Goal: Task Accomplishment & Management: Complete application form

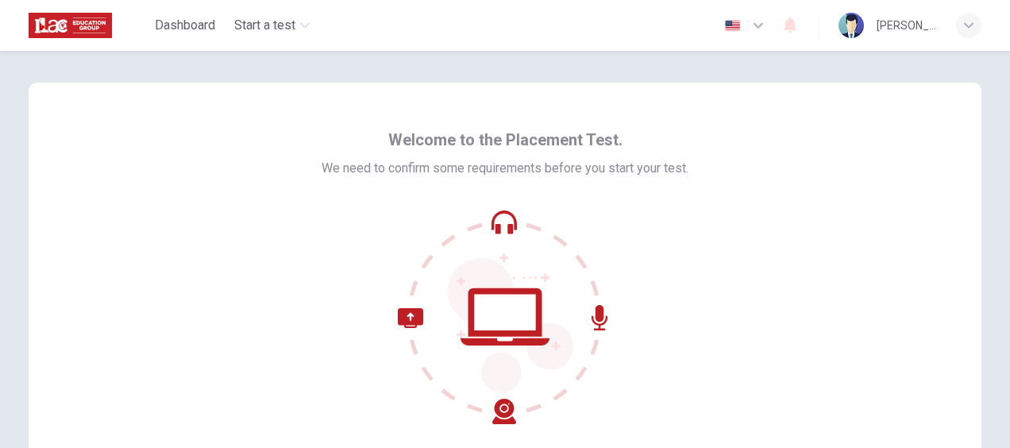
click at [527, 322] on icon at bounding box center [505, 317] width 214 height 214
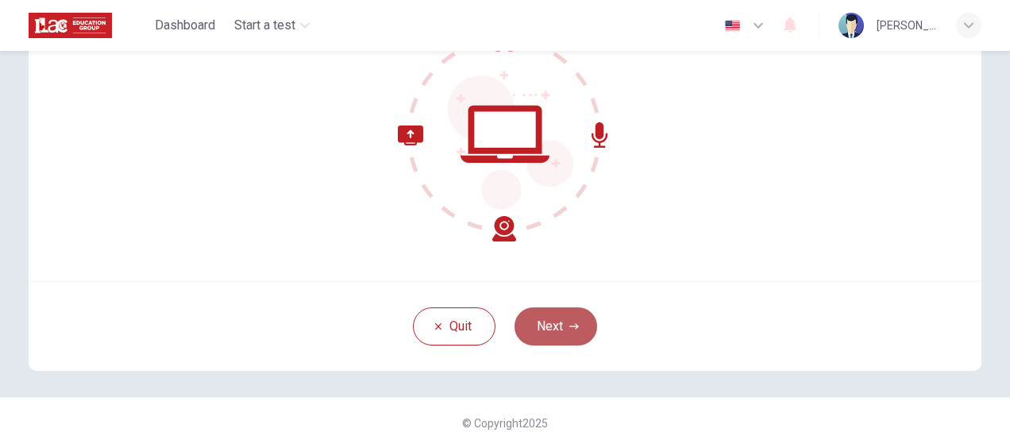
click at [557, 326] on button "Next" at bounding box center [556, 326] width 83 height 38
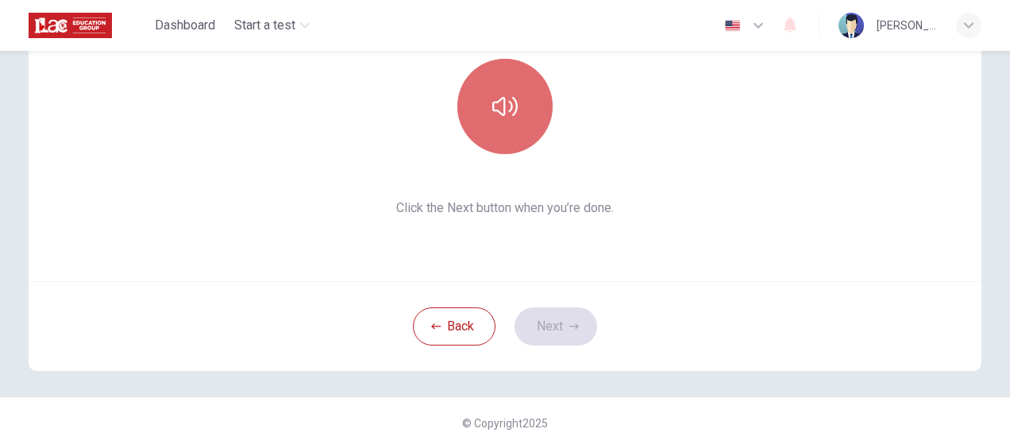
click at [477, 93] on button "button" at bounding box center [505, 106] width 95 height 95
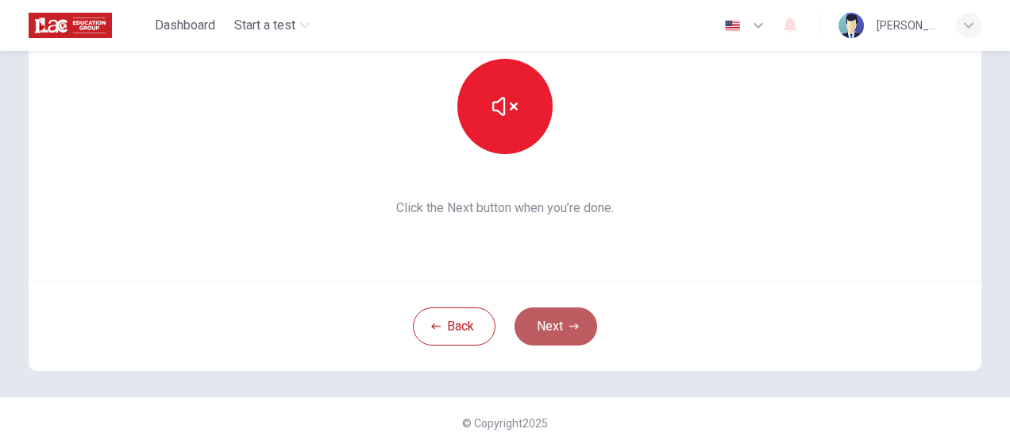
click at [570, 324] on icon "button" at bounding box center [575, 327] width 10 height 10
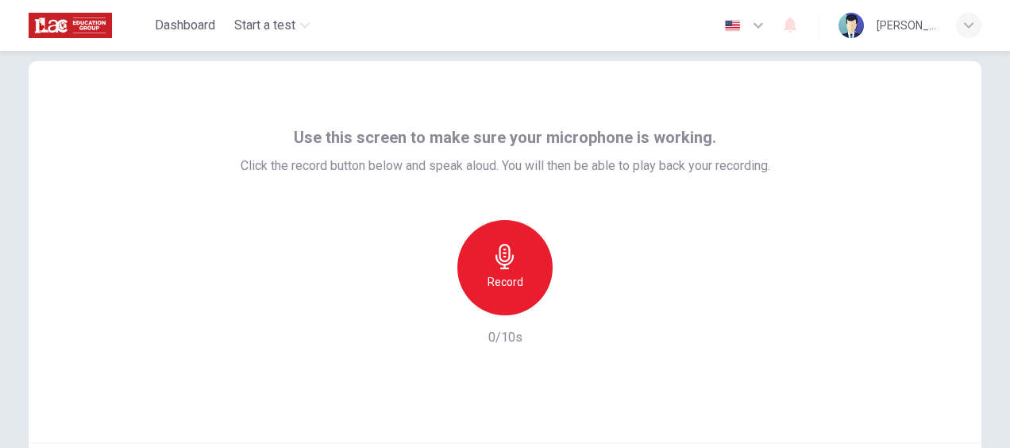
scroll to position [21, 0]
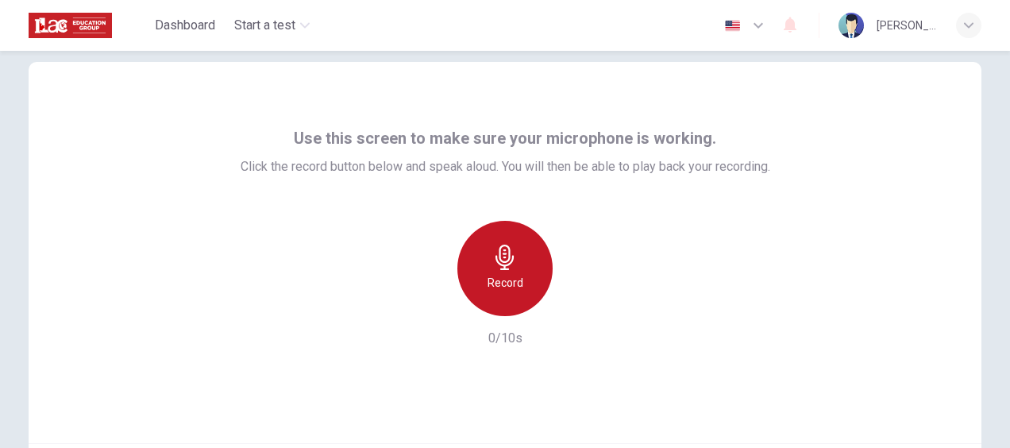
click at [483, 249] on div "Record" at bounding box center [505, 268] width 95 height 95
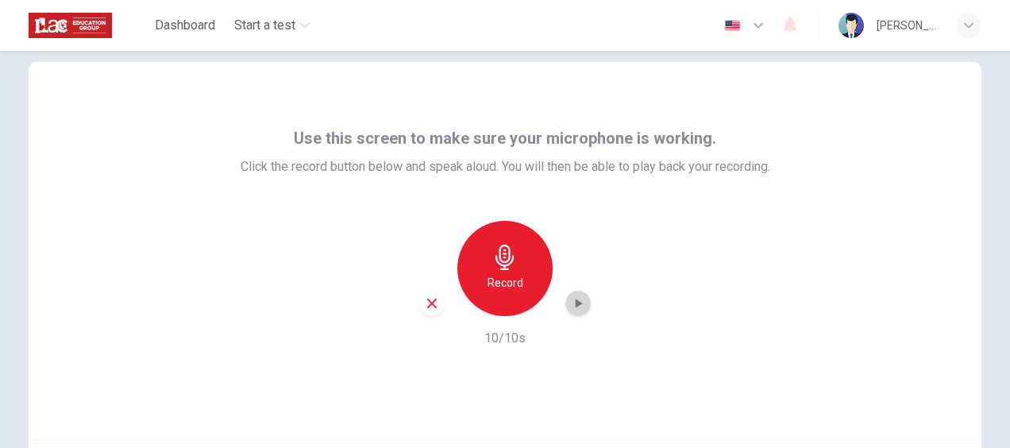
click at [570, 303] on icon "button" at bounding box center [578, 303] width 16 height 16
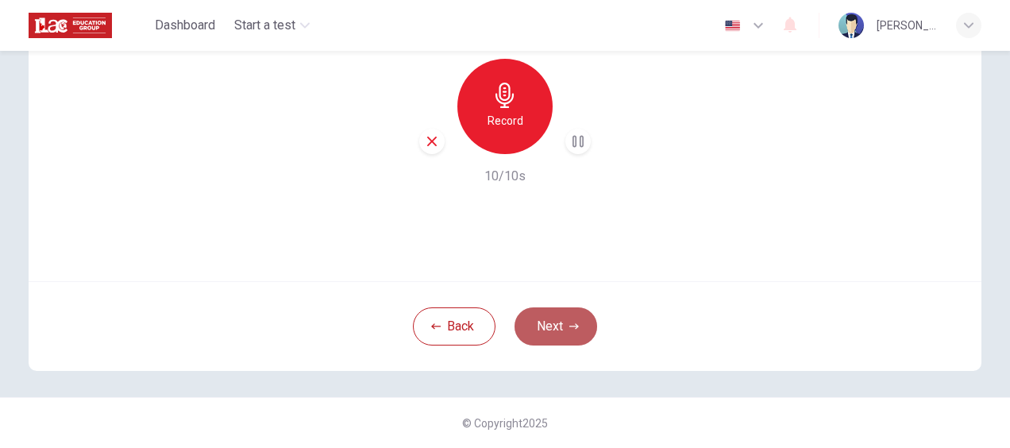
click at [561, 330] on button "Next" at bounding box center [556, 326] width 83 height 38
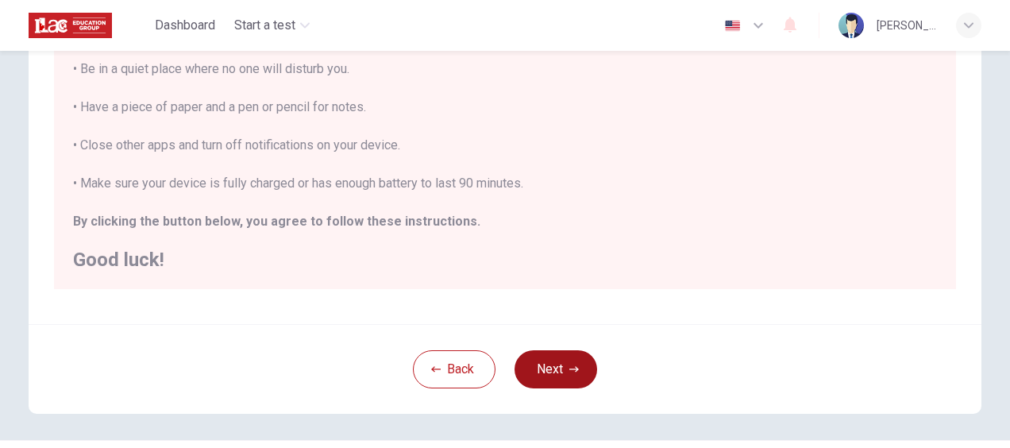
scroll to position [384, 0]
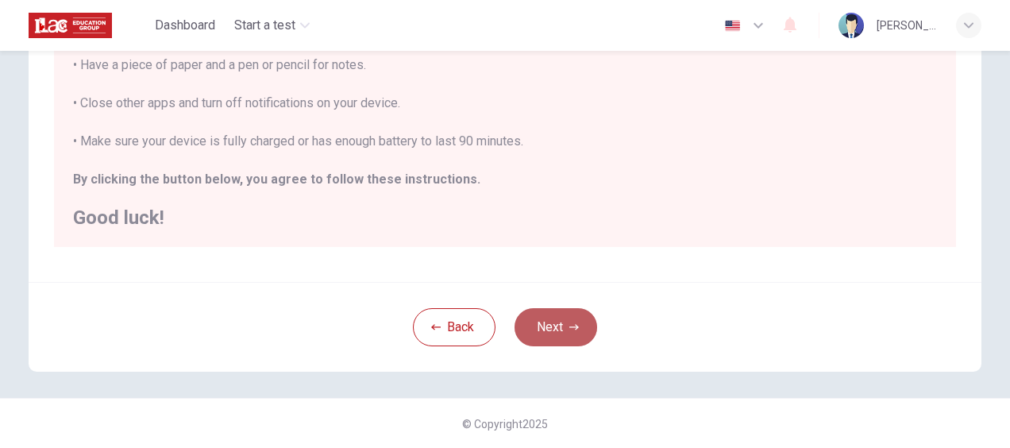
click at [564, 334] on button "Next" at bounding box center [556, 327] width 83 height 38
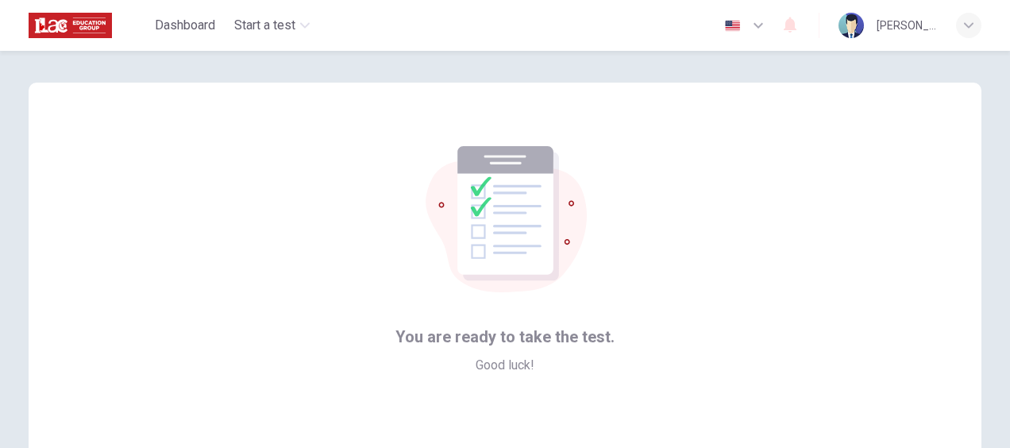
scroll to position [183, 0]
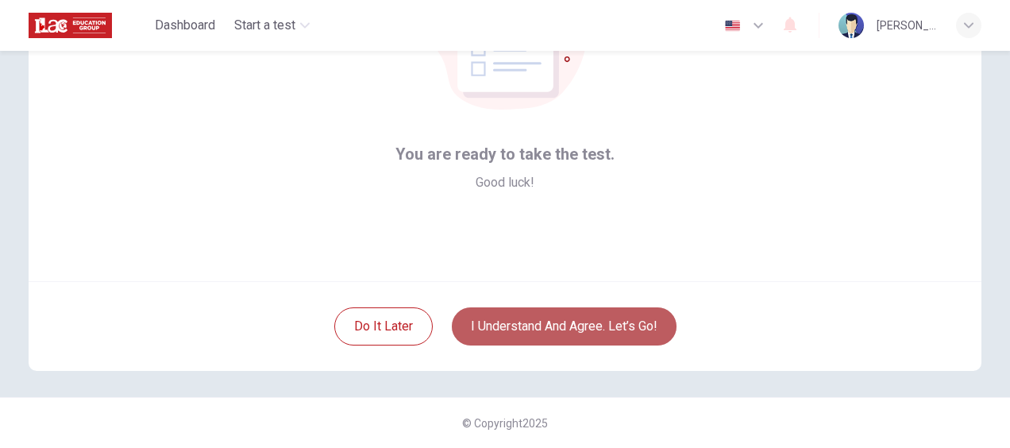
click at [575, 338] on button "I understand and agree. Let’s go!" at bounding box center [564, 326] width 225 height 38
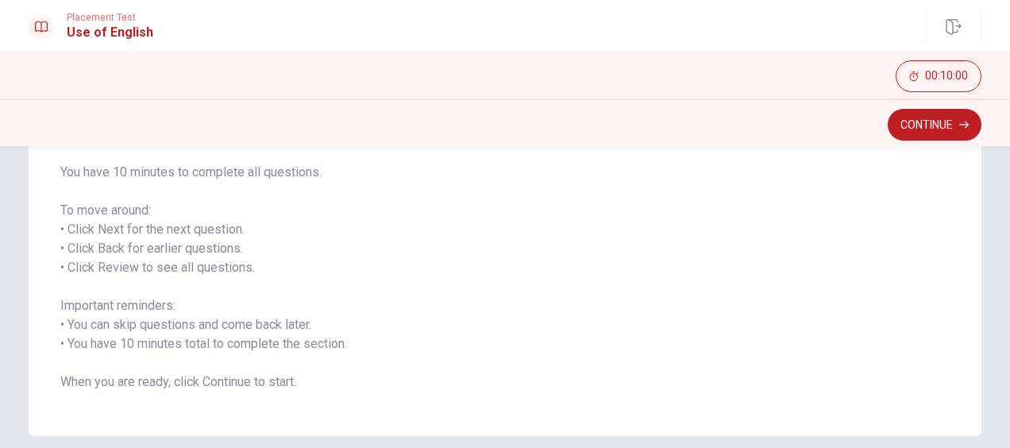
scroll to position [195, 0]
click at [940, 118] on button "Continue" at bounding box center [935, 125] width 94 height 32
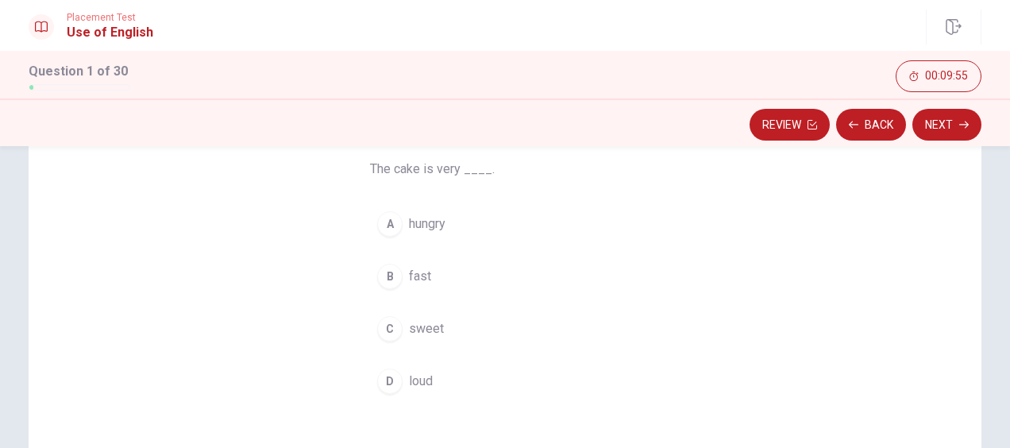
scroll to position [130, 0]
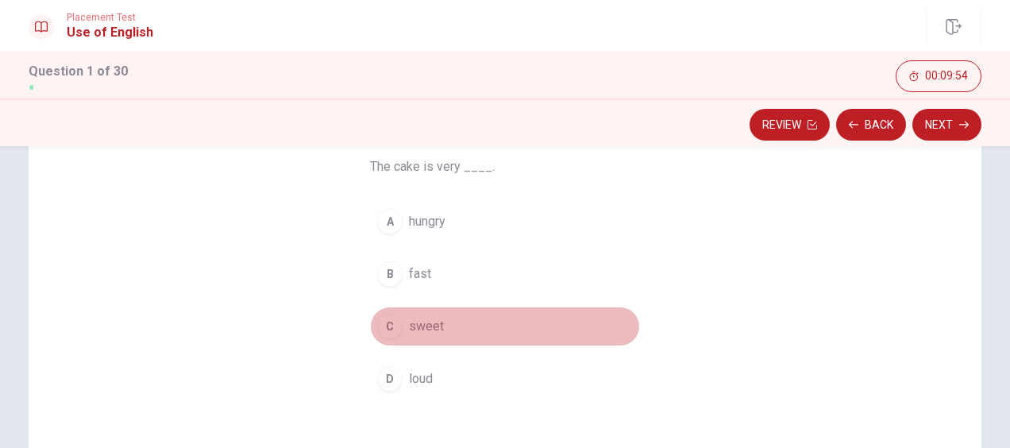
click at [445, 324] on button "C sweet" at bounding box center [505, 327] width 270 height 40
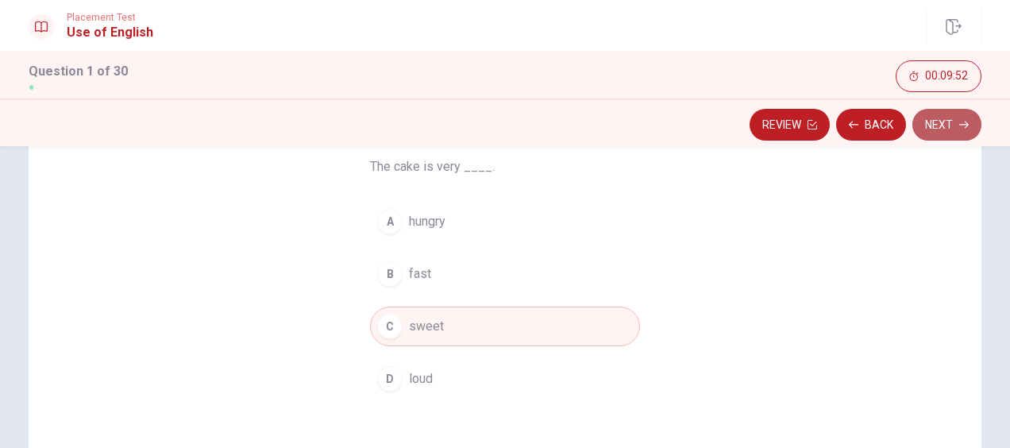
click at [965, 126] on icon "button" at bounding box center [965, 125] width 10 height 10
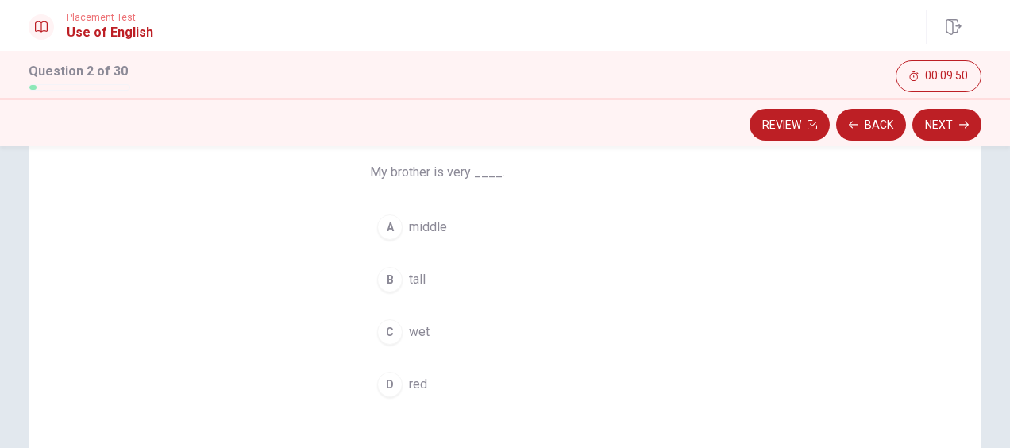
scroll to position [126, 0]
click at [424, 268] on button "B tall" at bounding box center [505, 279] width 270 height 40
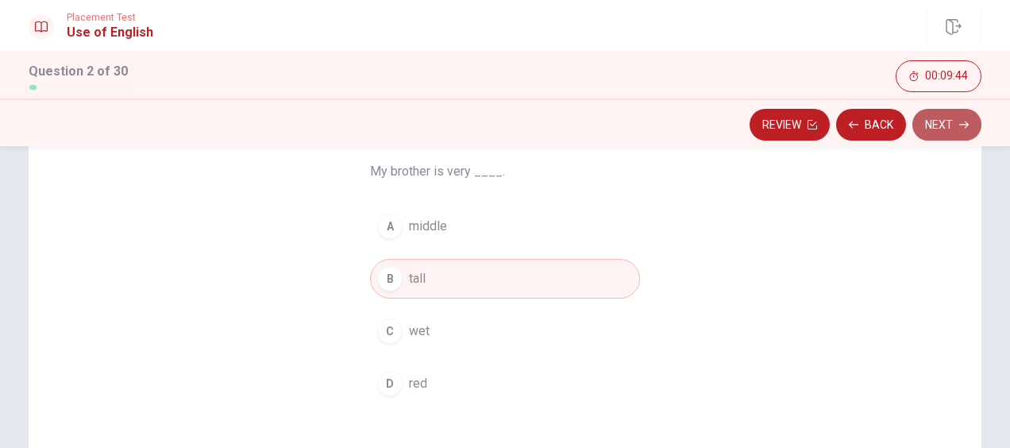
click at [957, 113] on button "Next" at bounding box center [947, 125] width 69 height 32
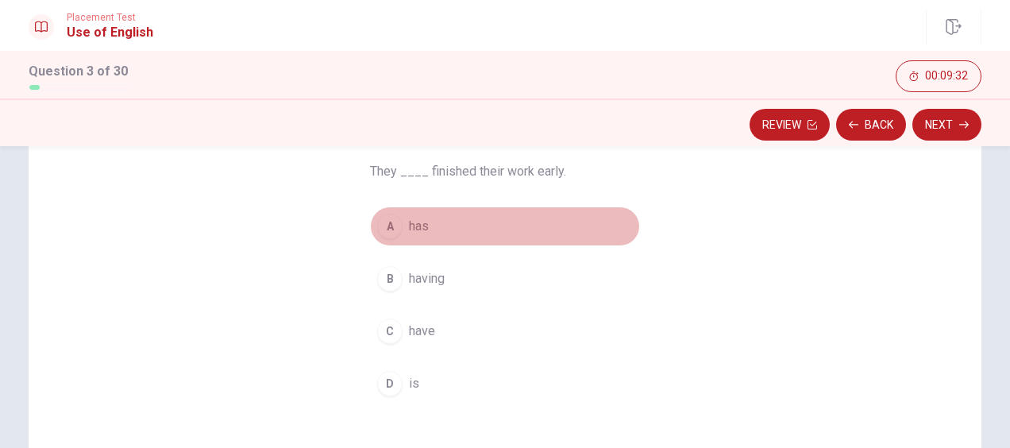
click at [426, 218] on button "A has" at bounding box center [505, 227] width 270 height 40
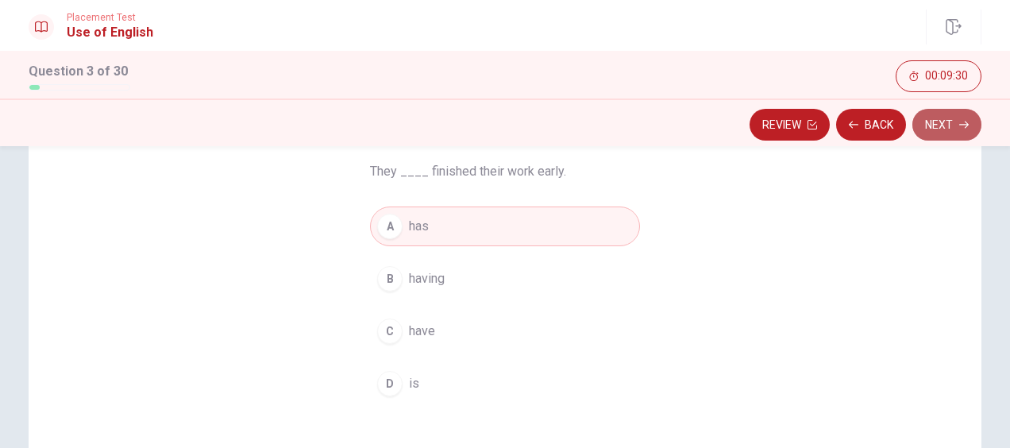
click at [975, 116] on button "Next" at bounding box center [947, 125] width 69 height 32
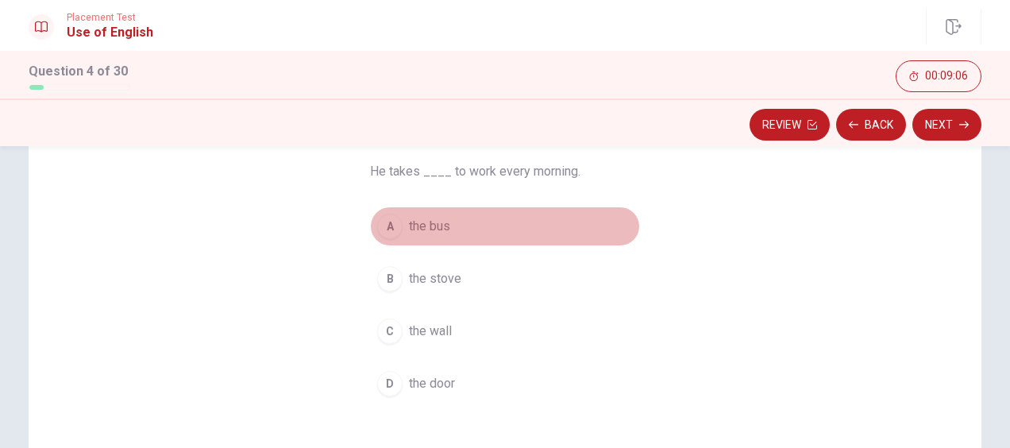
click at [429, 229] on span "the bus" at bounding box center [429, 226] width 41 height 19
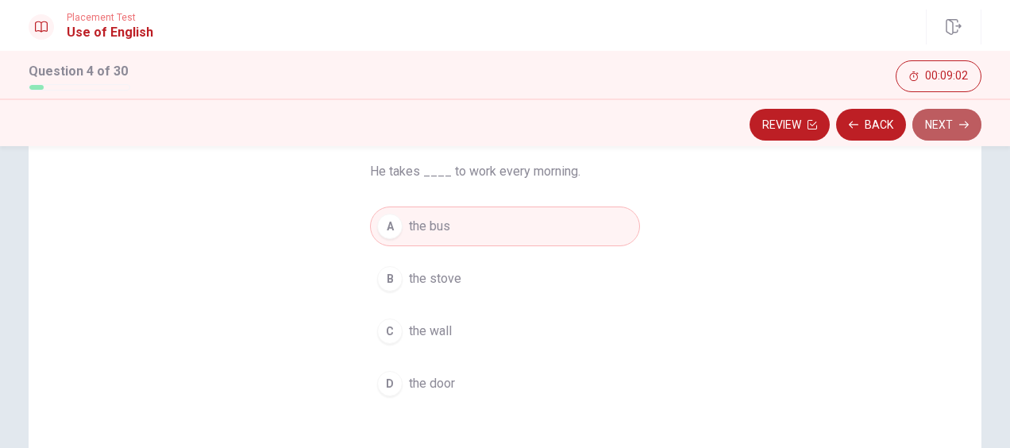
click at [952, 119] on button "Next" at bounding box center [947, 125] width 69 height 32
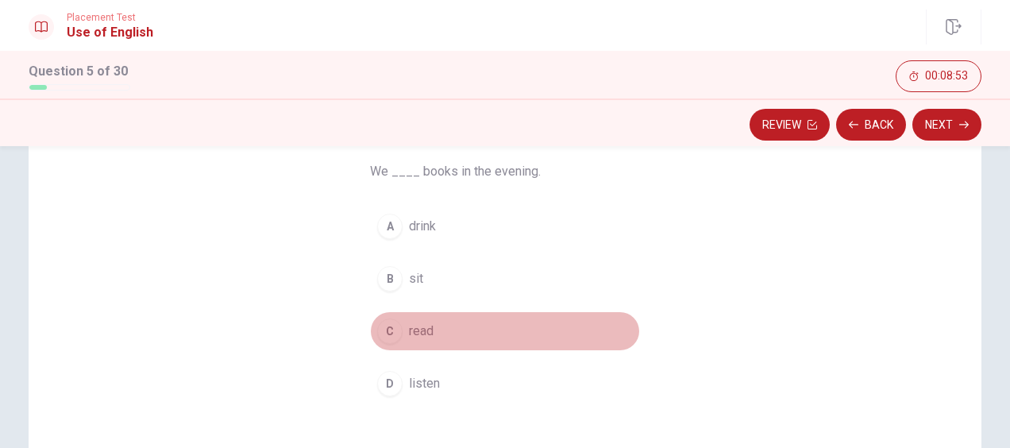
click at [427, 324] on span "read" at bounding box center [421, 331] width 25 height 19
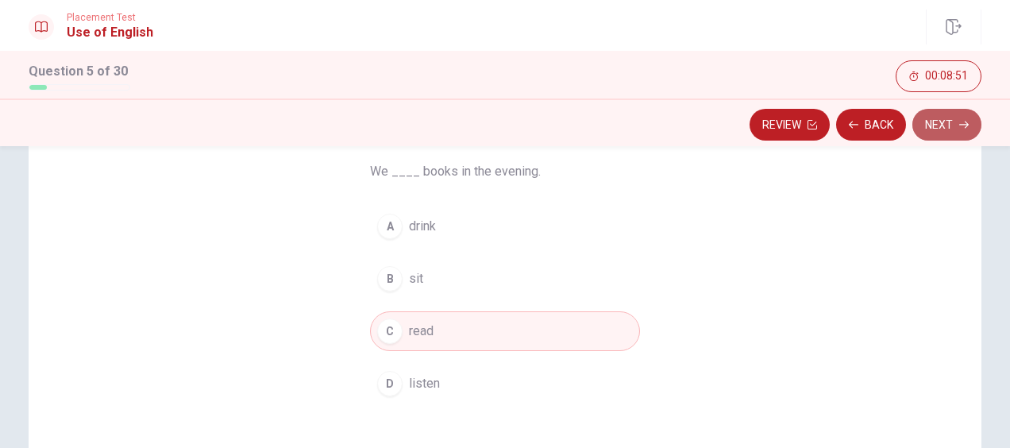
click at [962, 113] on button "Next" at bounding box center [947, 125] width 69 height 32
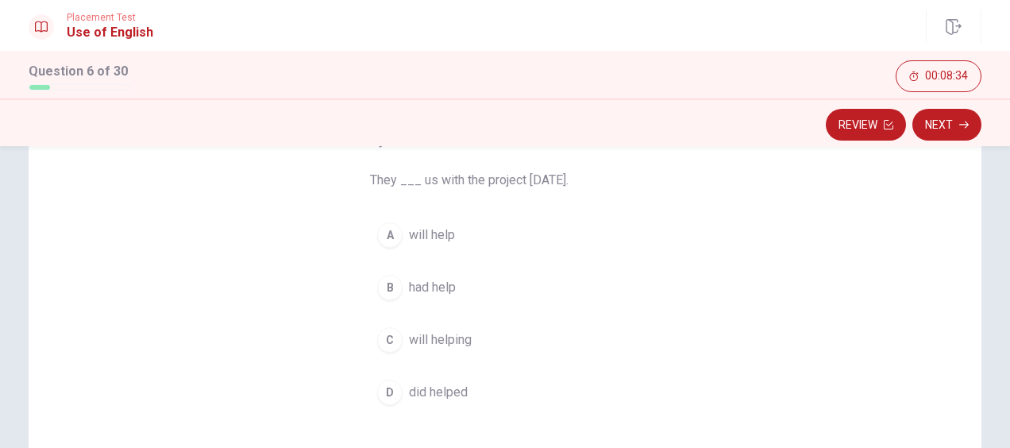
scroll to position [118, 0]
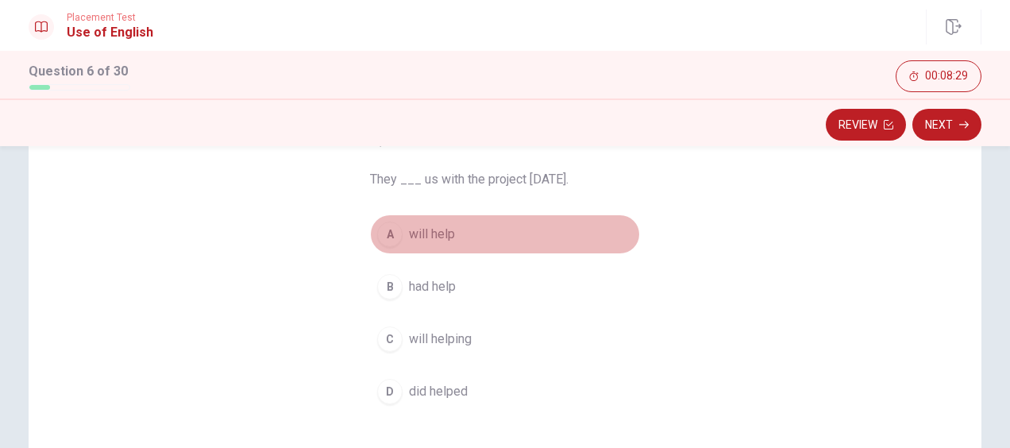
click at [441, 241] on span "will help" at bounding box center [432, 234] width 46 height 19
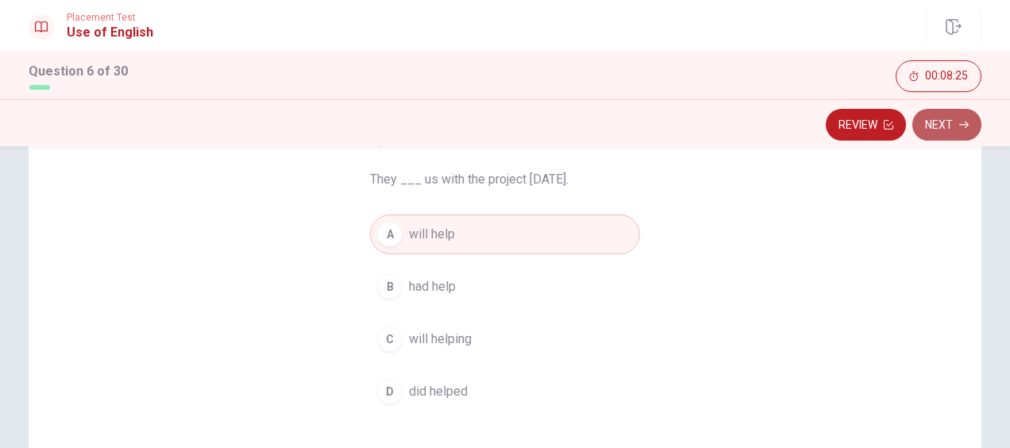
click at [956, 115] on button "Next" at bounding box center [947, 125] width 69 height 32
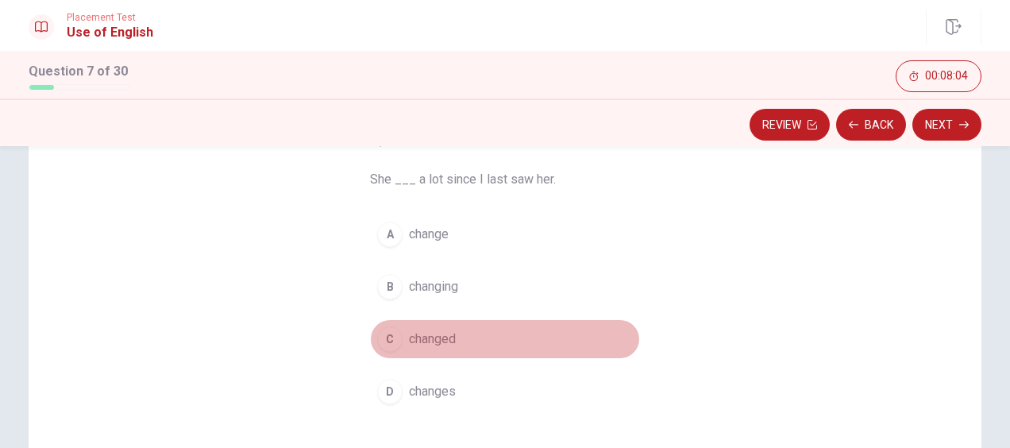
click at [415, 323] on button "C changed" at bounding box center [505, 339] width 270 height 40
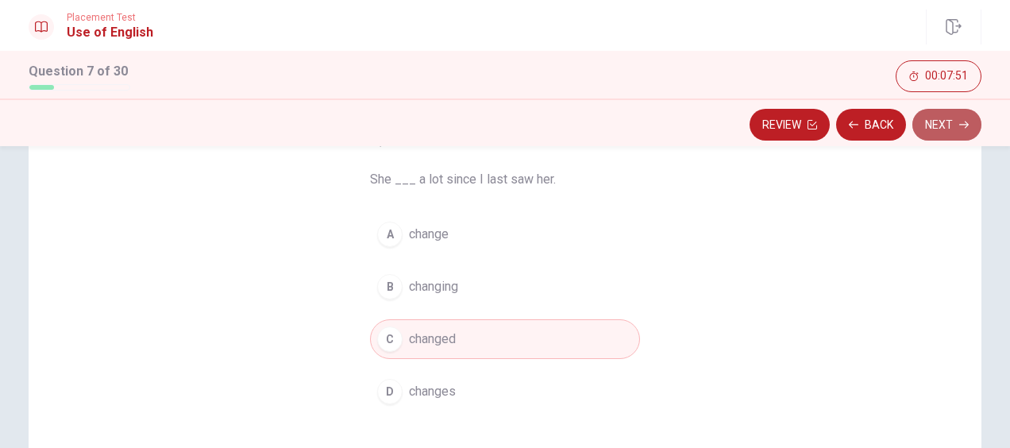
click at [962, 126] on icon "button" at bounding box center [965, 125] width 10 height 10
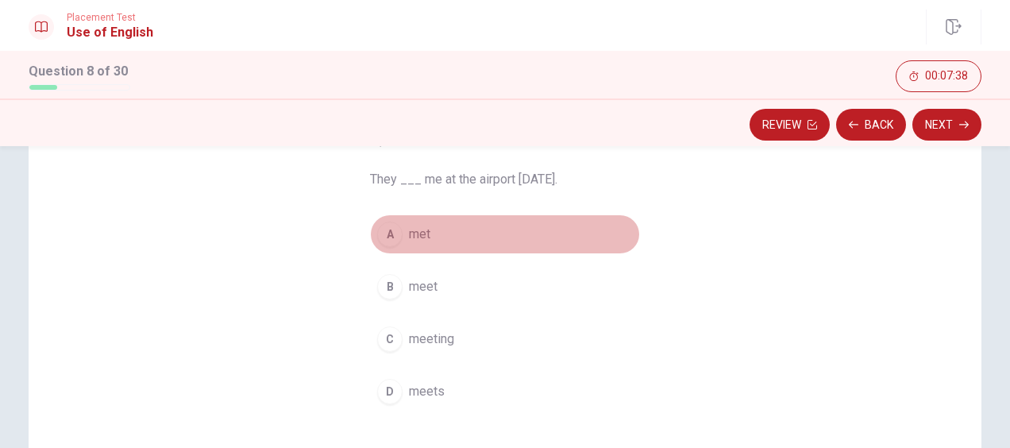
click at [418, 238] on span "met" at bounding box center [419, 234] width 21 height 19
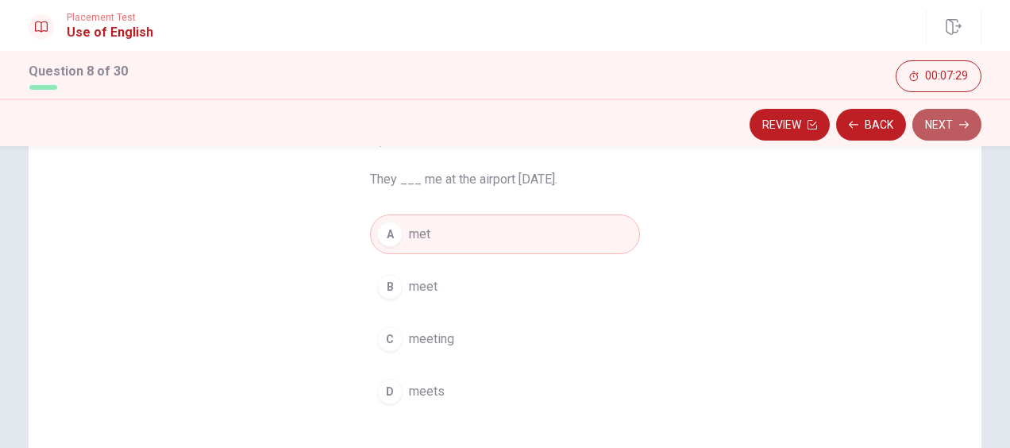
click at [954, 133] on button "Next" at bounding box center [947, 125] width 69 height 32
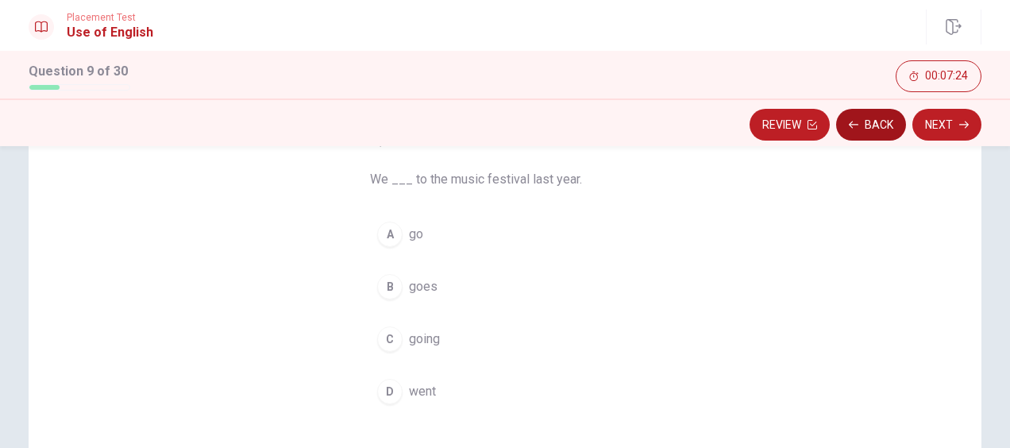
click at [859, 127] on button "Back" at bounding box center [871, 125] width 70 height 32
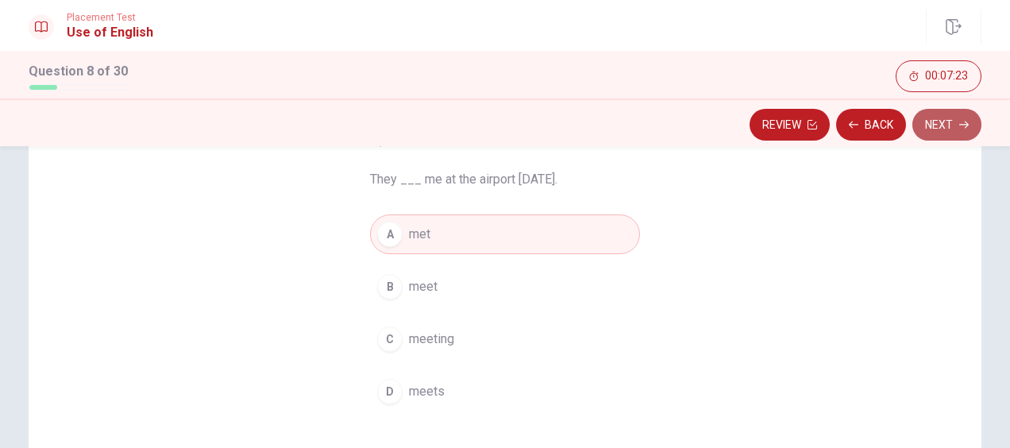
click at [961, 129] on icon "button" at bounding box center [965, 125] width 10 height 10
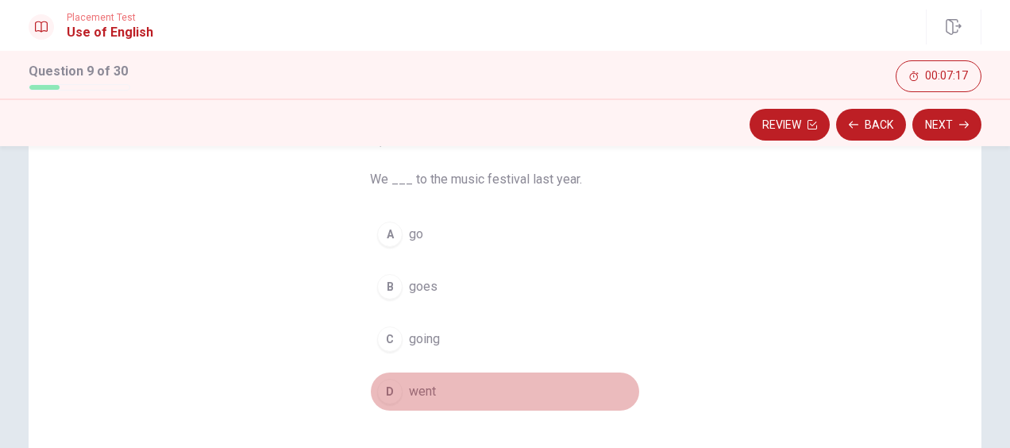
click at [416, 392] on span "went" at bounding box center [422, 391] width 27 height 19
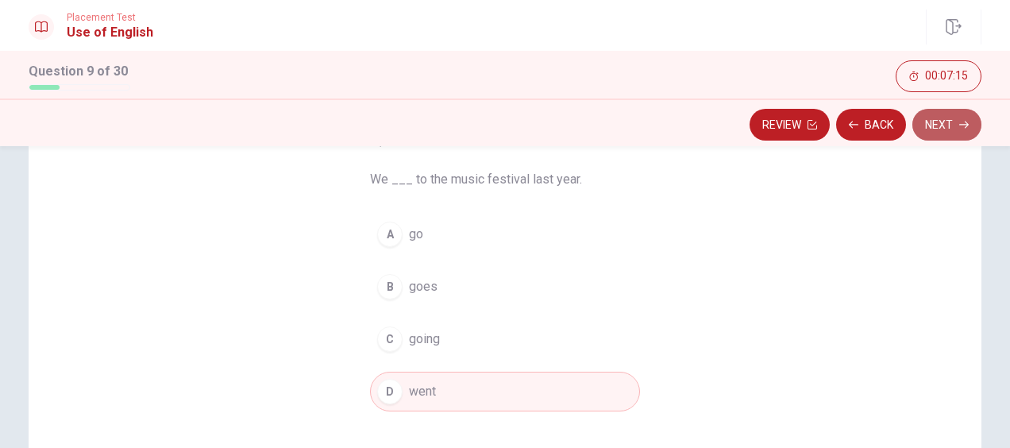
click at [939, 119] on button "Next" at bounding box center [947, 125] width 69 height 32
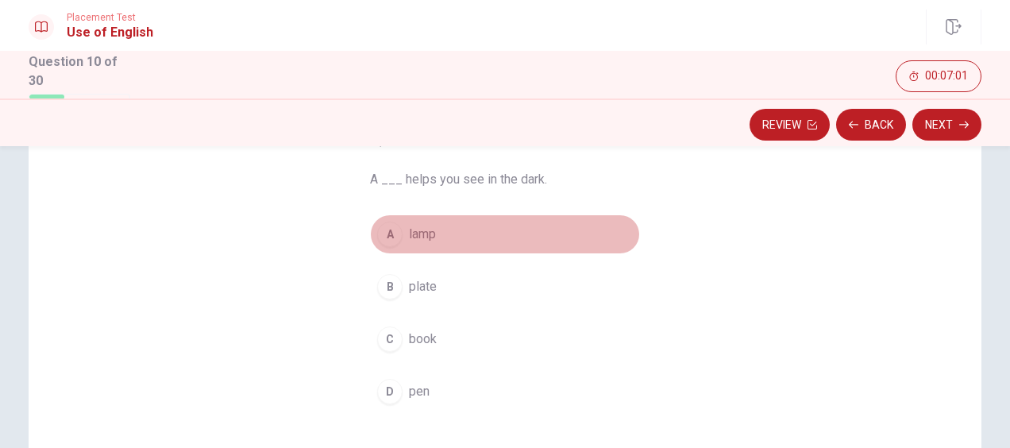
click at [429, 241] on span "lamp" at bounding box center [422, 234] width 27 height 19
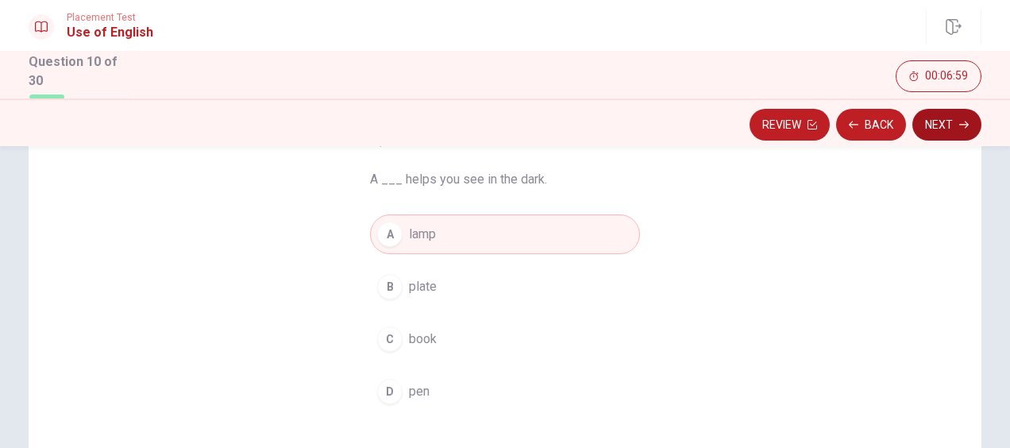
click at [954, 122] on button "Next" at bounding box center [947, 125] width 69 height 32
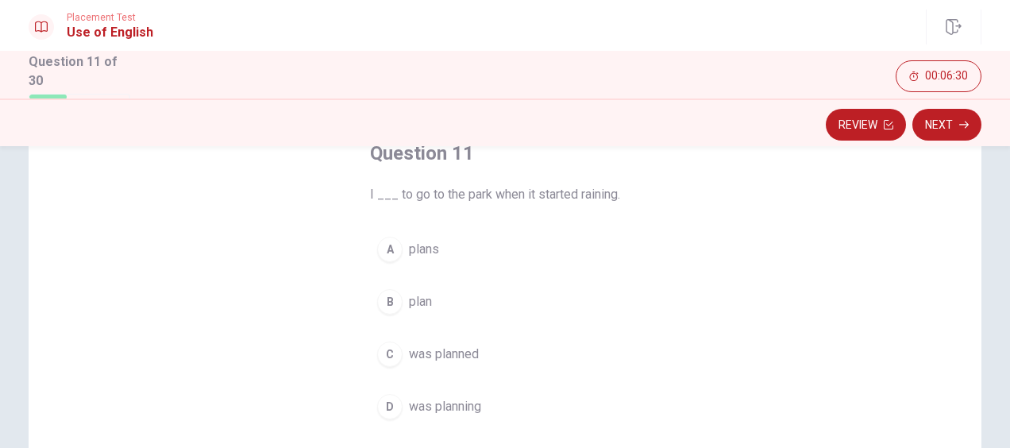
scroll to position [103, 0]
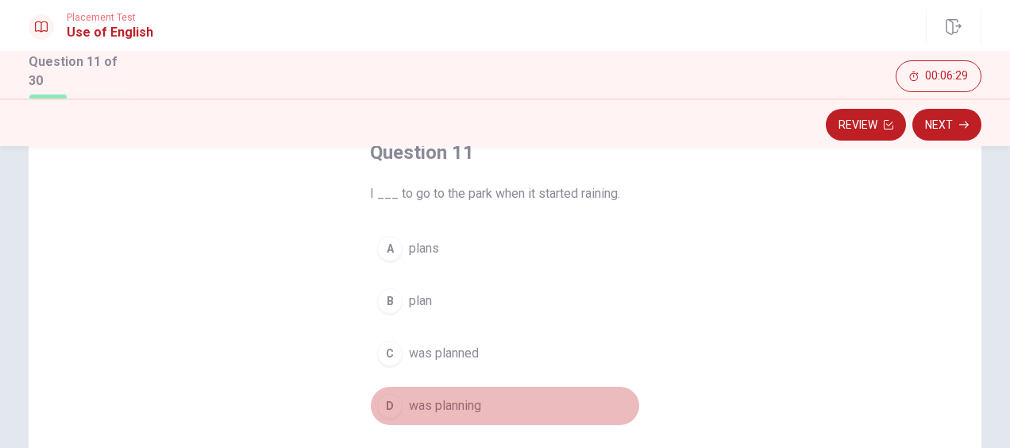
click at [460, 402] on span "was planning" at bounding box center [445, 405] width 72 height 19
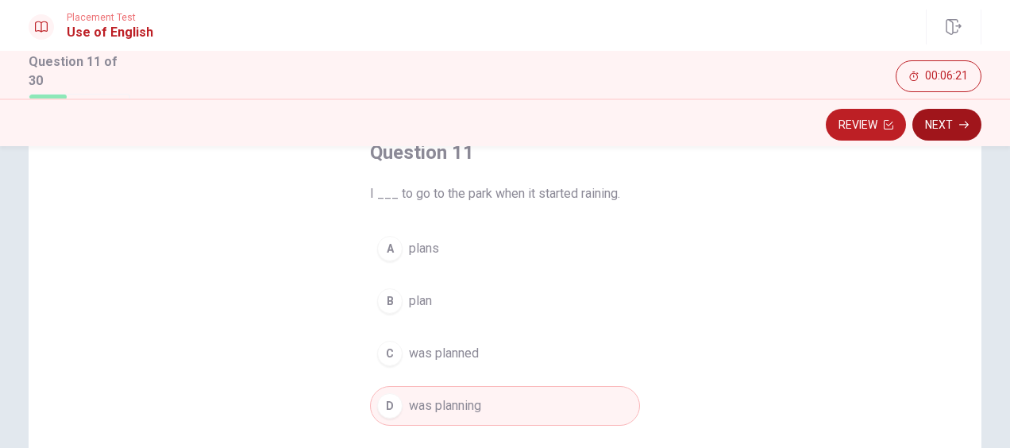
click at [952, 116] on button "Next" at bounding box center [947, 125] width 69 height 32
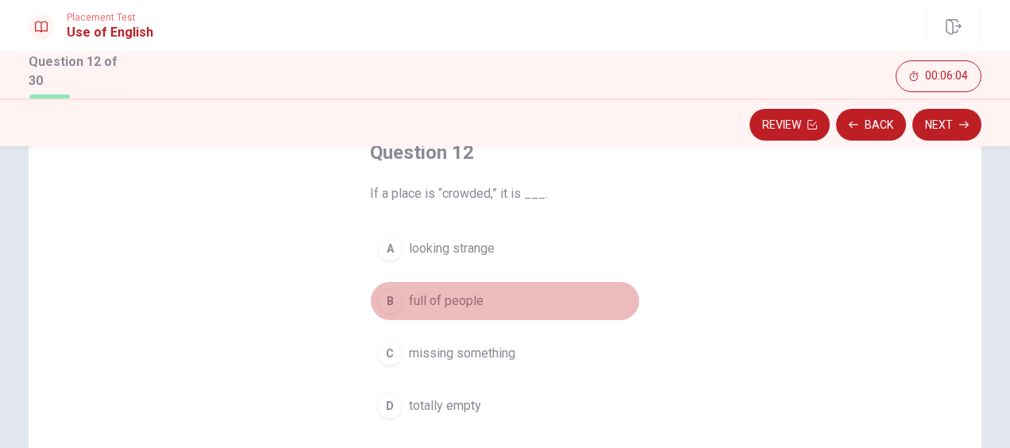
click at [467, 292] on span "full of people" at bounding box center [446, 301] width 75 height 19
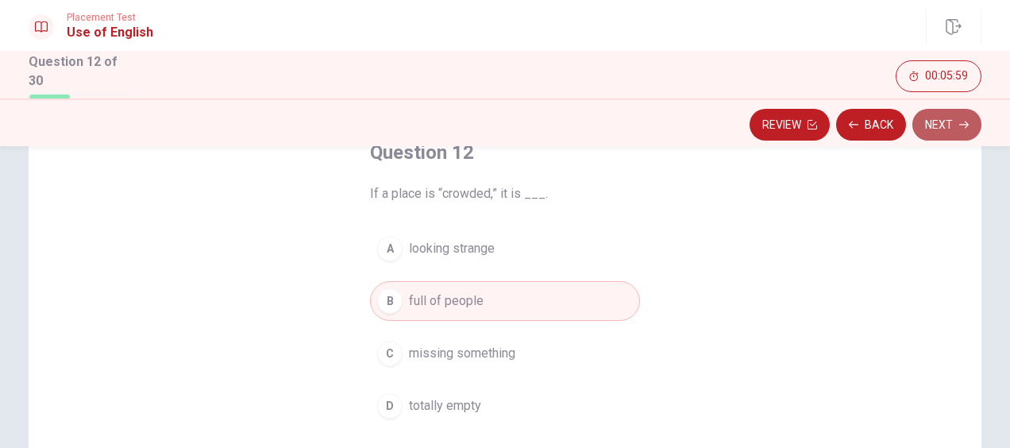
click at [951, 118] on button "Next" at bounding box center [947, 125] width 69 height 32
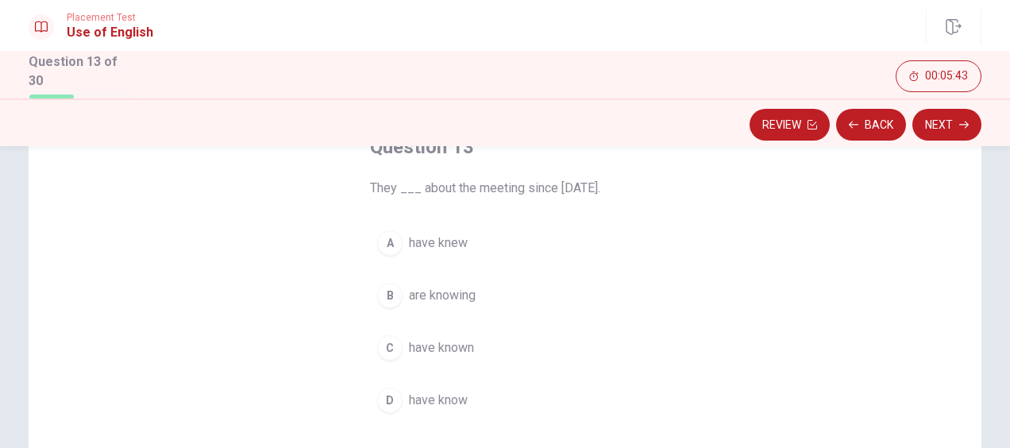
scroll to position [97, 0]
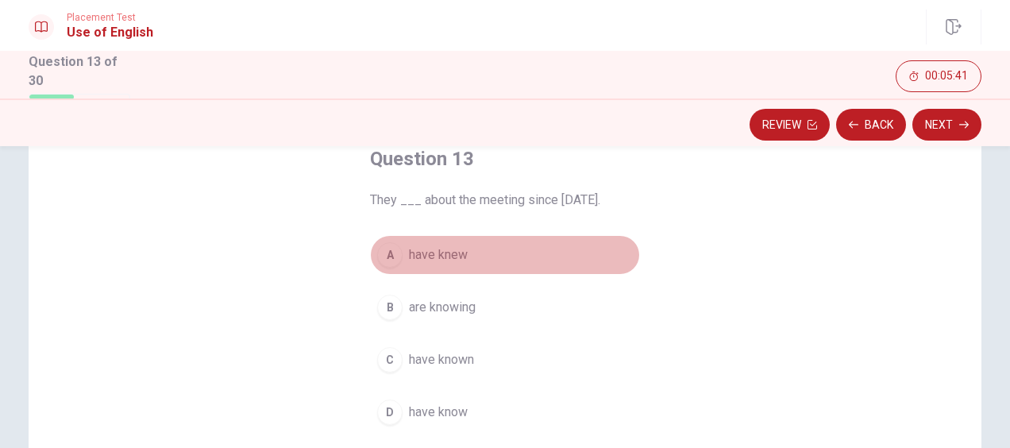
click at [427, 257] on span "have knew" at bounding box center [438, 254] width 59 height 19
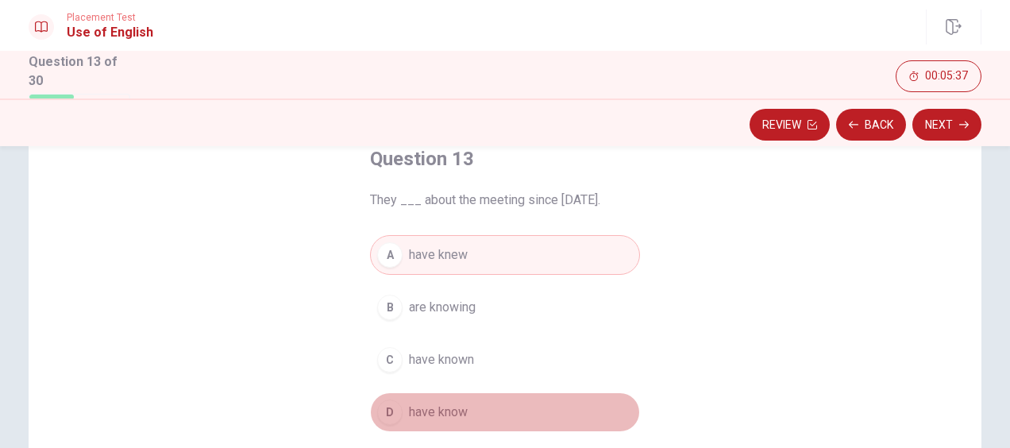
click at [458, 415] on span "have know" at bounding box center [438, 412] width 59 height 19
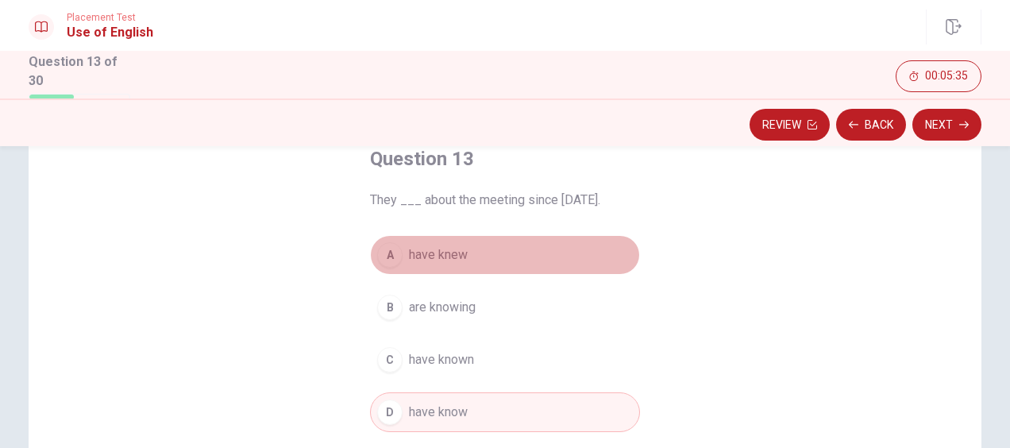
click at [451, 273] on button "A have knew" at bounding box center [505, 255] width 270 height 40
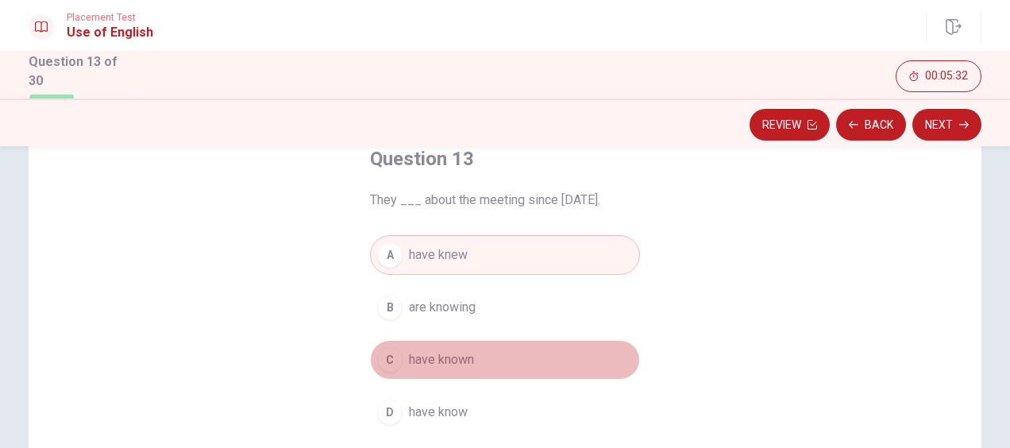
click at [475, 348] on button "C have known" at bounding box center [505, 360] width 270 height 40
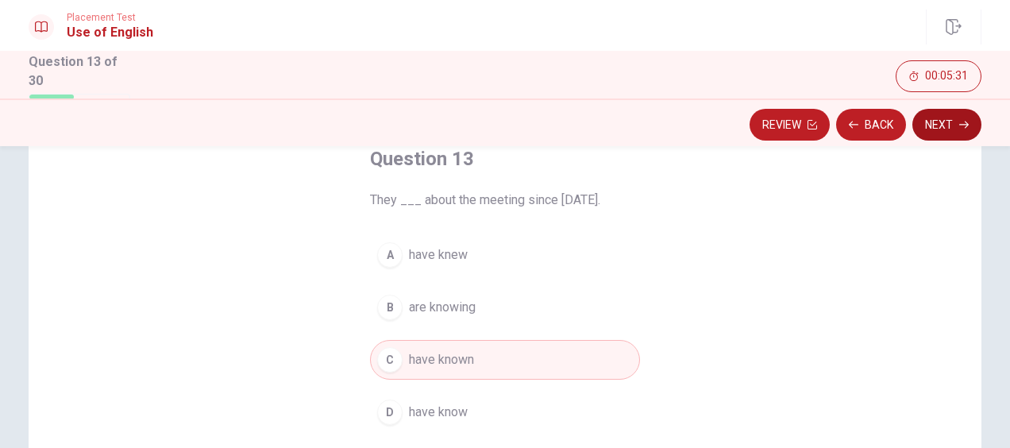
click at [947, 133] on button "Next" at bounding box center [947, 125] width 69 height 32
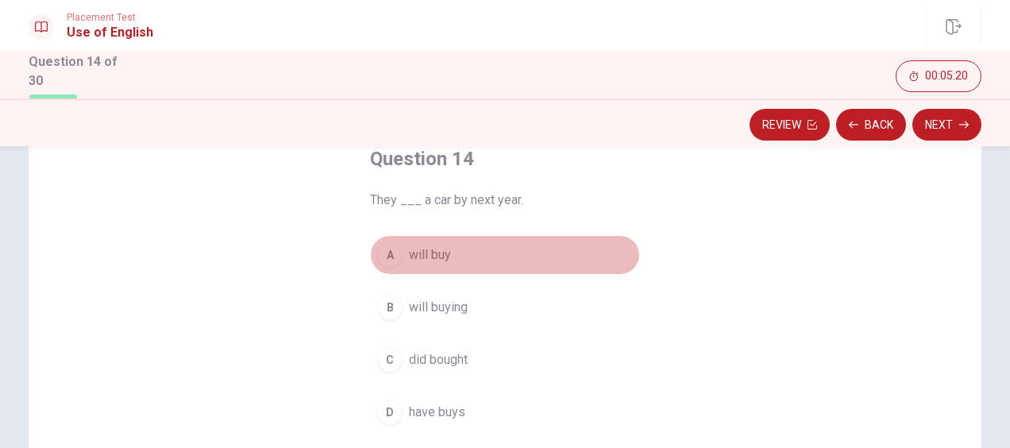
click at [430, 251] on span "will buy" at bounding box center [430, 254] width 42 height 19
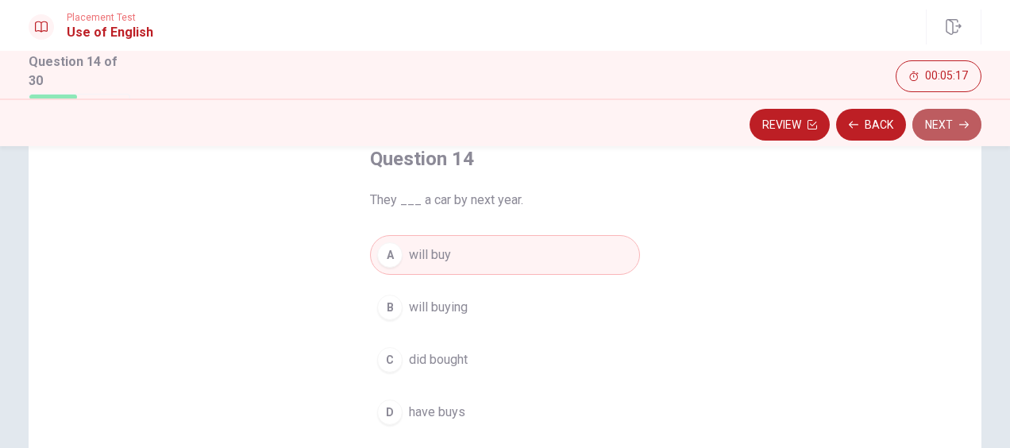
click at [960, 130] on button "Next" at bounding box center [947, 125] width 69 height 32
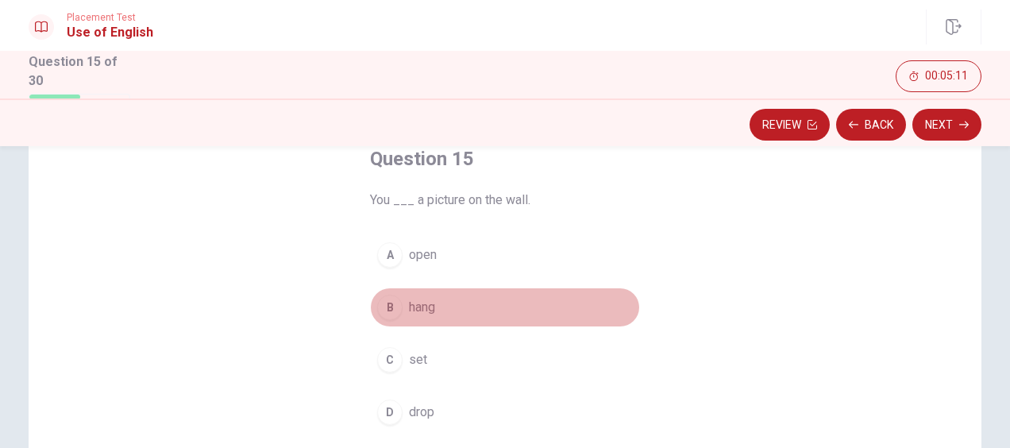
click at [431, 303] on span "hang" at bounding box center [422, 307] width 26 height 19
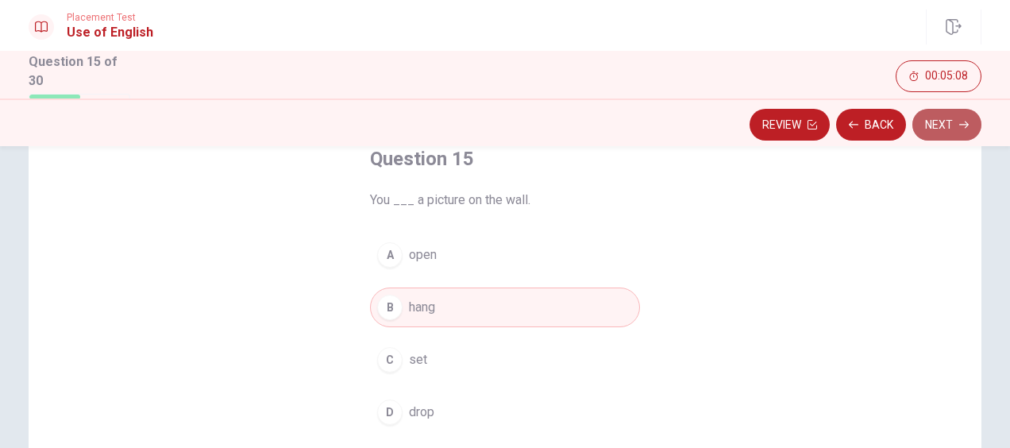
click at [942, 128] on button "Next" at bounding box center [947, 125] width 69 height 32
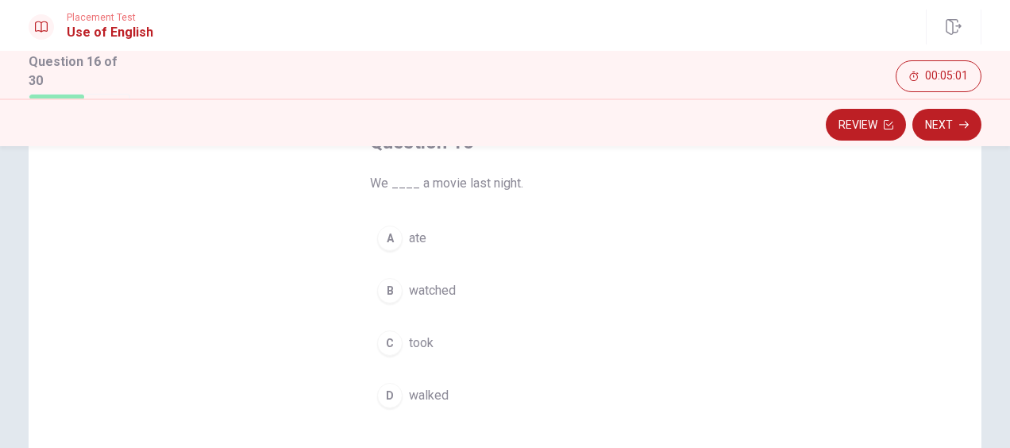
scroll to position [113, 0]
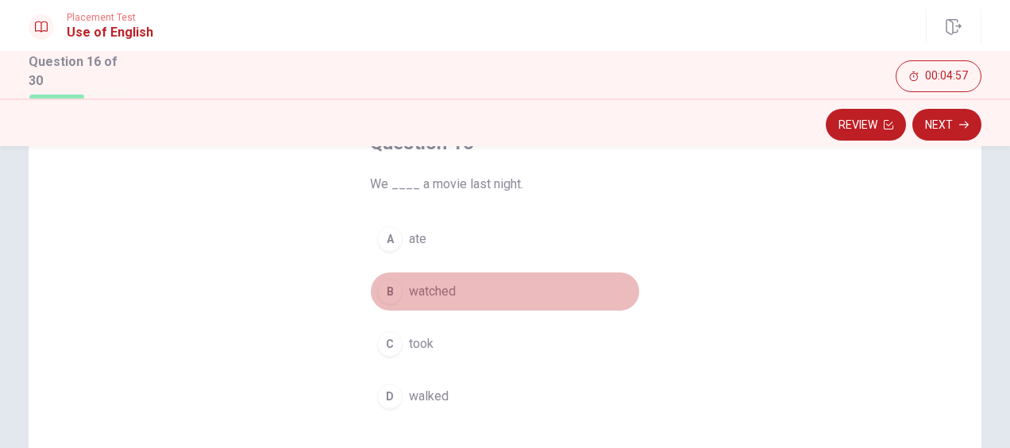
click at [442, 288] on span "watched" at bounding box center [432, 291] width 47 height 19
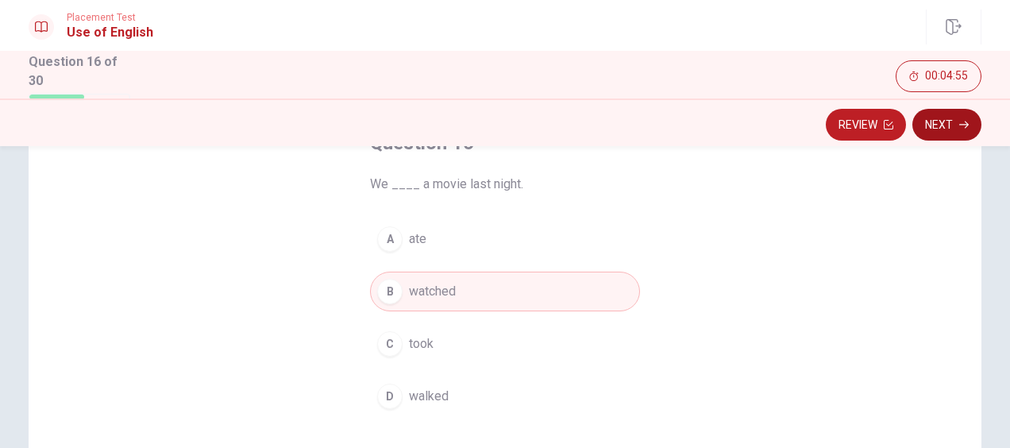
click at [944, 116] on button "Next" at bounding box center [947, 125] width 69 height 32
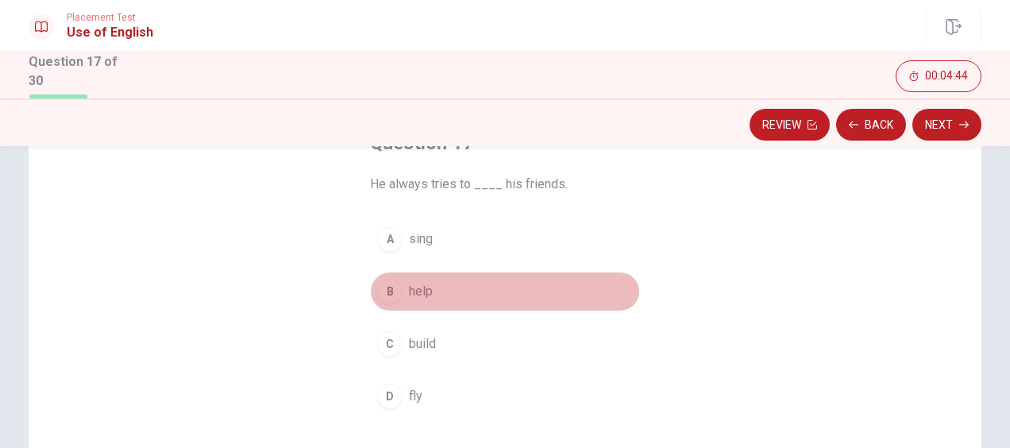
click at [430, 299] on button "B help" at bounding box center [505, 292] width 270 height 40
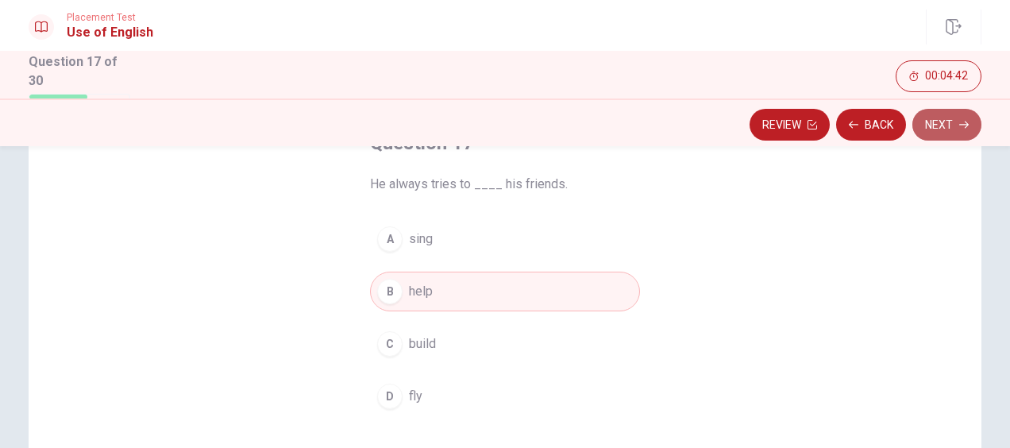
click at [952, 118] on button "Next" at bounding box center [947, 125] width 69 height 32
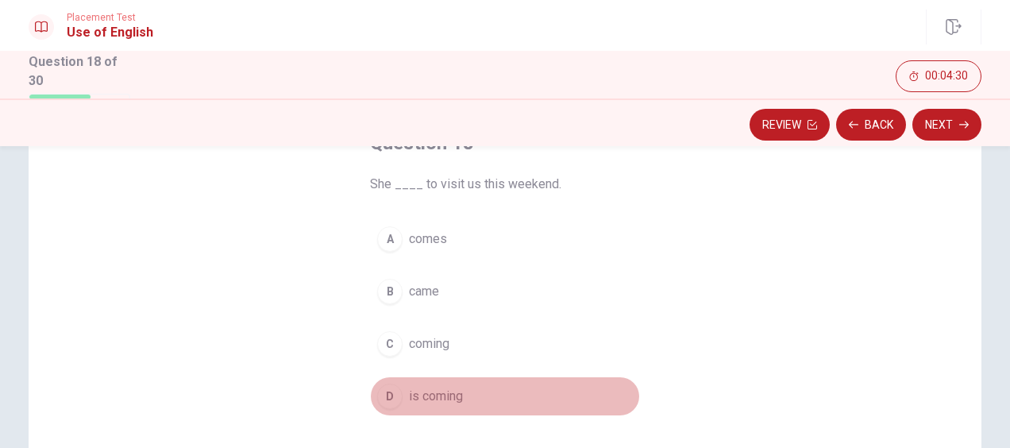
click at [440, 398] on span "is coming" at bounding box center [436, 396] width 54 height 19
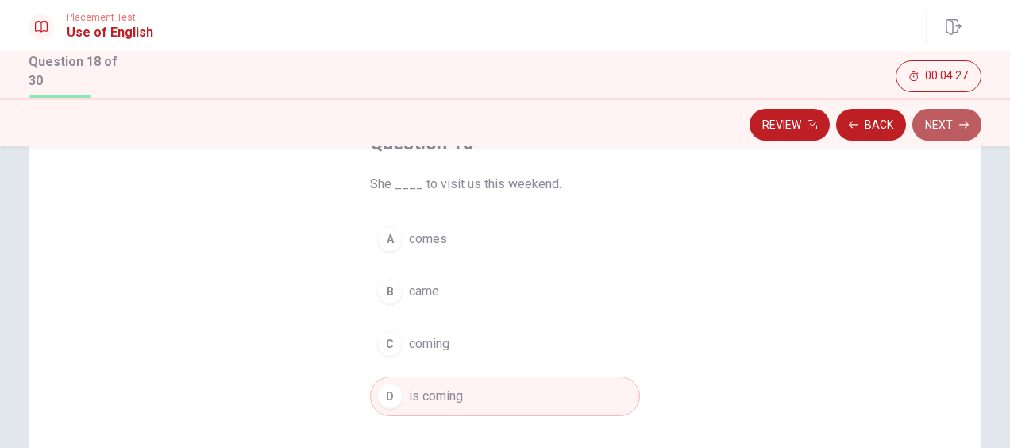
click at [947, 126] on button "Next" at bounding box center [947, 125] width 69 height 32
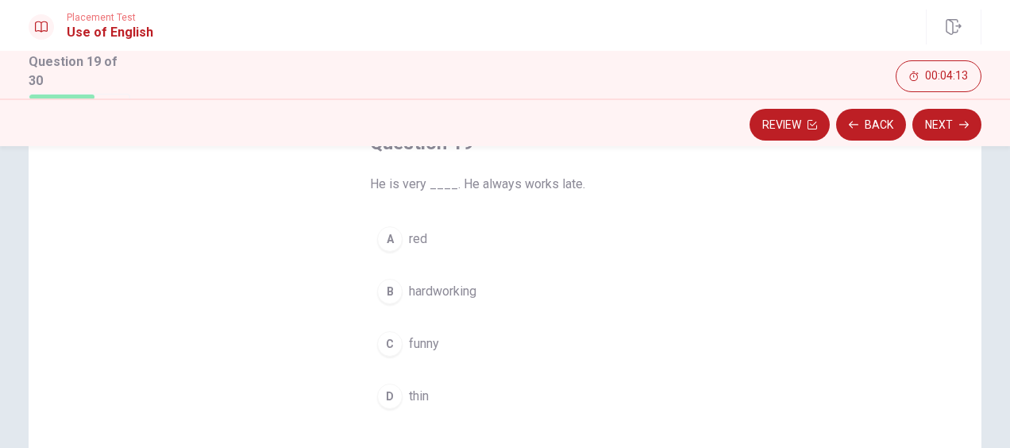
click at [451, 280] on button "B hardworking" at bounding box center [505, 292] width 270 height 40
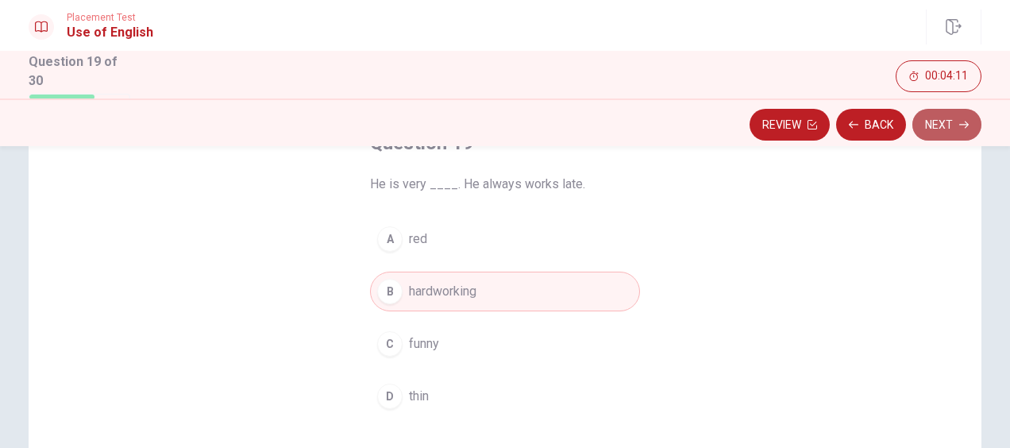
click at [937, 122] on button "Next" at bounding box center [947, 125] width 69 height 32
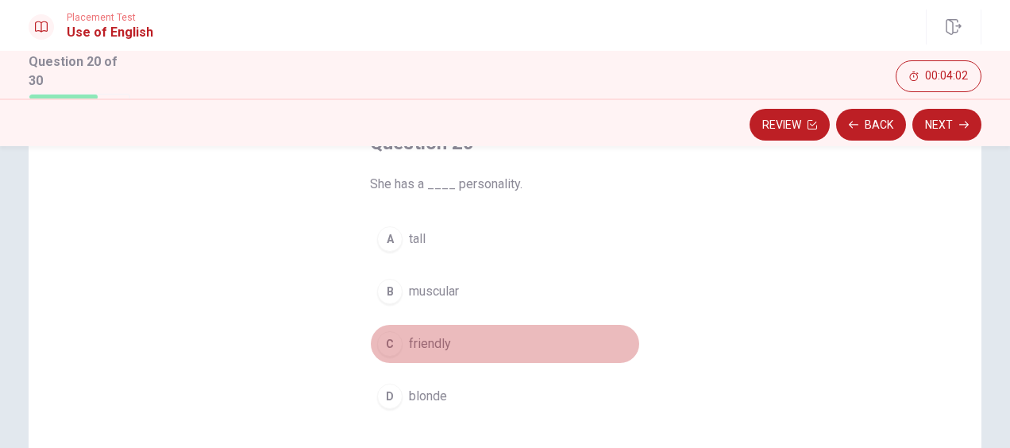
click at [427, 332] on button "C friendly" at bounding box center [505, 344] width 270 height 40
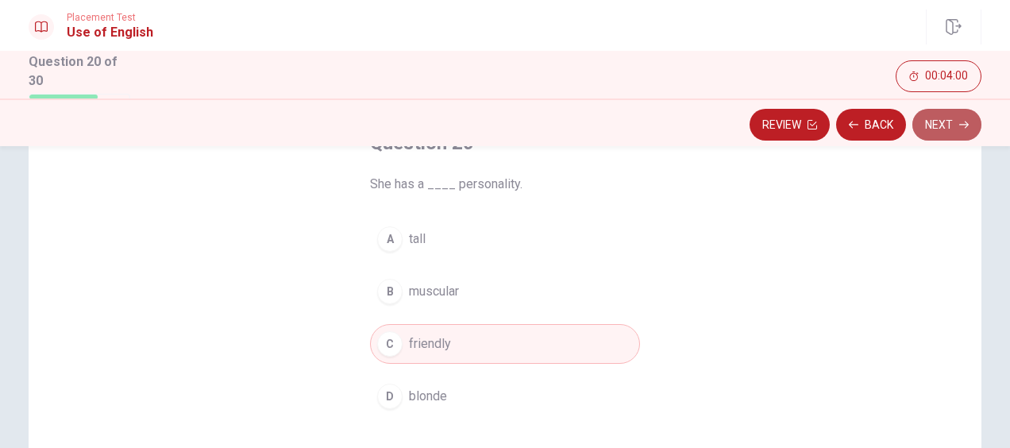
click at [956, 112] on button "Next" at bounding box center [947, 125] width 69 height 32
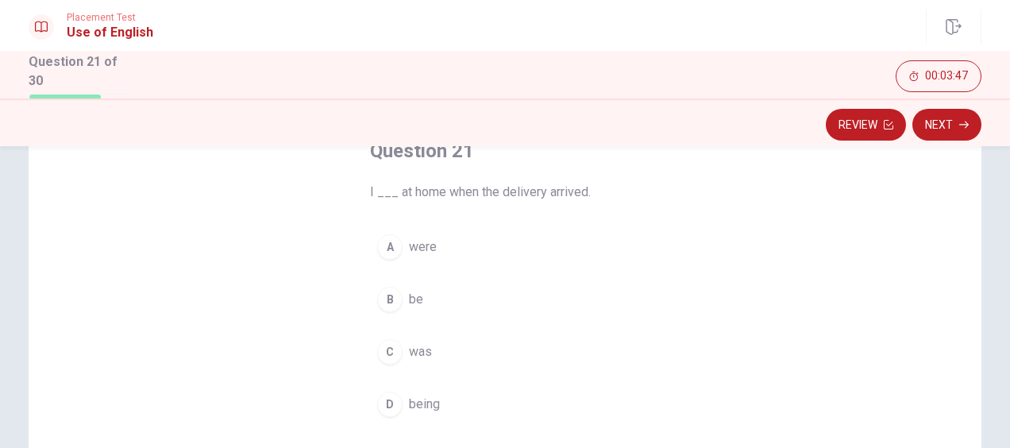
scroll to position [102, 0]
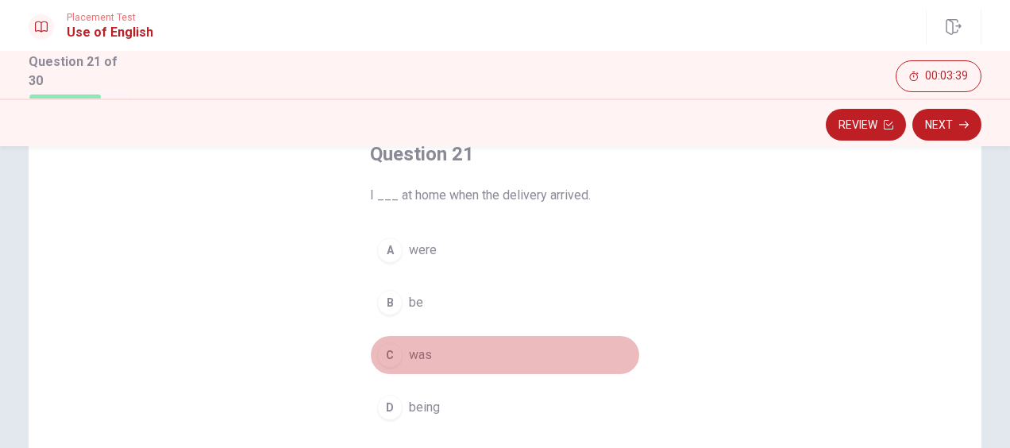
click at [411, 357] on span "was" at bounding box center [420, 355] width 23 height 19
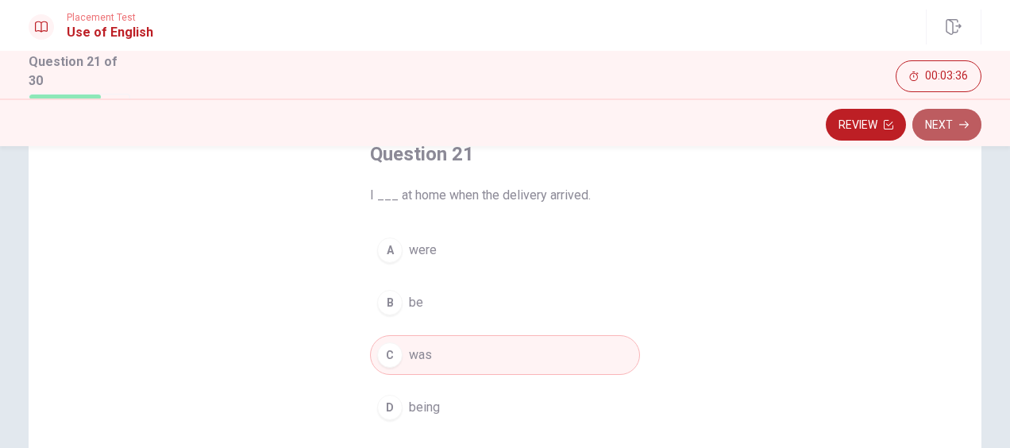
click at [945, 123] on button "Next" at bounding box center [947, 125] width 69 height 32
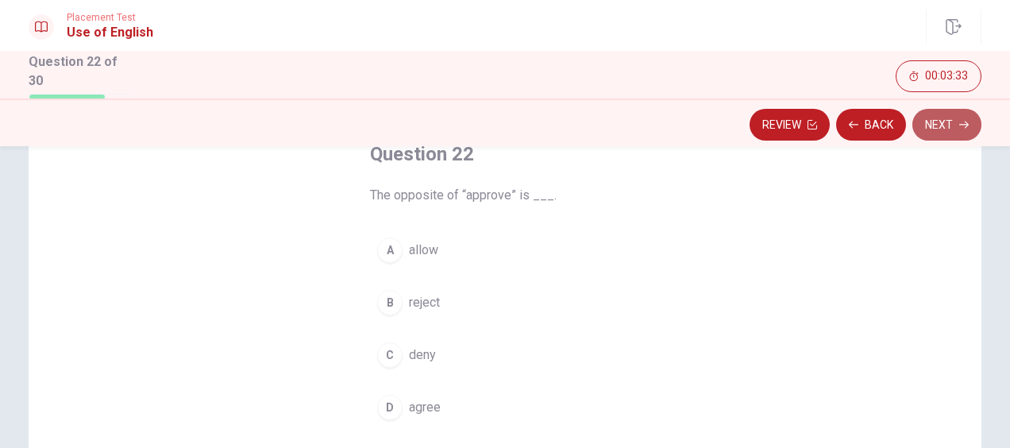
click at [945, 123] on button "Next" at bounding box center [947, 125] width 69 height 32
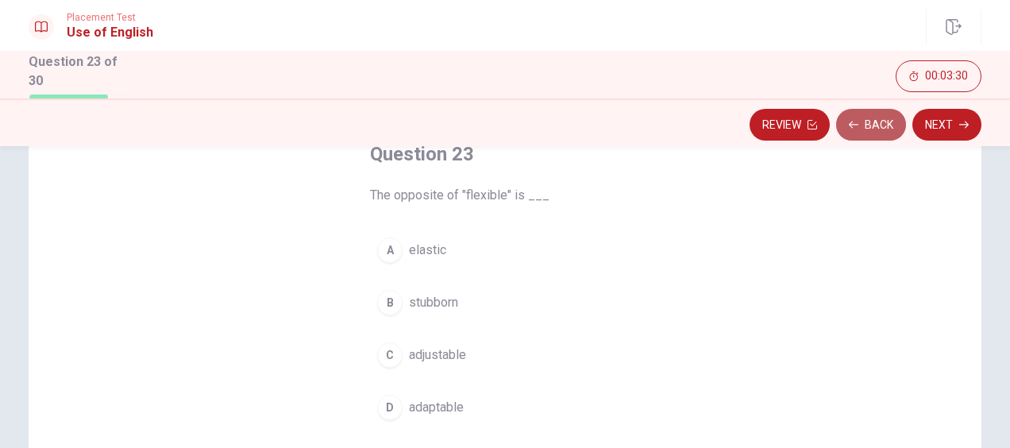
click at [861, 111] on button "Back" at bounding box center [871, 125] width 70 height 32
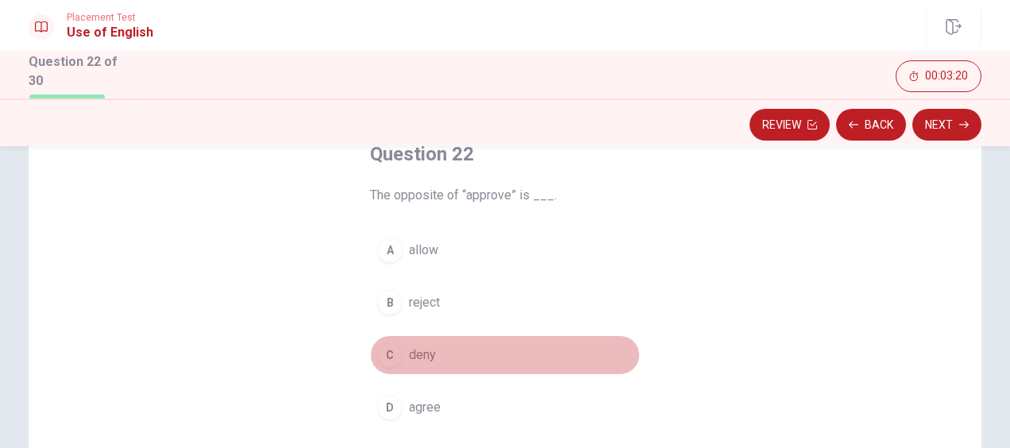
click at [429, 349] on span "deny" at bounding box center [422, 355] width 27 height 19
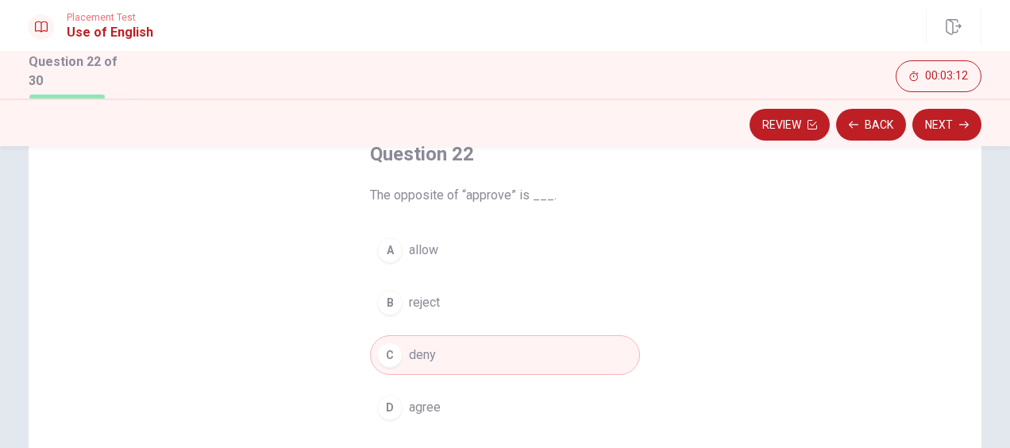
click at [432, 263] on button "A allow" at bounding box center [505, 250] width 270 height 40
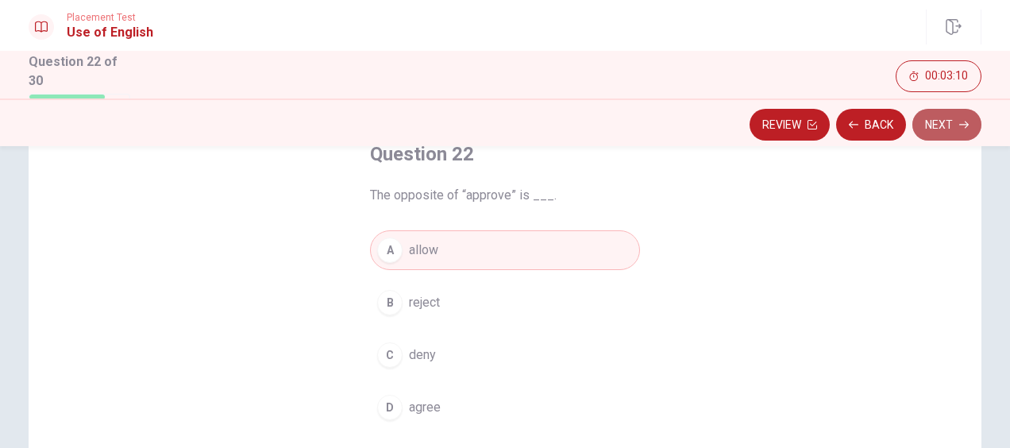
click at [943, 128] on button "Next" at bounding box center [947, 125] width 69 height 32
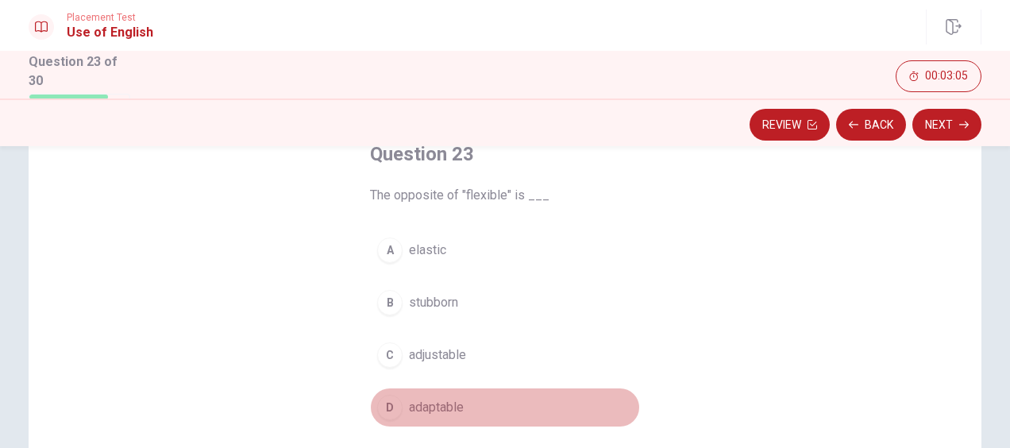
click at [434, 401] on span "adaptable" at bounding box center [436, 407] width 55 height 19
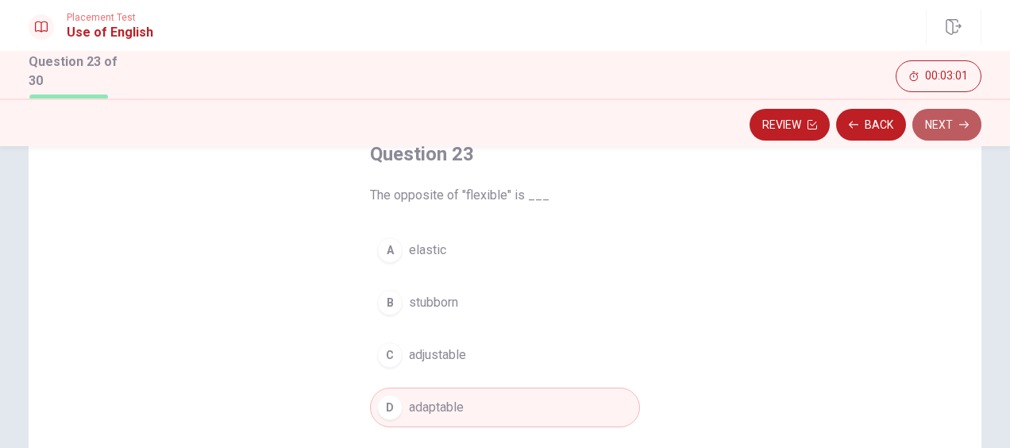
click at [952, 127] on button "Next" at bounding box center [947, 125] width 69 height 32
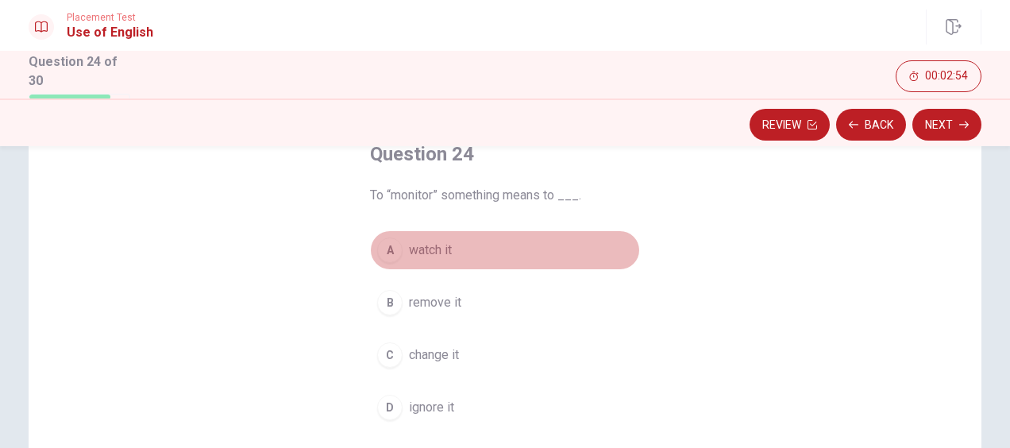
click at [438, 259] on span "watch it" at bounding box center [430, 250] width 43 height 19
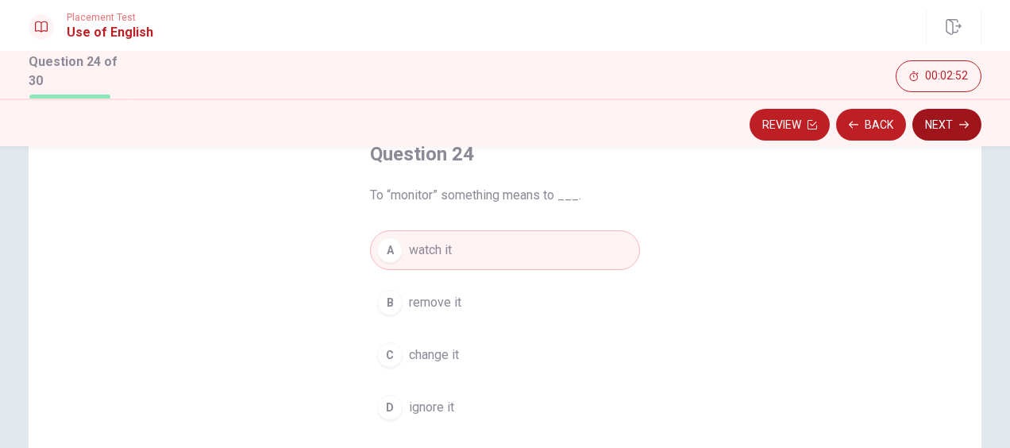
click at [969, 132] on button "Next" at bounding box center [947, 125] width 69 height 32
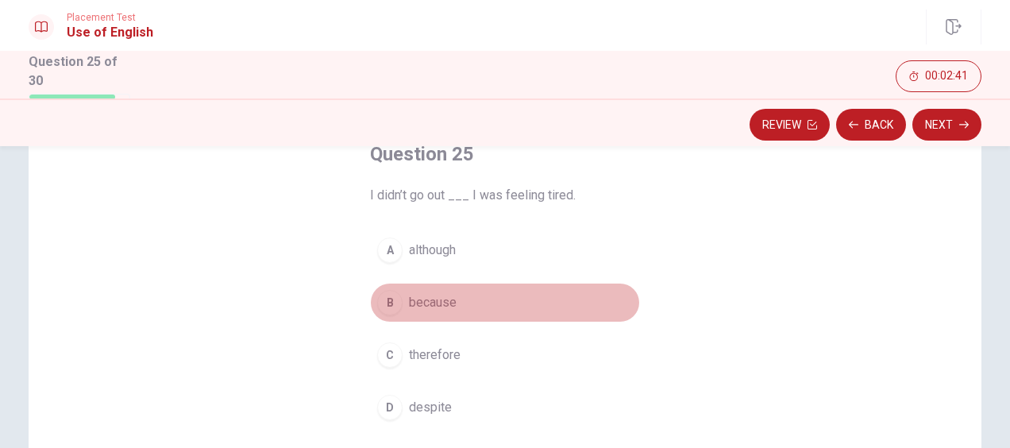
click at [432, 288] on button "B because" at bounding box center [505, 303] width 270 height 40
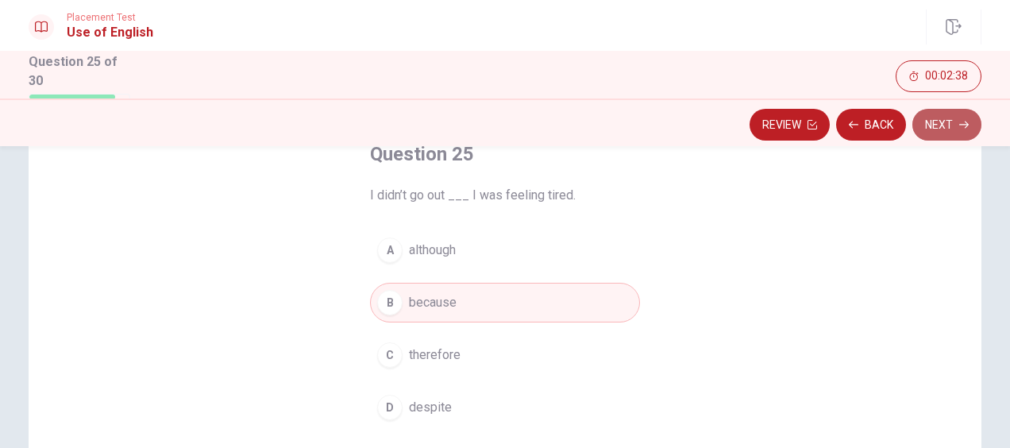
click at [944, 118] on button "Next" at bounding box center [947, 125] width 69 height 32
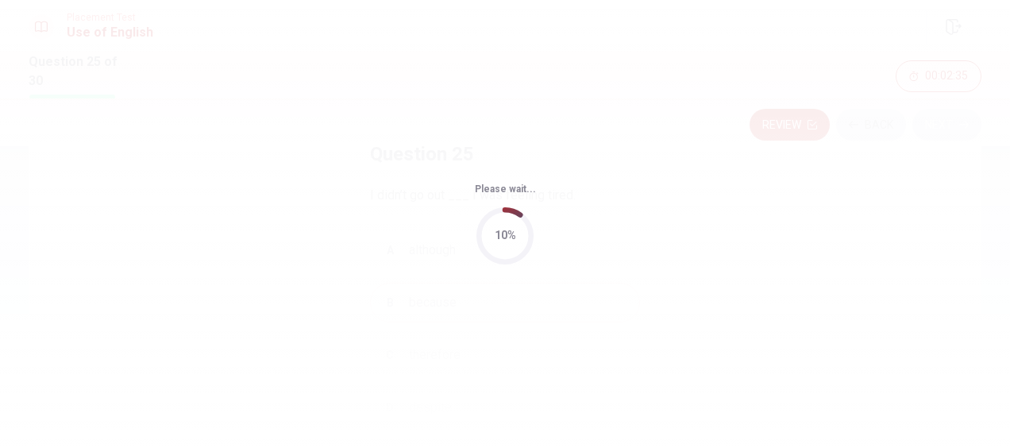
scroll to position [0, 0]
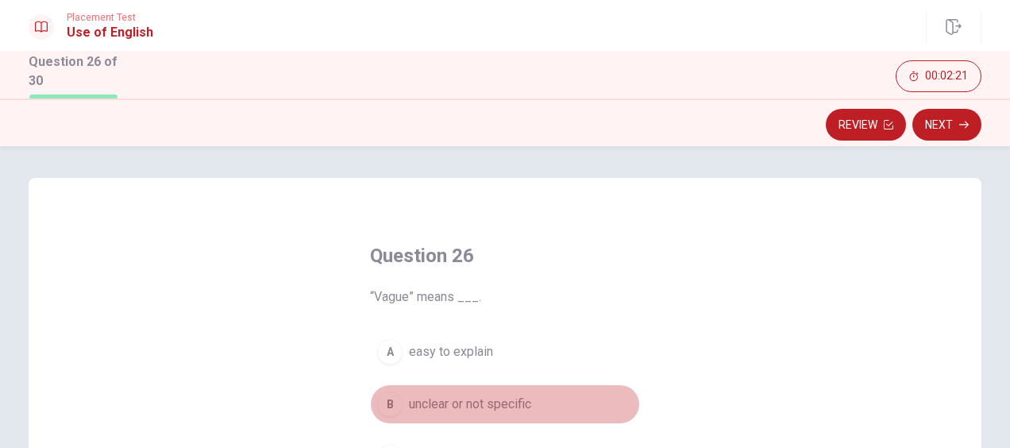
click at [485, 387] on button "B unclear or not specific" at bounding box center [505, 404] width 270 height 40
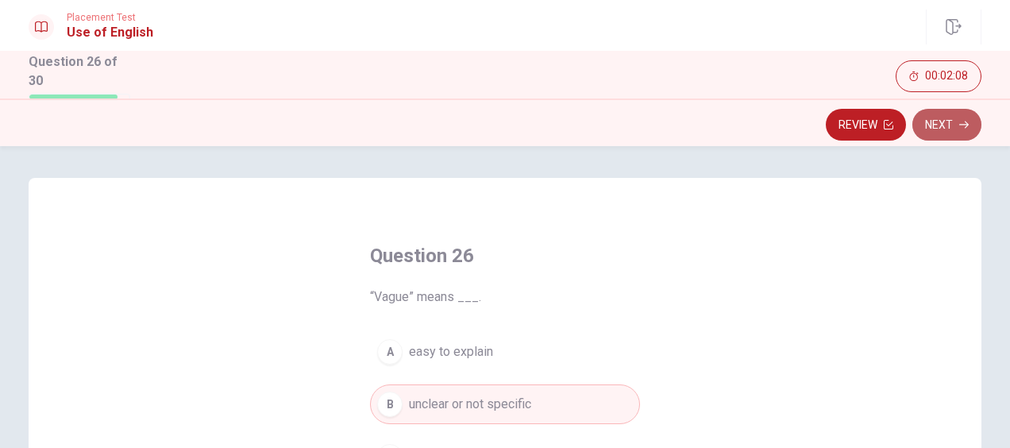
click at [964, 129] on icon "button" at bounding box center [965, 125] width 10 height 10
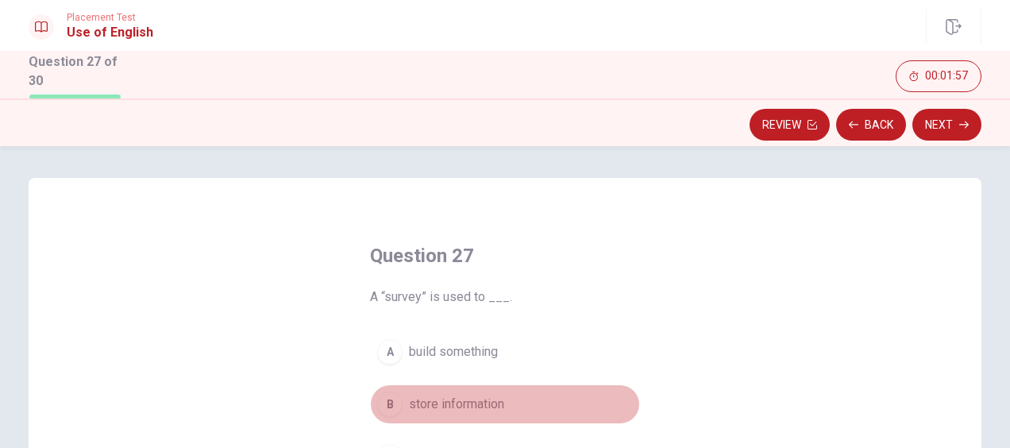
click at [487, 399] on span "store information" at bounding box center [456, 404] width 95 height 19
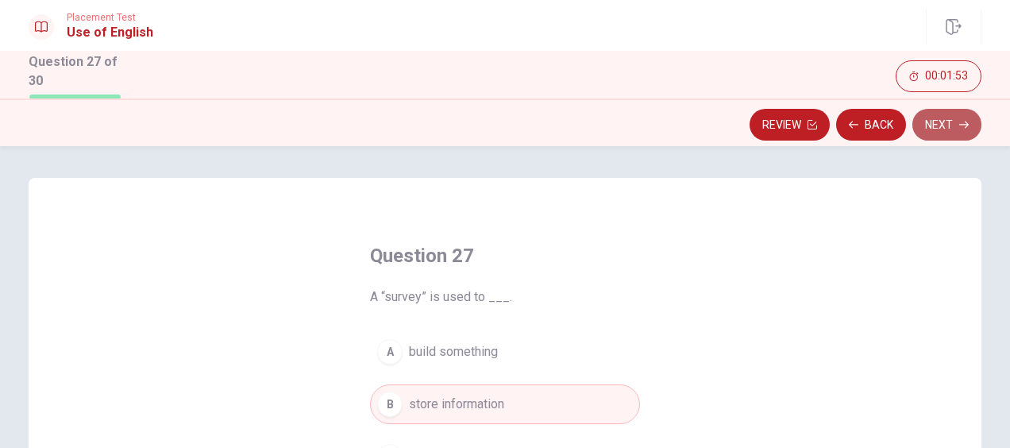
click at [956, 121] on button "Next" at bounding box center [947, 125] width 69 height 32
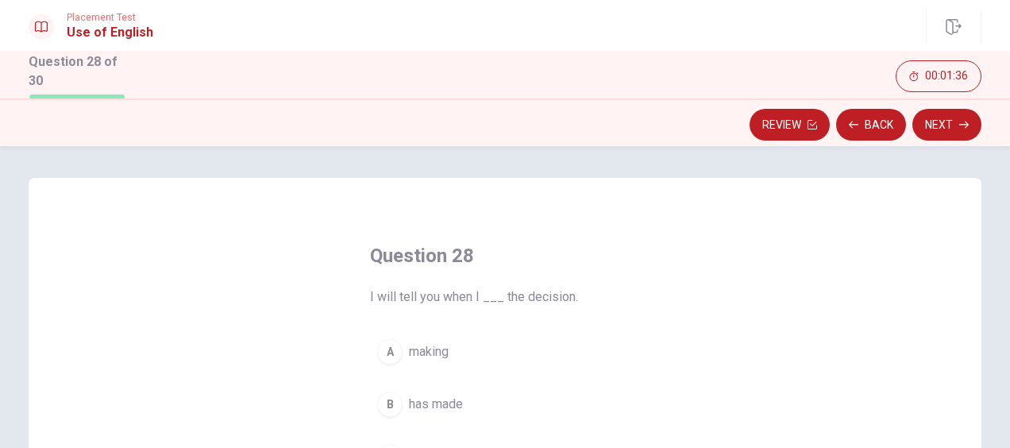
click at [453, 408] on span "has made" at bounding box center [436, 404] width 54 height 19
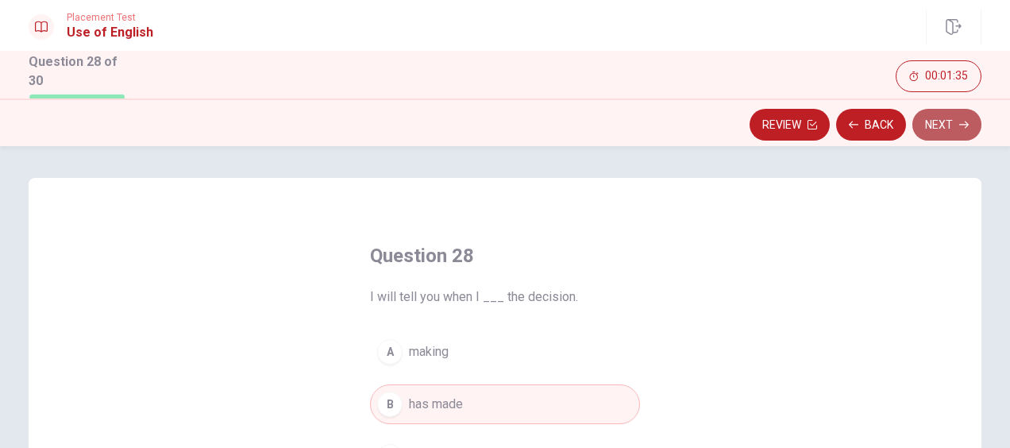
click at [954, 113] on button "Next" at bounding box center [947, 125] width 69 height 32
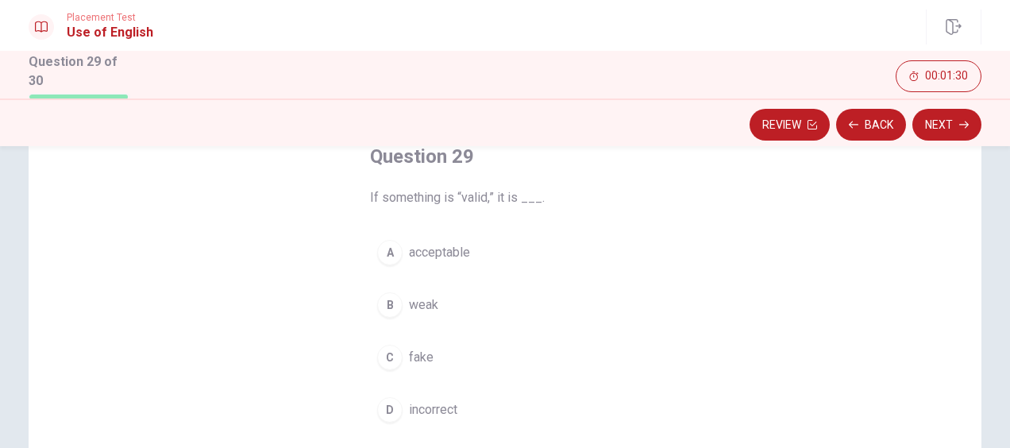
scroll to position [100, 0]
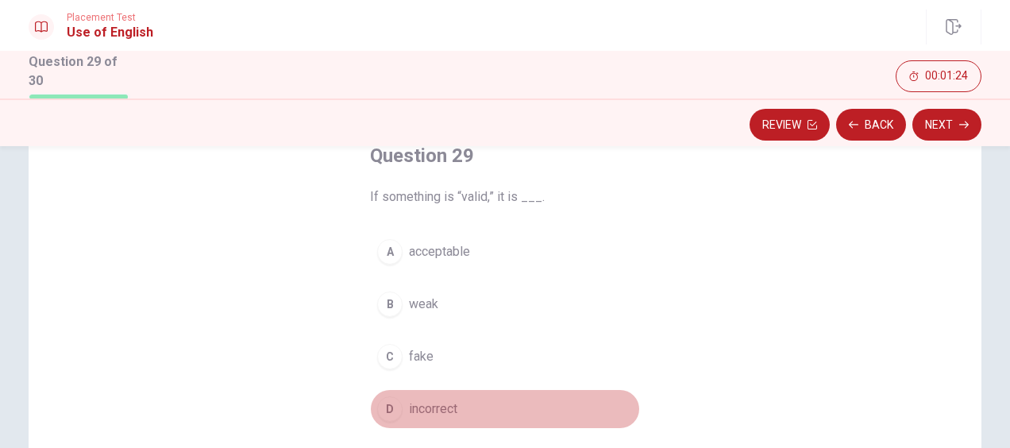
click at [433, 413] on span "incorrect" at bounding box center [433, 409] width 48 height 19
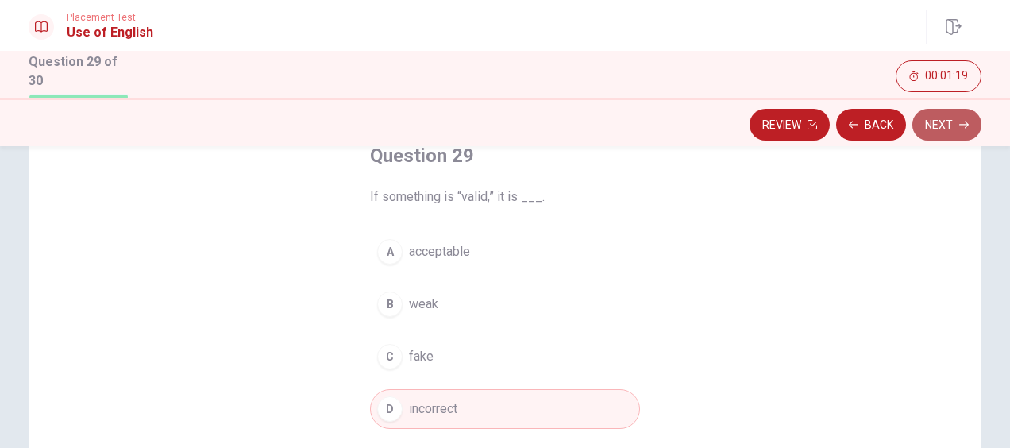
click at [961, 114] on button "Next" at bounding box center [947, 125] width 69 height 32
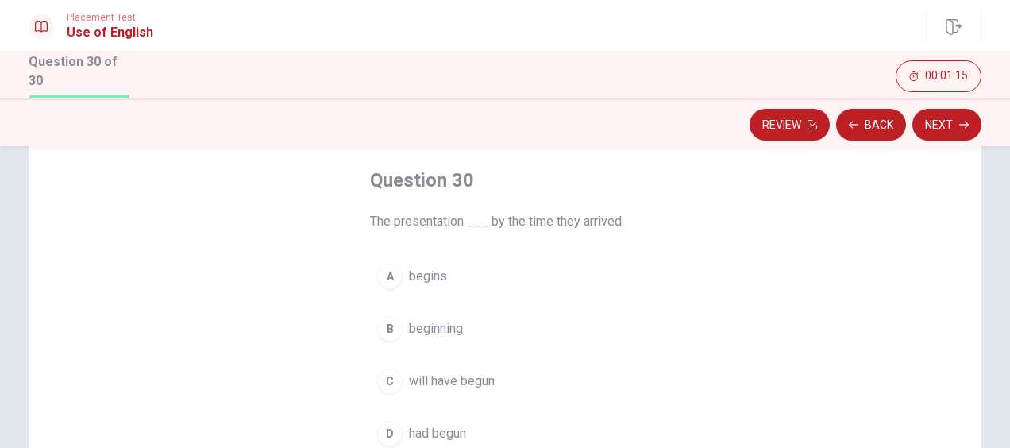
scroll to position [87, 0]
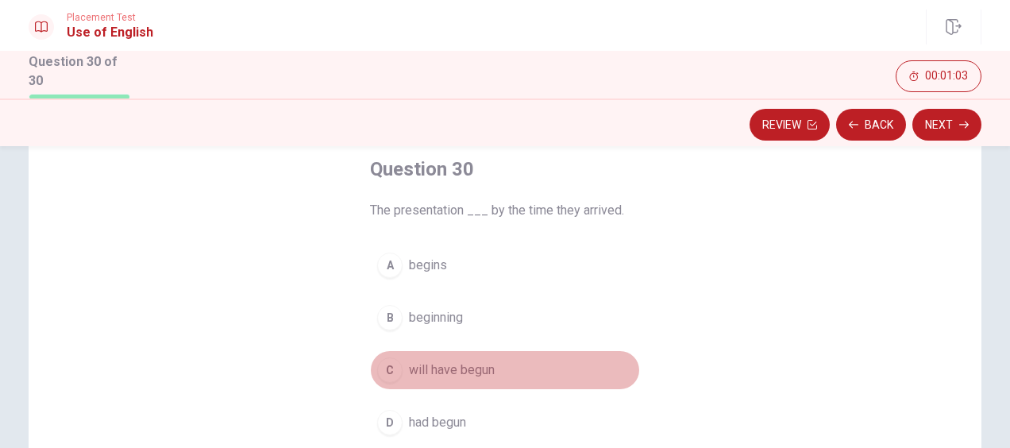
click at [450, 374] on span "will have begun" at bounding box center [452, 370] width 86 height 19
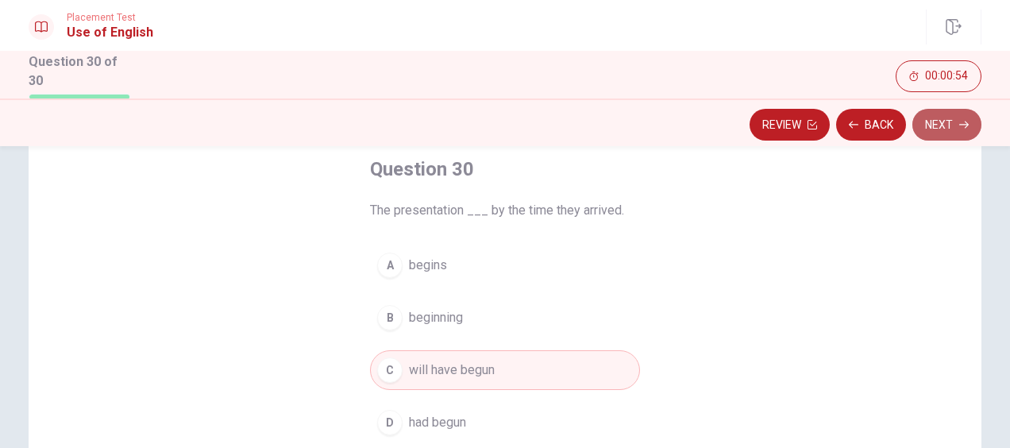
click at [940, 129] on button "Next" at bounding box center [947, 125] width 69 height 32
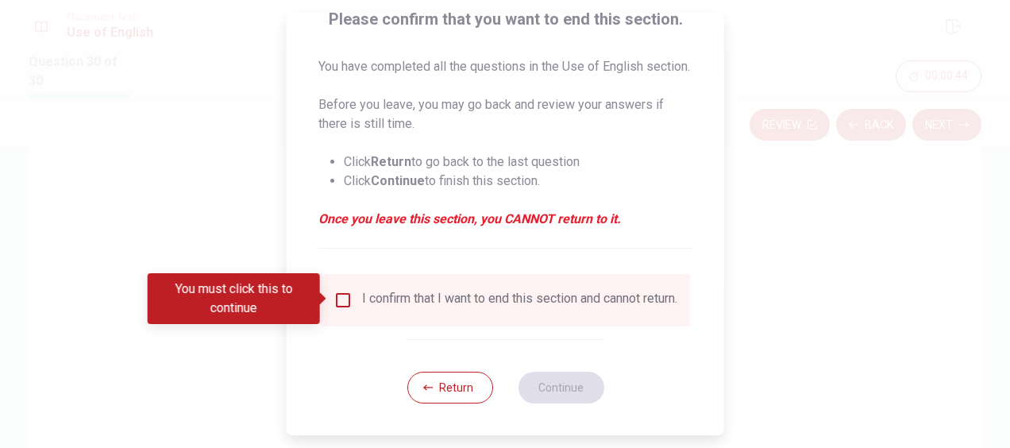
scroll to position [160, 0]
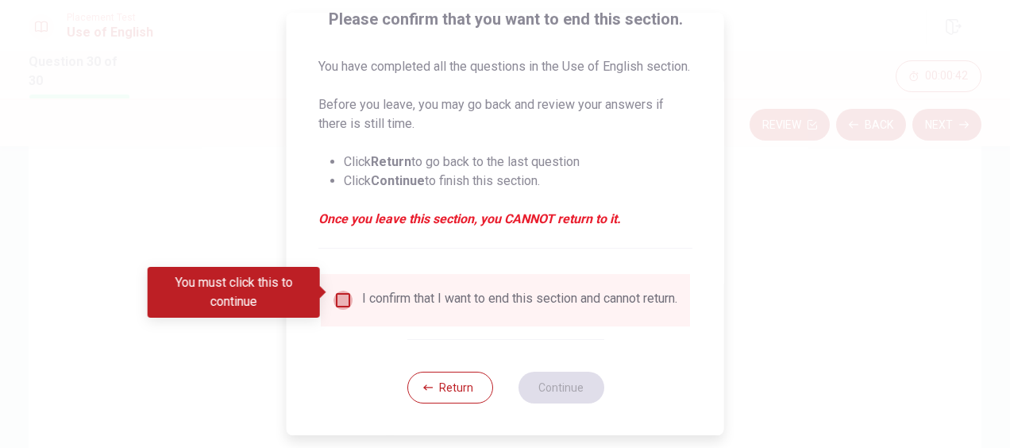
click at [334, 291] on input "You must click this to continue" at bounding box center [343, 300] width 19 height 19
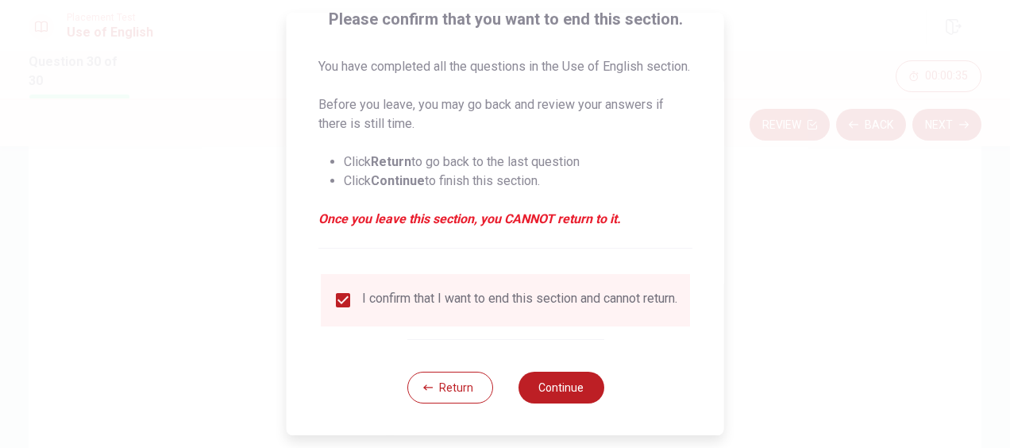
scroll to position [164, 0]
click at [566, 381] on button "Continue" at bounding box center [561, 388] width 86 height 32
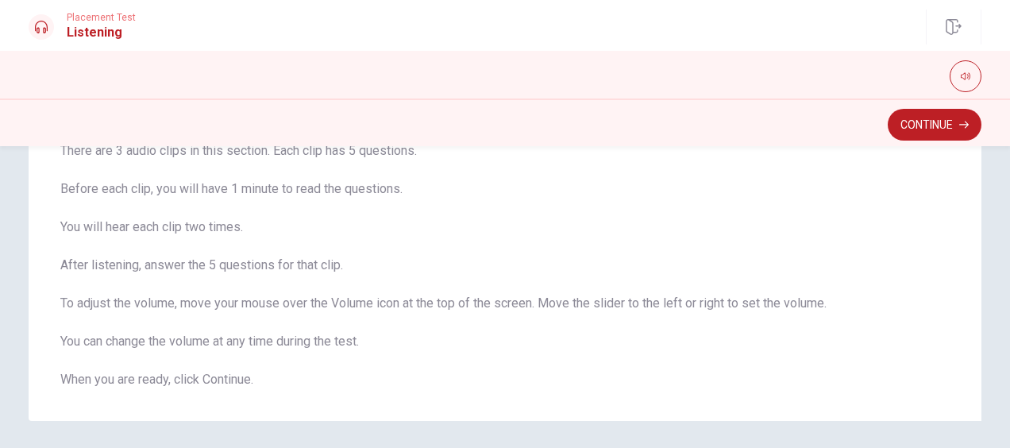
scroll to position [0, 0]
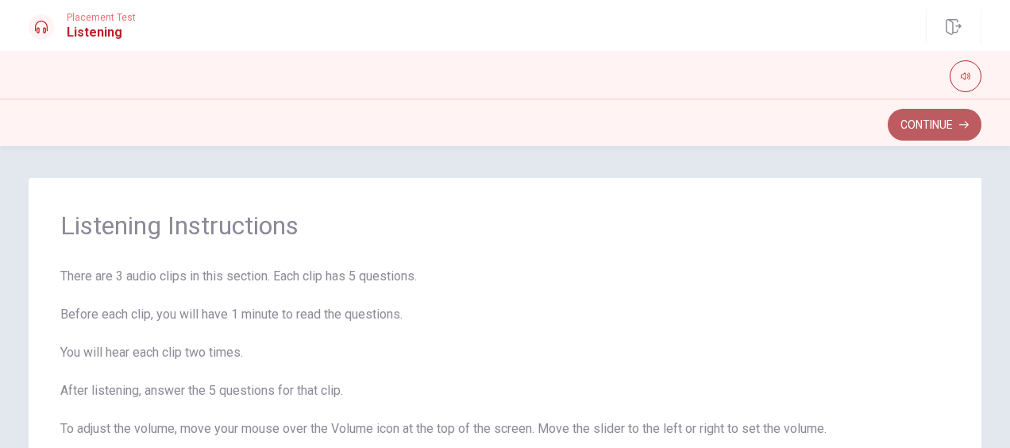
click at [937, 135] on button "Continue" at bounding box center [935, 125] width 94 height 32
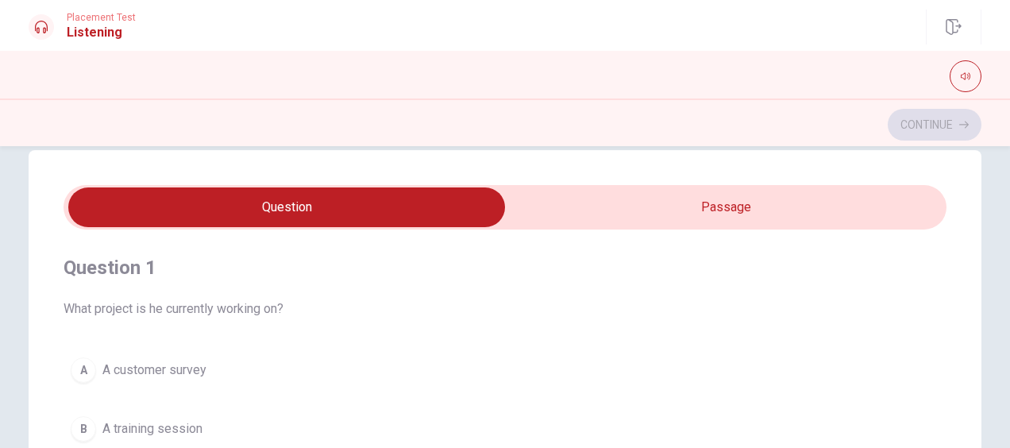
scroll to position [25, 0]
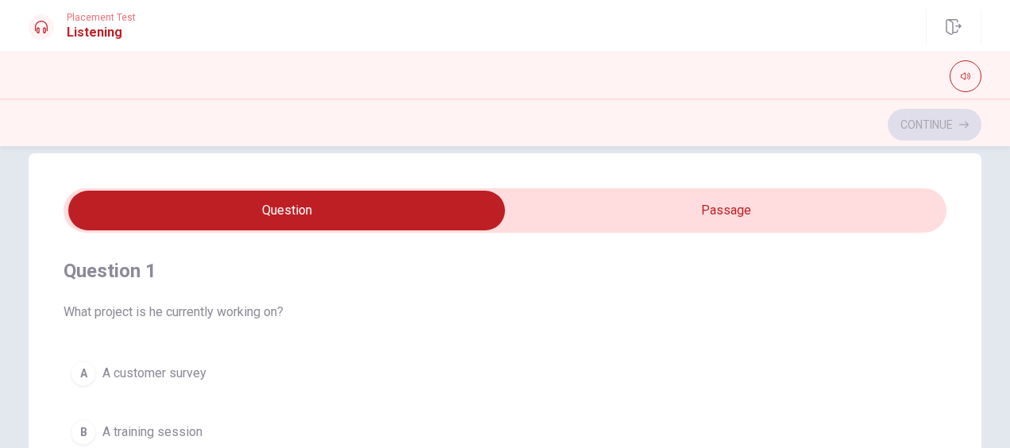
click at [821, 222] on input "checkbox" at bounding box center [286, 211] width 1325 height 40
checkbox input "true"
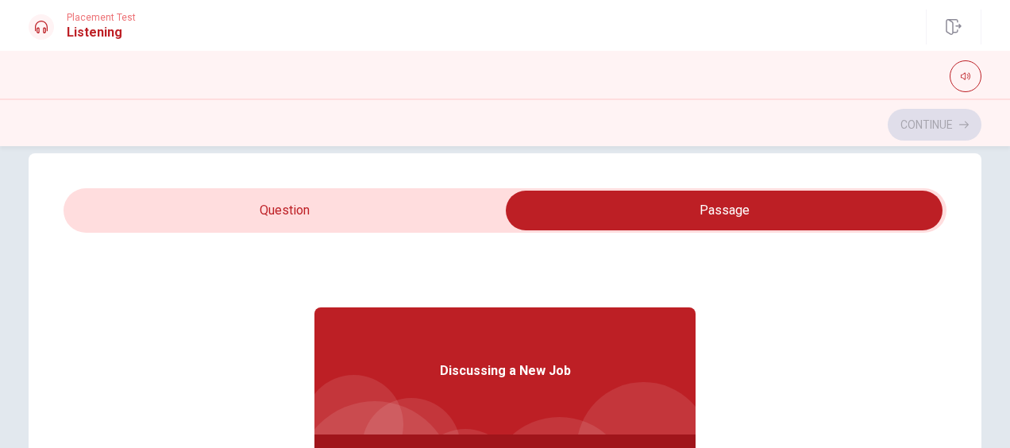
type input "4"
click at [467, 196] on input "checkbox" at bounding box center [724, 211] width 1325 height 40
checkbox input "false"
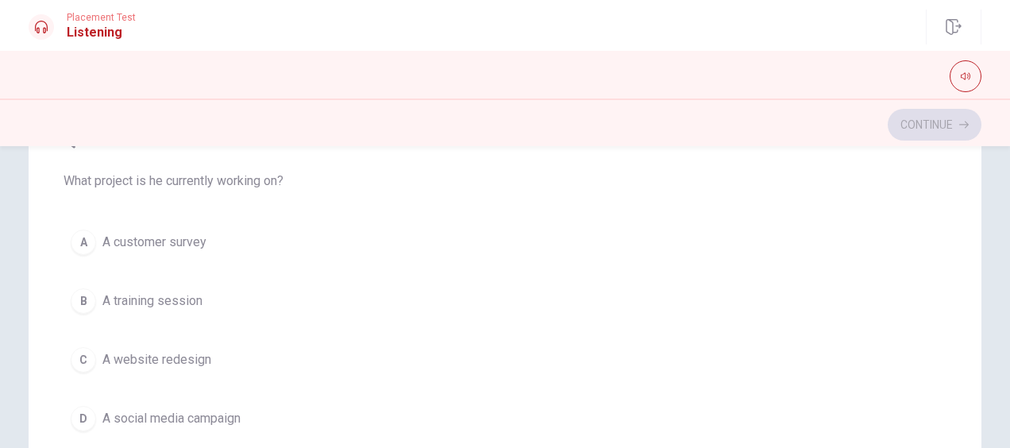
scroll to position [0, 0]
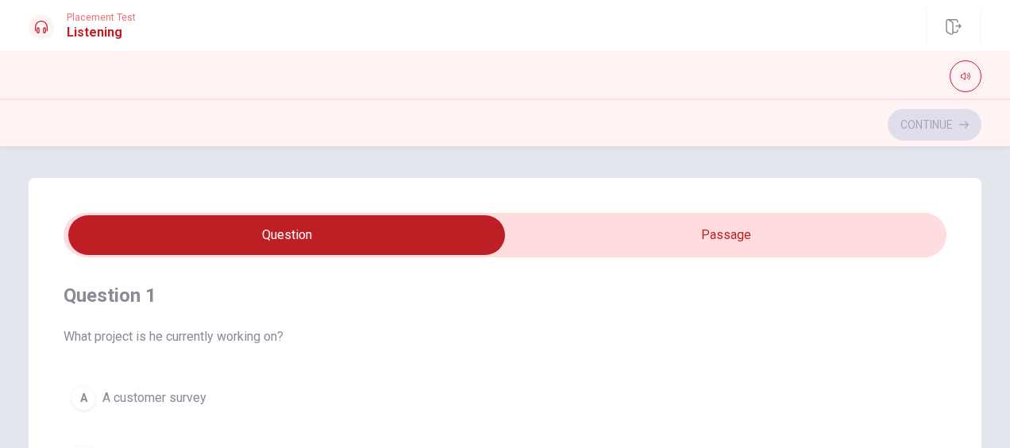
type input "27"
click at [713, 243] on input "checkbox" at bounding box center [286, 235] width 1325 height 40
checkbox input "true"
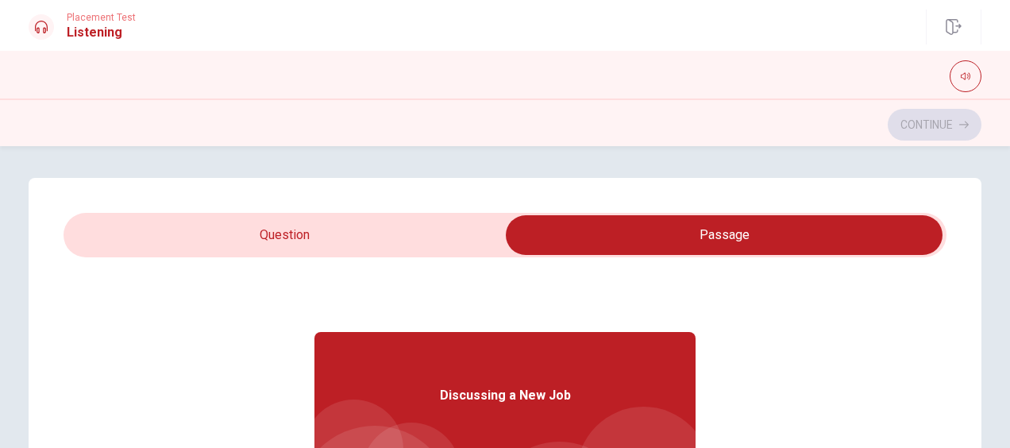
type input "28"
click at [372, 253] on input "checkbox" at bounding box center [724, 235] width 1325 height 40
checkbox input "false"
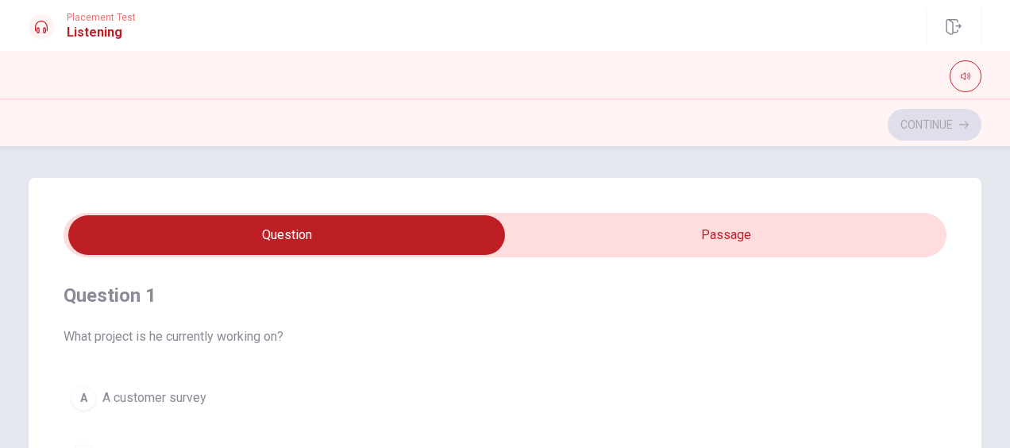
click at [850, 296] on h4 "Question 1" at bounding box center [505, 295] width 883 height 25
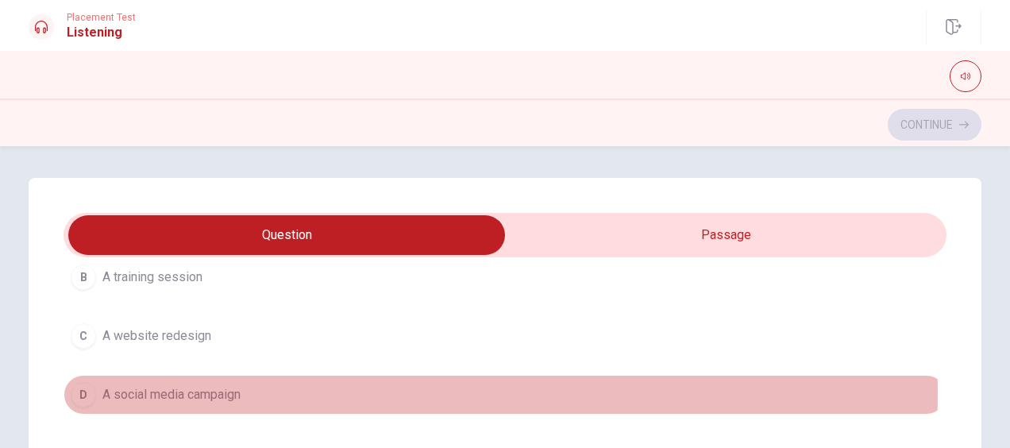
click at [216, 391] on span "A social media campaign" at bounding box center [171, 394] width 138 height 19
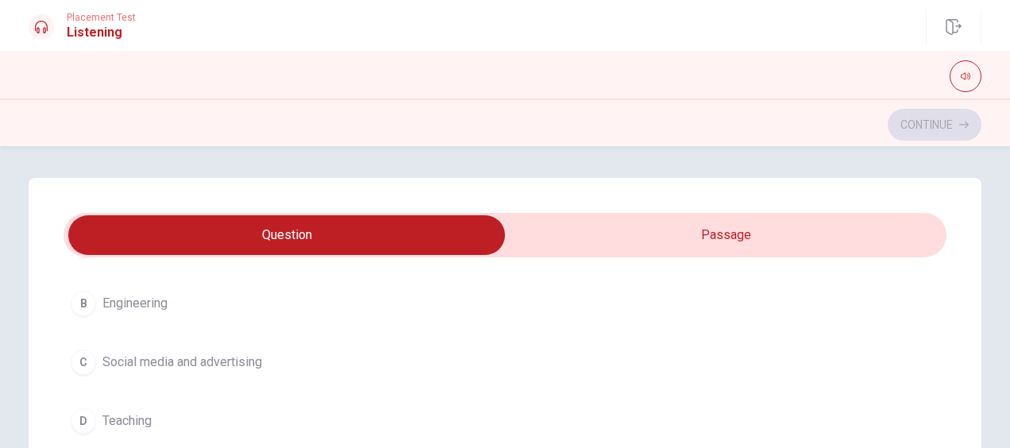
scroll to position [519, 0]
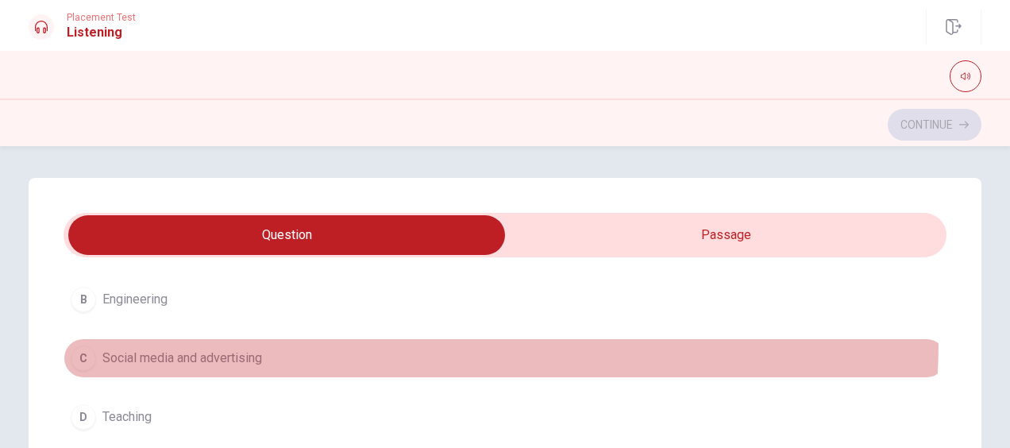
click at [259, 338] on button "C Social media and advertising" at bounding box center [505, 358] width 883 height 40
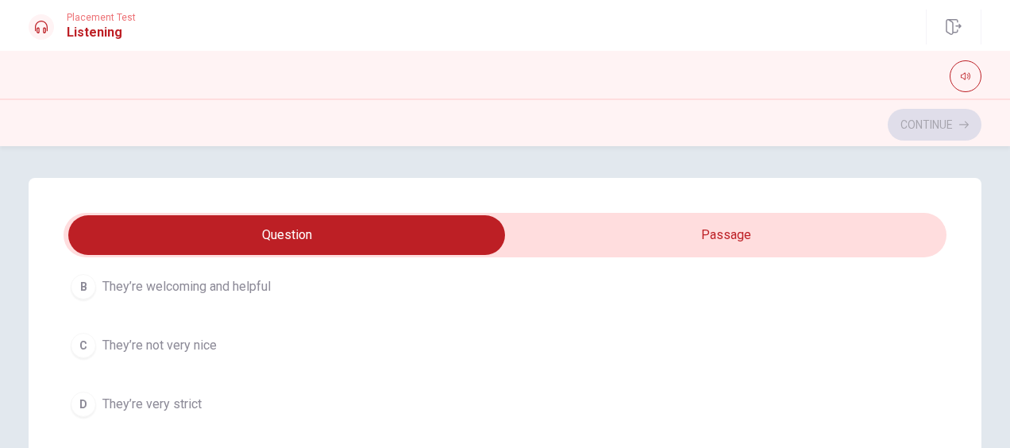
scroll to position [1261, 0]
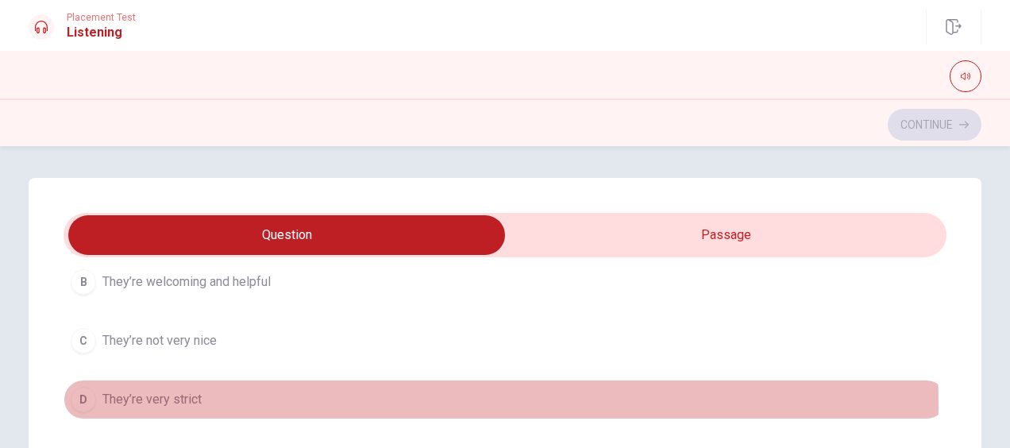
click at [183, 399] on span "They’re very strict" at bounding box center [151, 399] width 99 height 19
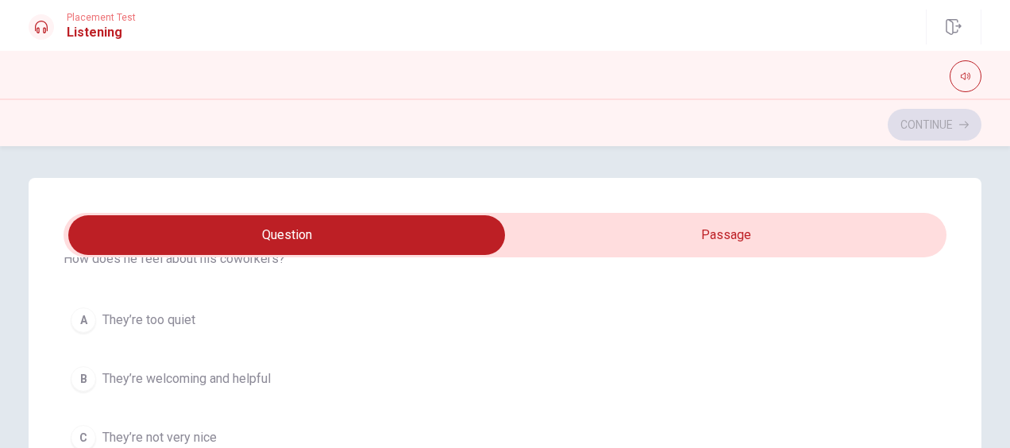
scroll to position [1149, 0]
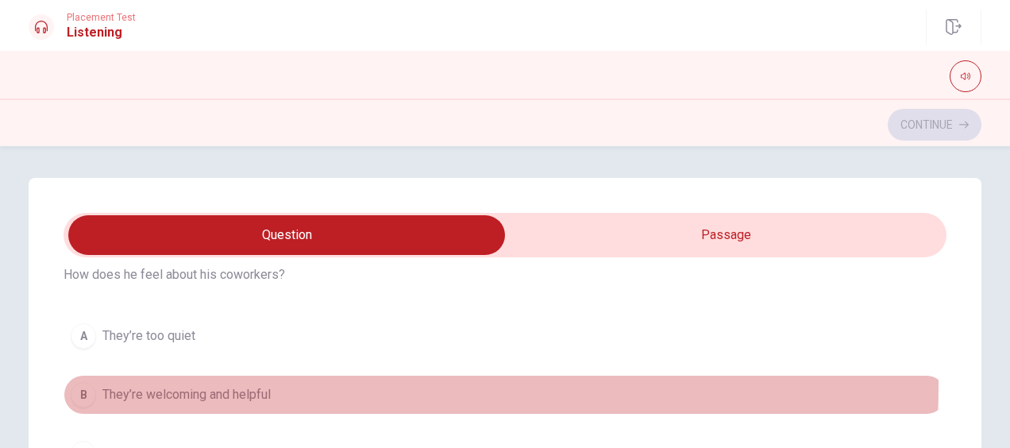
click at [226, 385] on span "They’re welcoming and helpful" at bounding box center [186, 394] width 168 height 19
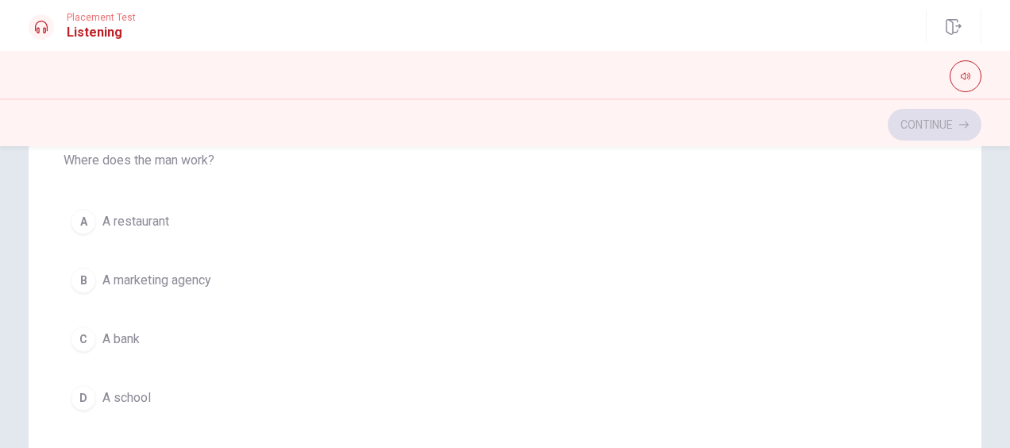
scroll to position [350, 0]
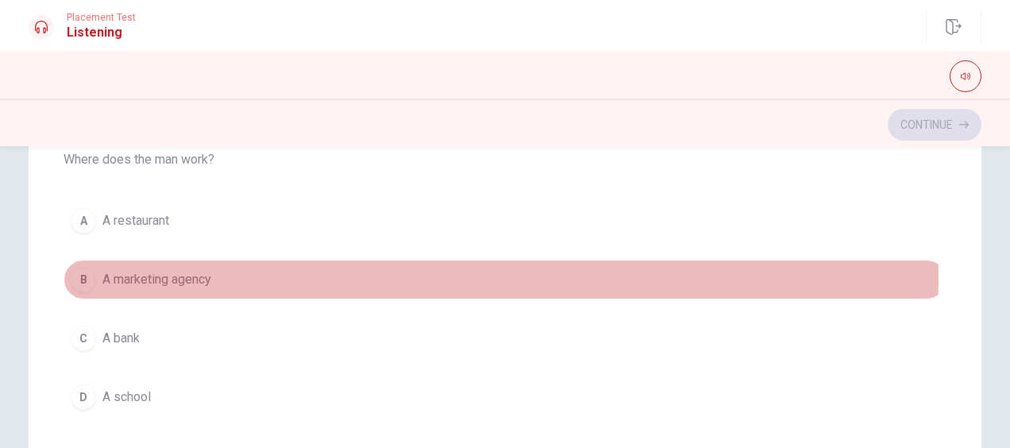
click at [191, 270] on span "A marketing agency" at bounding box center [156, 279] width 109 height 19
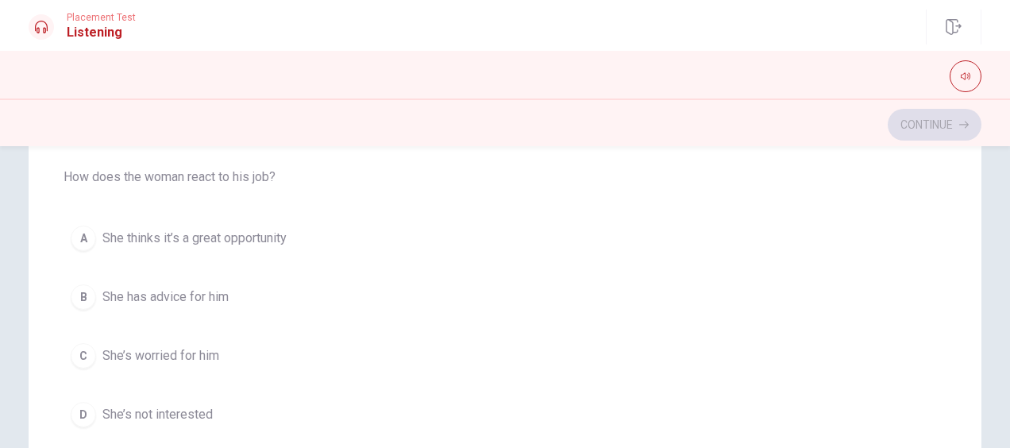
scroll to position [537, 0]
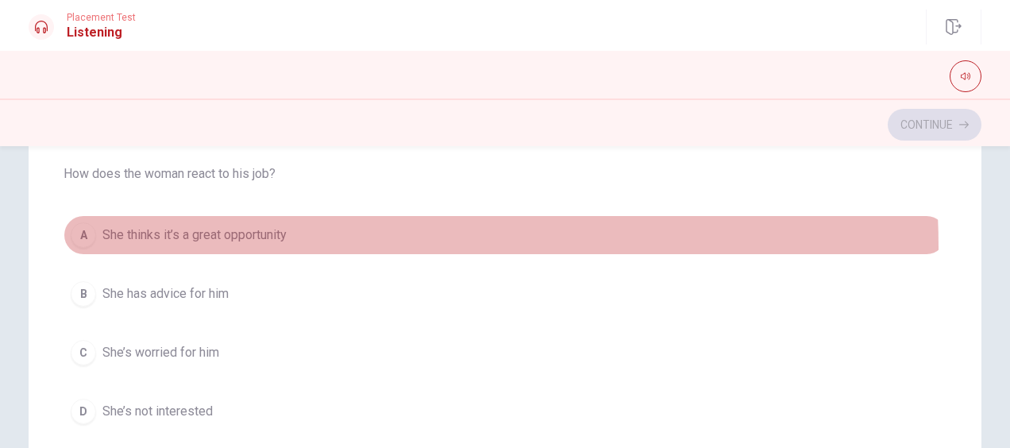
click at [227, 243] on button "A She thinks it’s a great opportunity" at bounding box center [505, 235] width 883 height 40
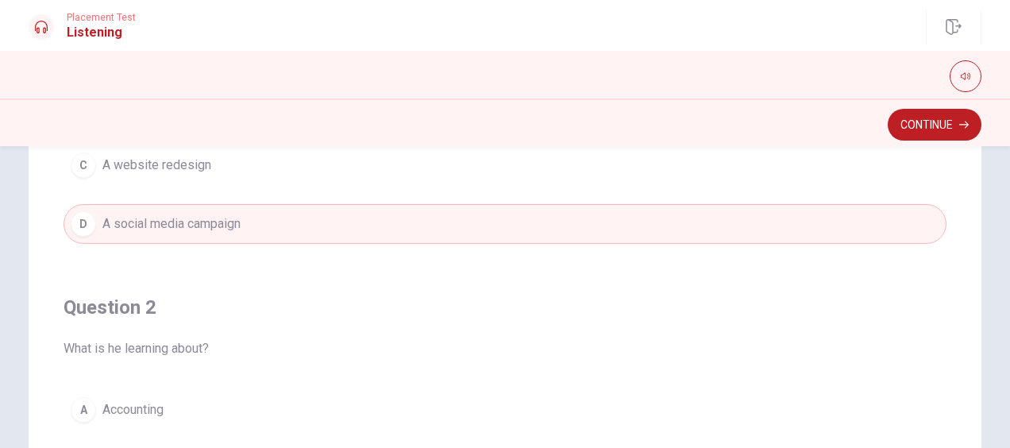
scroll to position [0, 0]
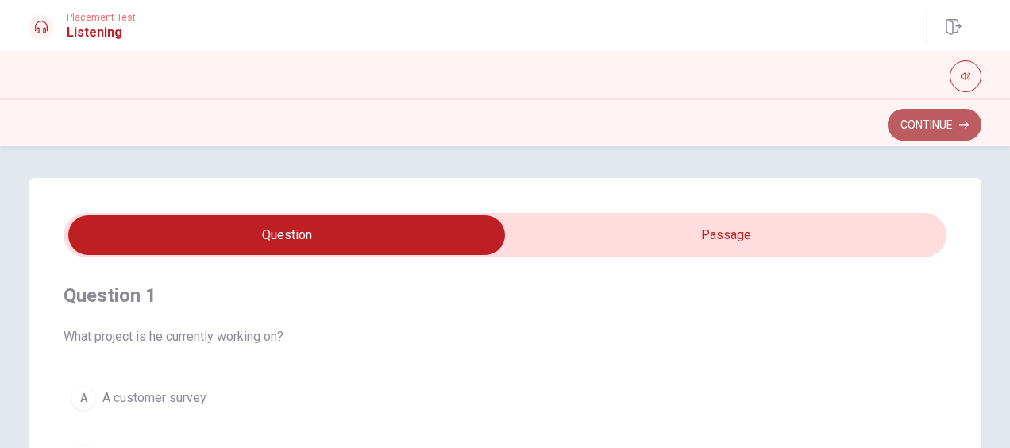
click at [945, 116] on button "Continue" at bounding box center [935, 125] width 94 height 32
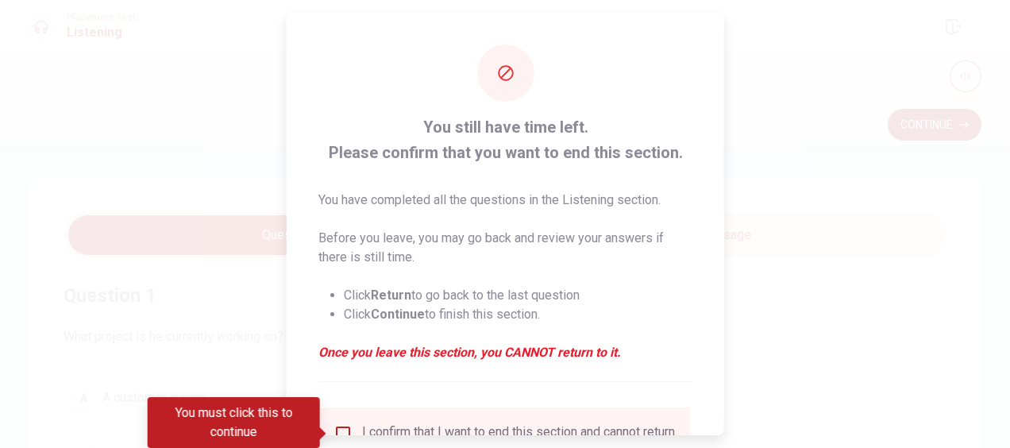
click at [945, 116] on div at bounding box center [505, 224] width 1010 height 448
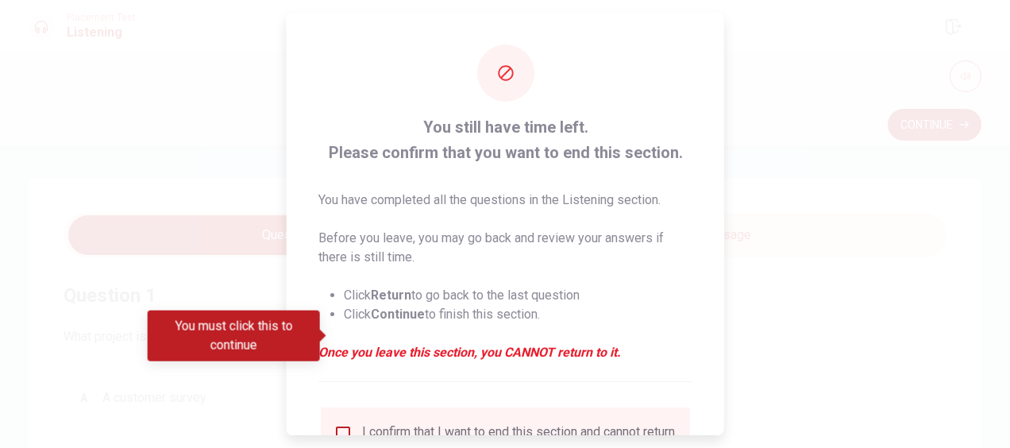
scroll to position [145, 0]
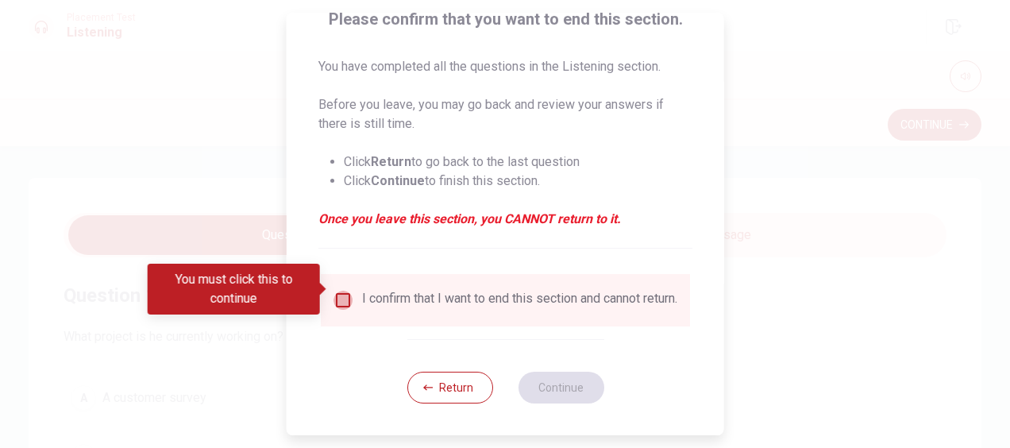
click at [337, 291] on input "You must click this to continue" at bounding box center [343, 300] width 19 height 19
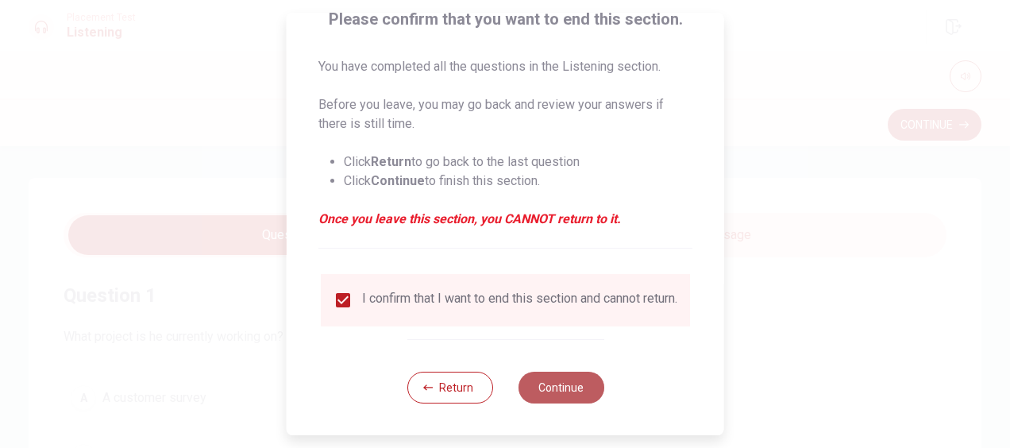
click at [569, 375] on button "Continue" at bounding box center [561, 388] width 86 height 32
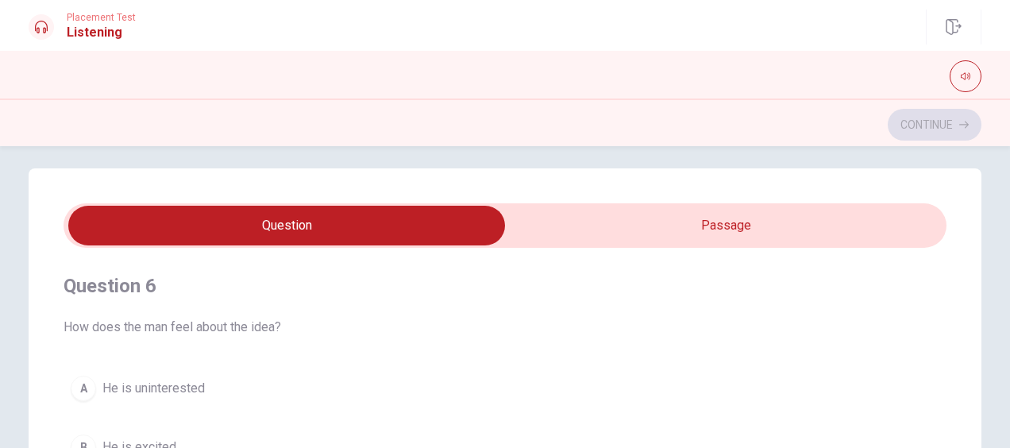
scroll to position [0, 0]
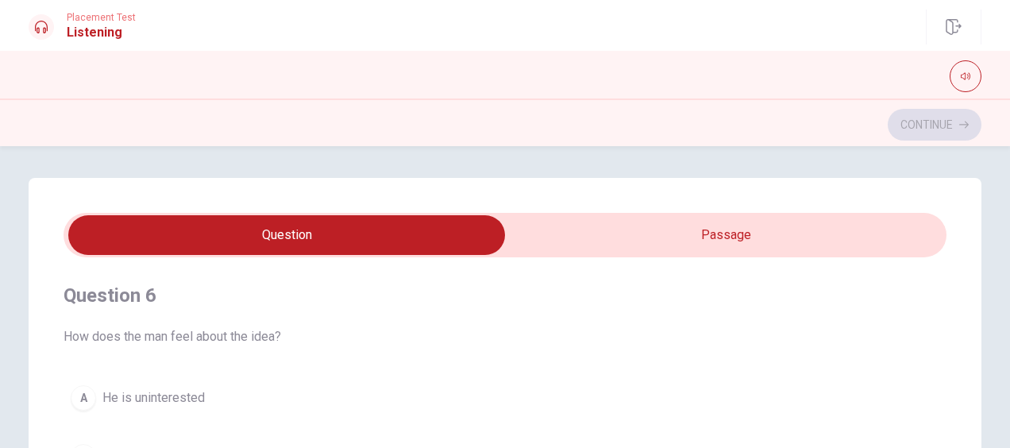
click at [751, 247] on input "checkbox" at bounding box center [286, 235] width 1325 height 40
checkbox input "true"
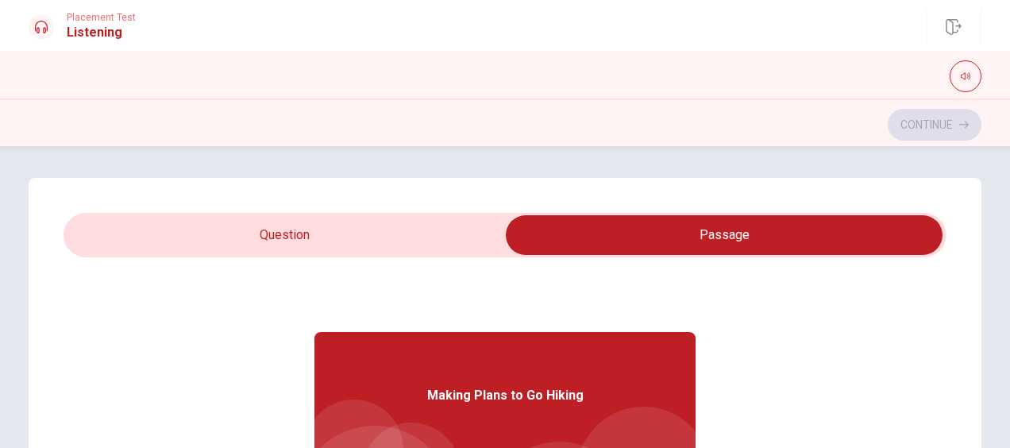
type input "28"
click at [425, 231] on input "checkbox" at bounding box center [724, 235] width 1325 height 40
checkbox input "false"
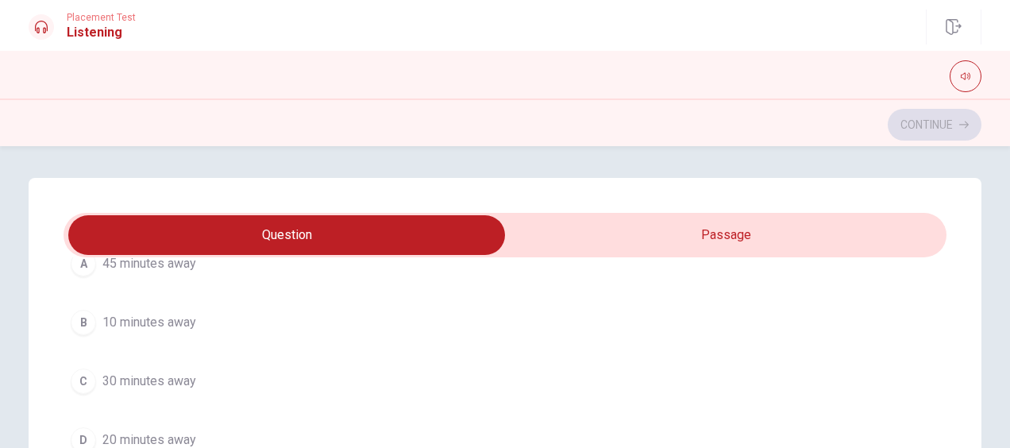
scroll to position [1222, 0]
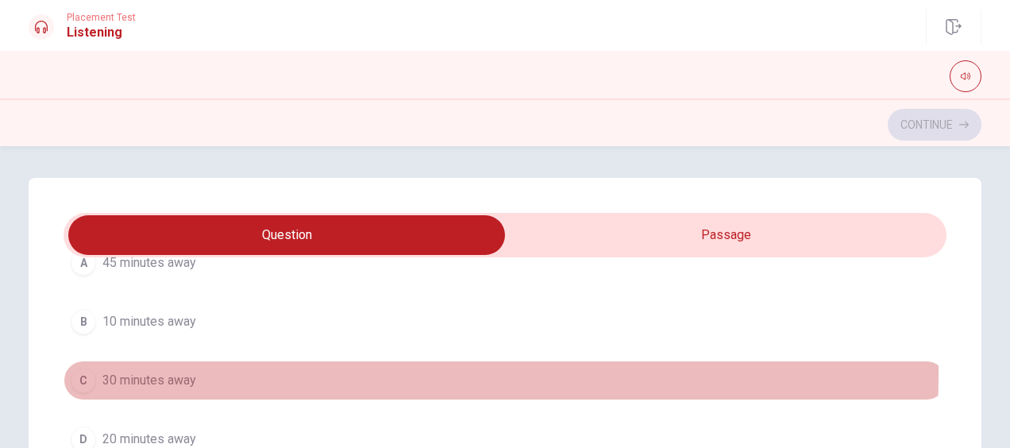
click at [168, 371] on span "30 minutes away" at bounding box center [149, 380] width 94 height 19
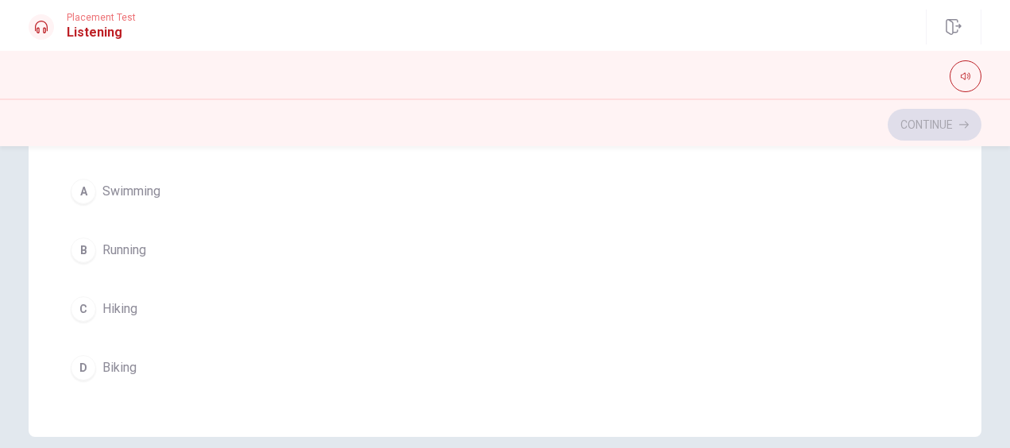
scroll to position [384, 0]
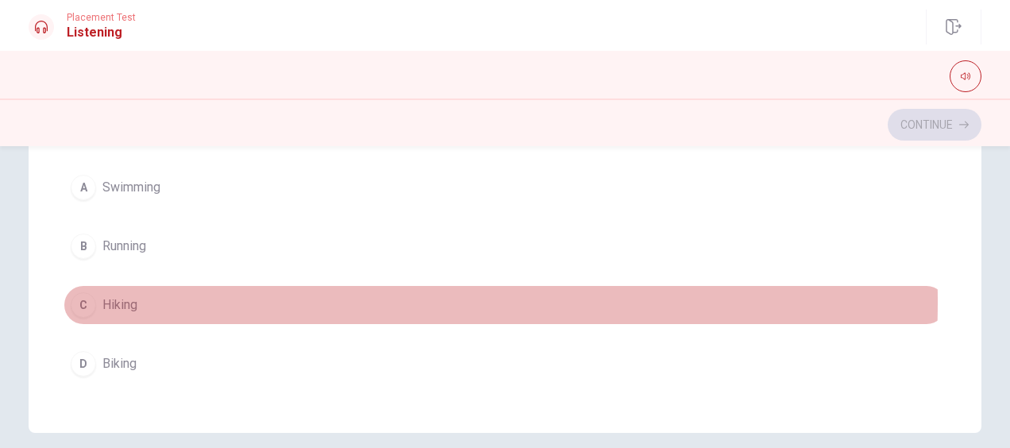
click at [118, 295] on span "Hiking" at bounding box center [119, 304] width 35 height 19
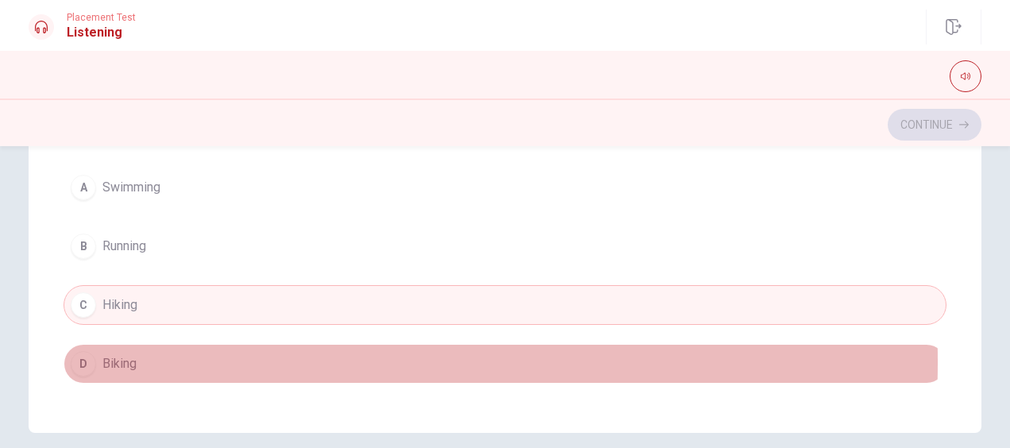
click at [114, 354] on span "Biking" at bounding box center [119, 363] width 34 height 19
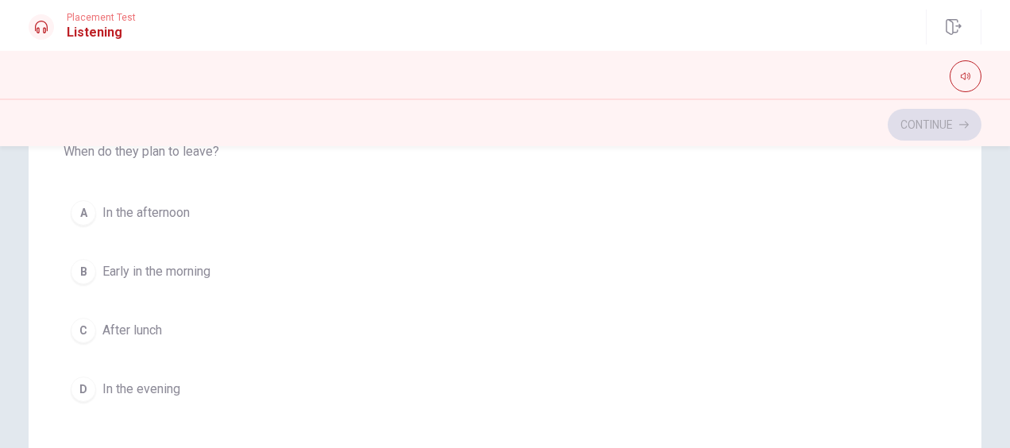
scroll to position [604, 0]
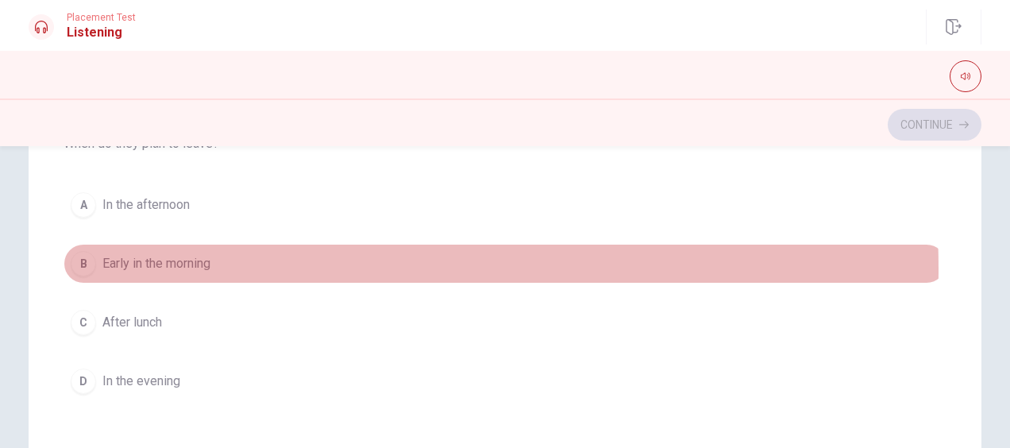
click at [193, 264] on span "Early in the morning" at bounding box center [156, 263] width 108 height 19
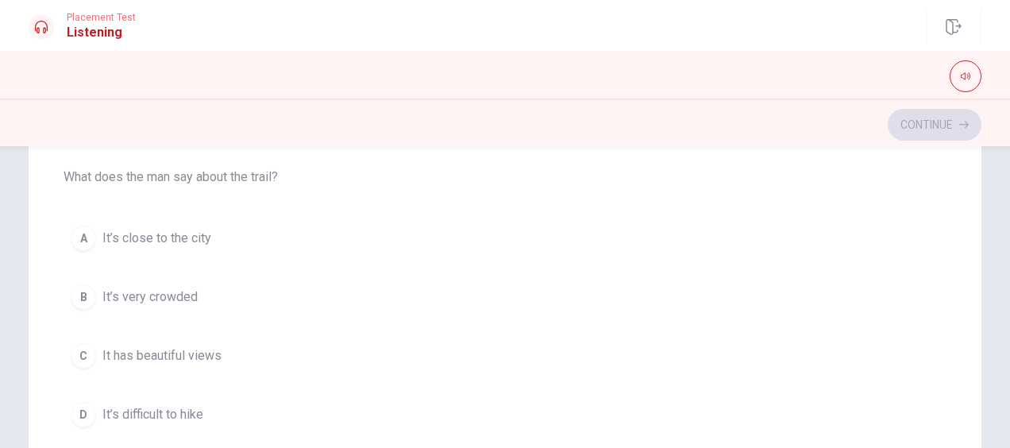
scroll to position [205, 0]
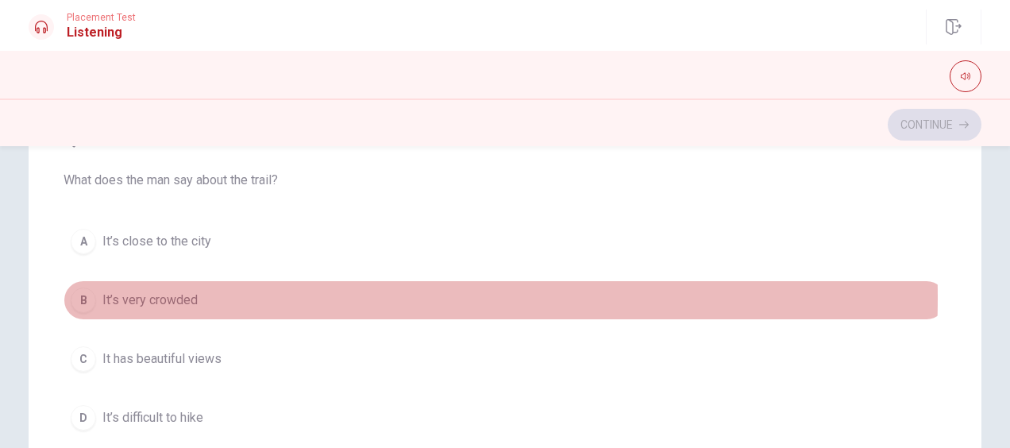
click at [180, 295] on span "It’s very crowded" at bounding box center [149, 300] width 95 height 19
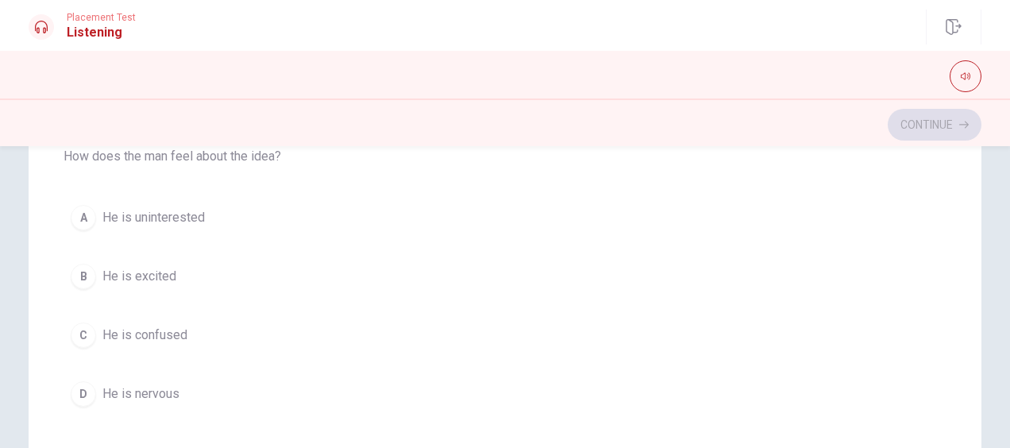
scroll to position [41, 0]
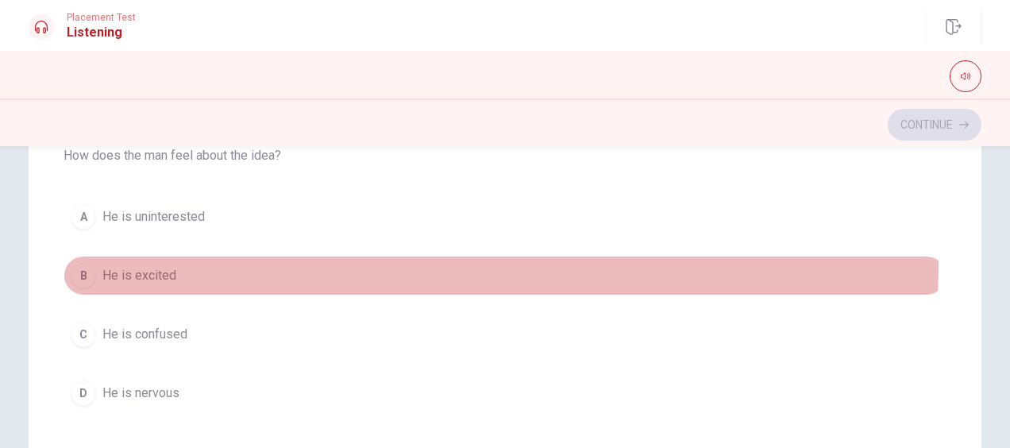
click at [162, 261] on button "B He is excited" at bounding box center [505, 276] width 883 height 40
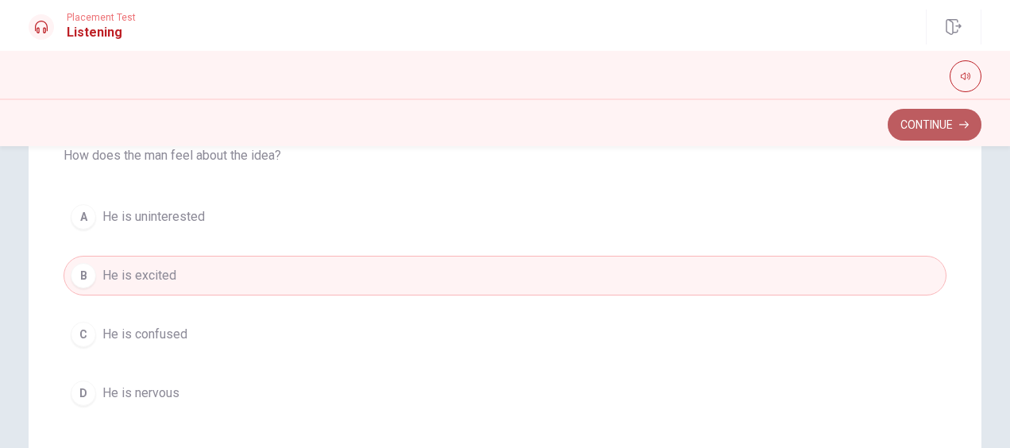
click at [966, 114] on button "Continue" at bounding box center [935, 125] width 94 height 32
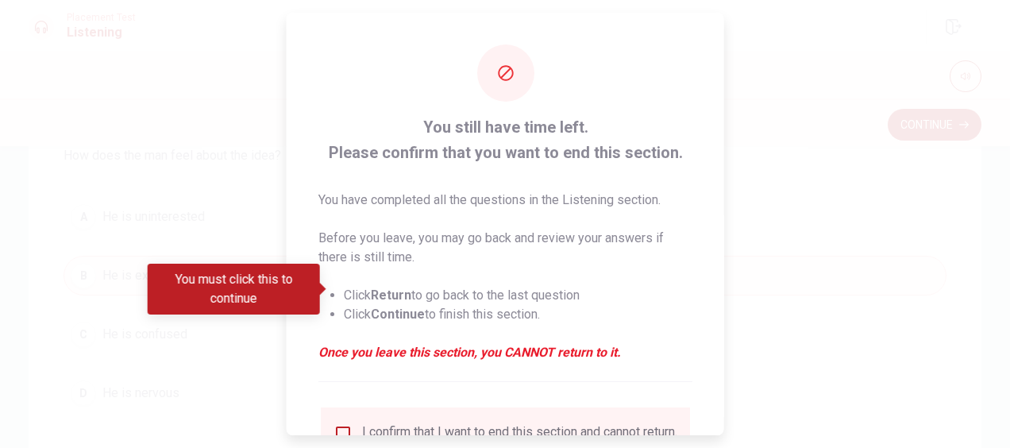
scroll to position [145, 0]
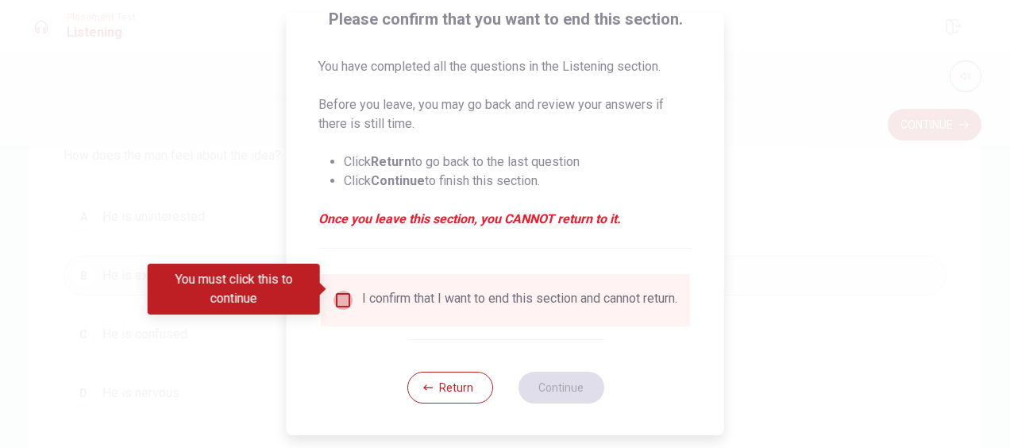
click at [337, 291] on input "You must click this to continue" at bounding box center [343, 300] width 19 height 19
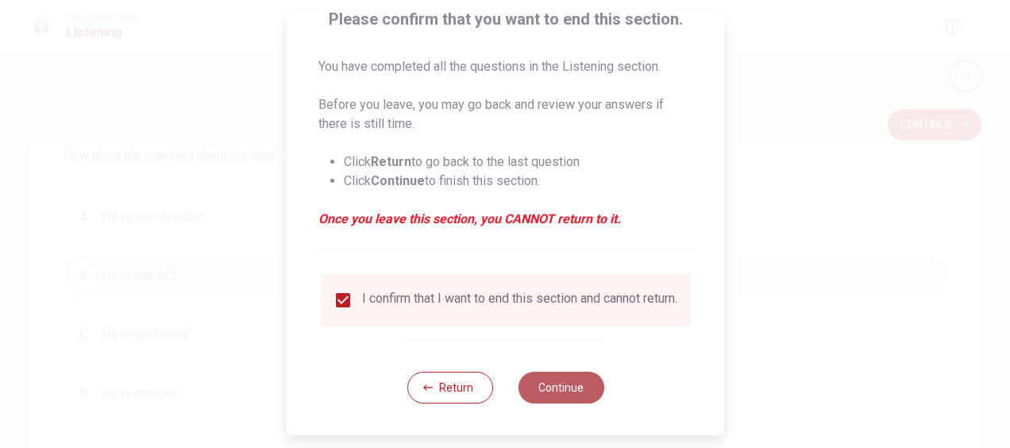
click at [588, 383] on button "Continue" at bounding box center [561, 388] width 86 height 32
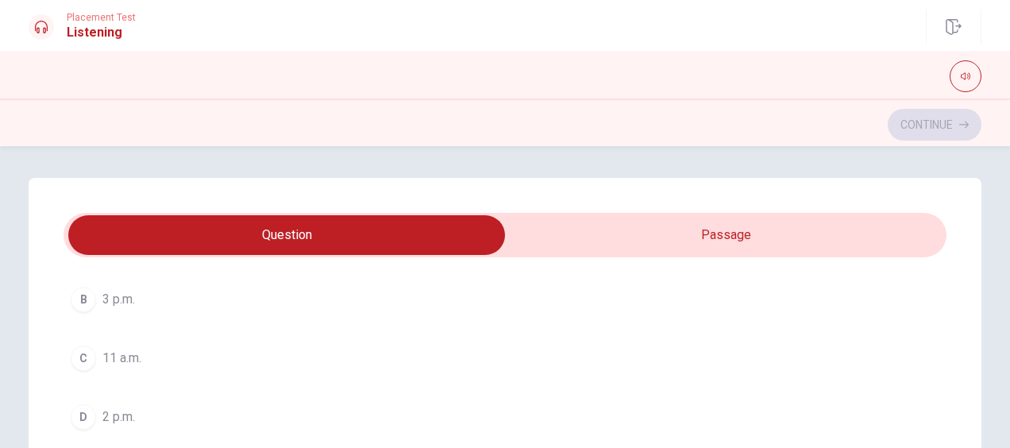
scroll to position [175, 0]
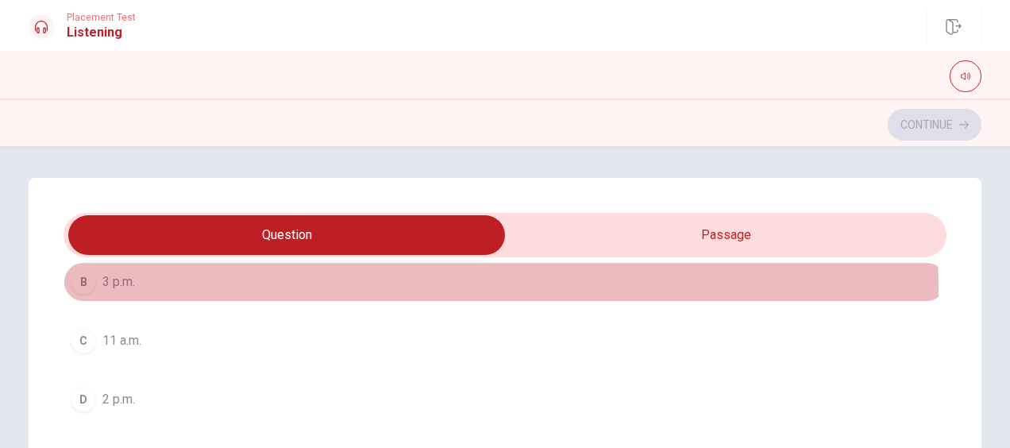
click at [126, 290] on span "3 p.m." at bounding box center [118, 281] width 33 height 19
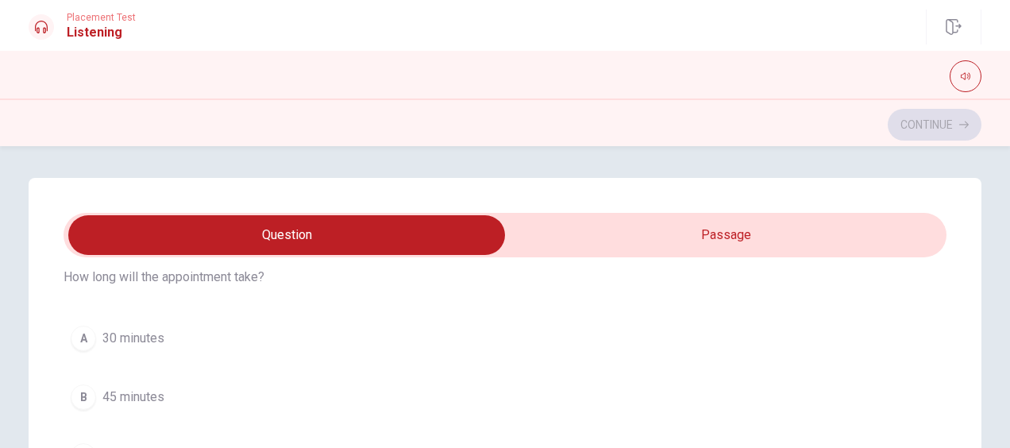
scroll to position [488, 0]
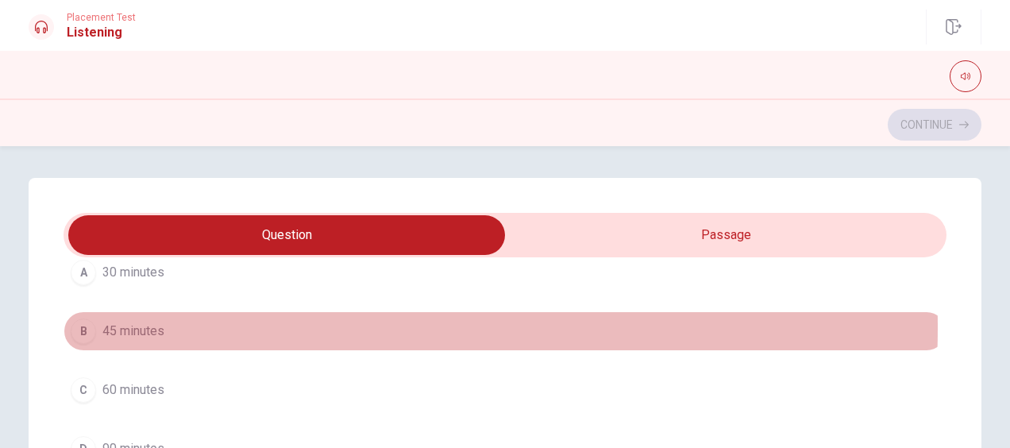
click at [134, 324] on span "45 minutes" at bounding box center [133, 331] width 62 height 19
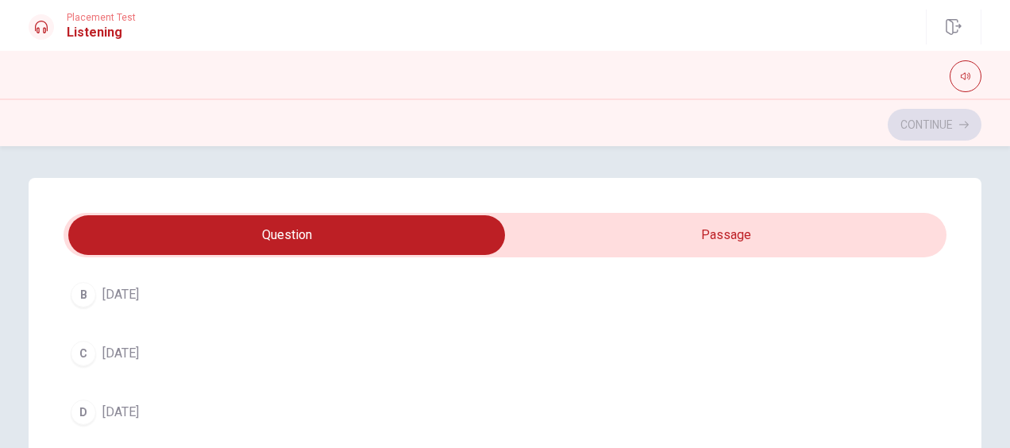
scroll to position [1251, 0]
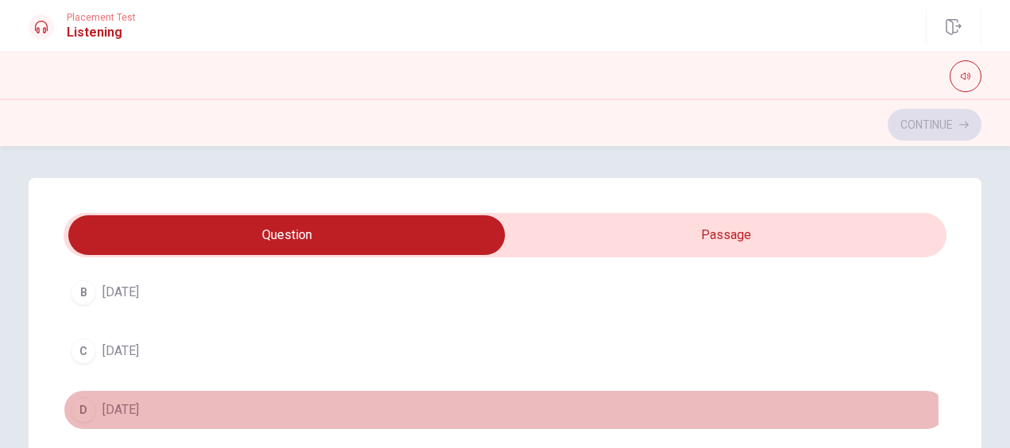
click at [126, 407] on span "[DATE]" at bounding box center [120, 409] width 37 height 19
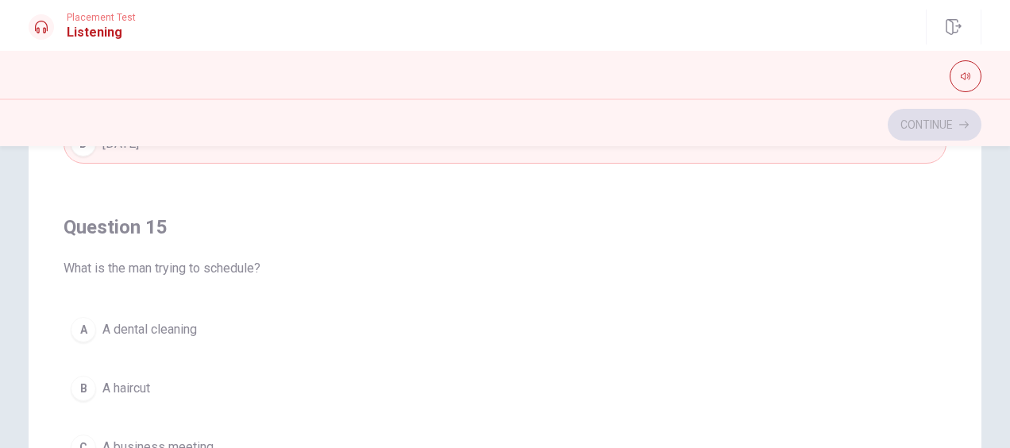
scroll to position [244, 0]
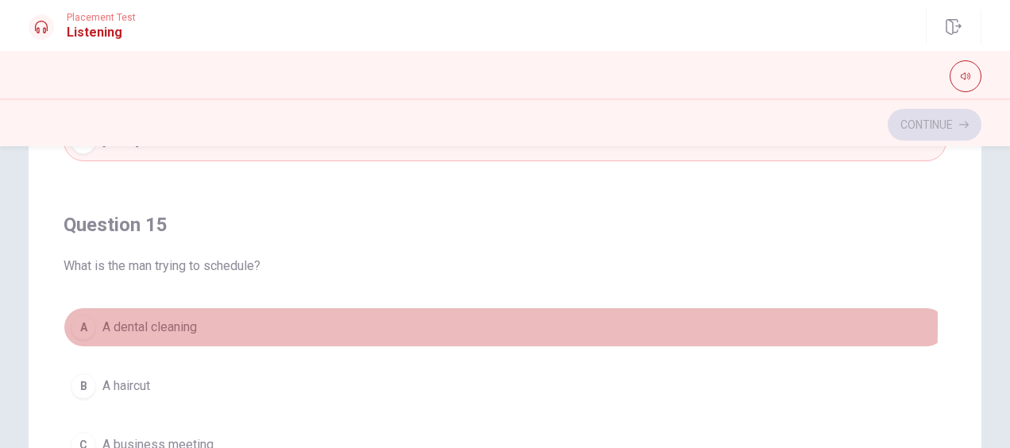
click at [190, 318] on span "A dental cleaning" at bounding box center [149, 327] width 95 height 19
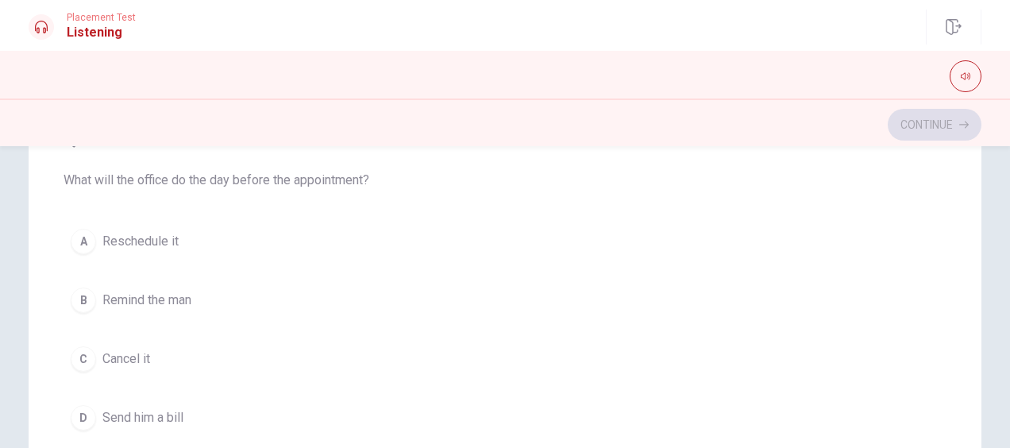
scroll to position [637, 0]
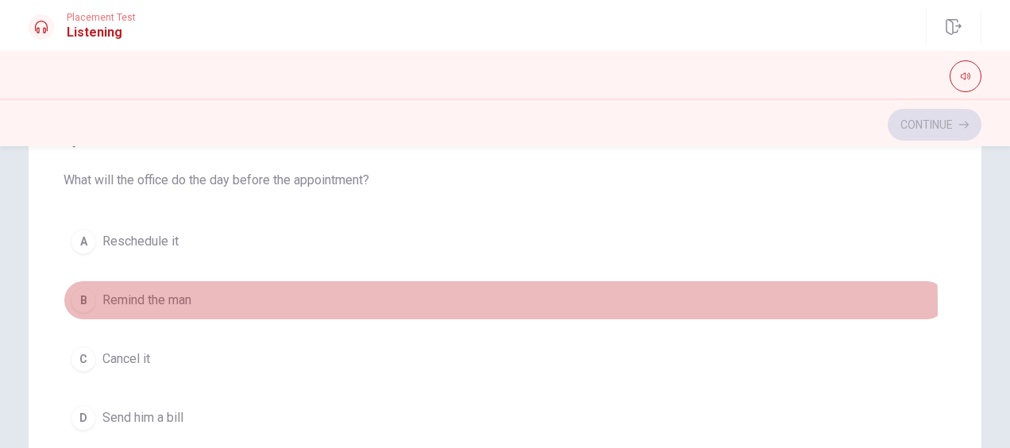
click at [160, 299] on span "Remind the man" at bounding box center [146, 300] width 89 height 19
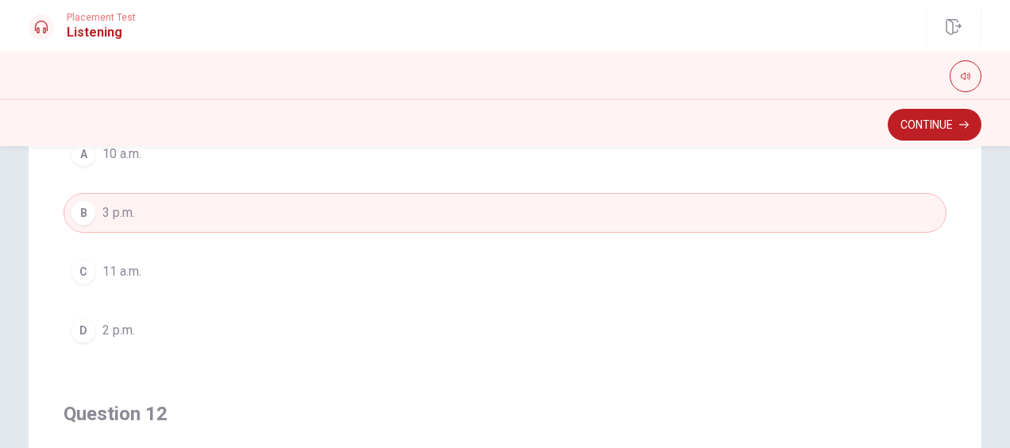
scroll to position [0, 0]
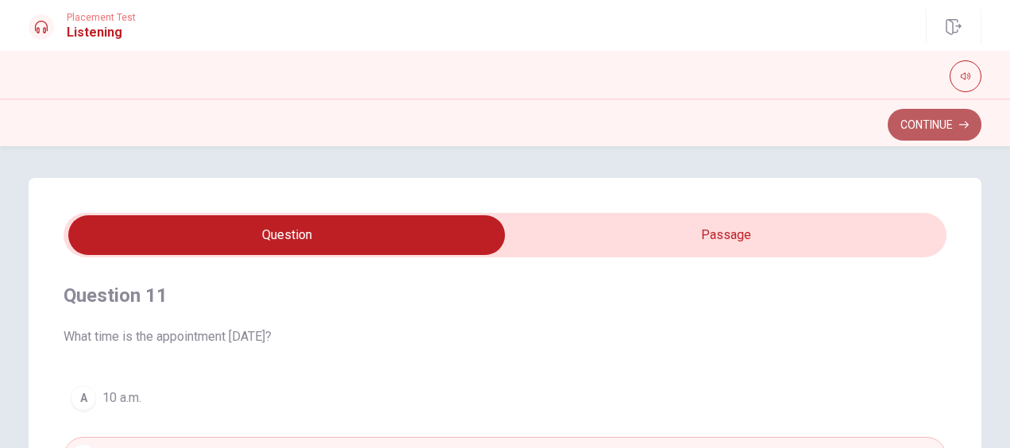
click at [925, 113] on button "Continue" at bounding box center [935, 125] width 94 height 32
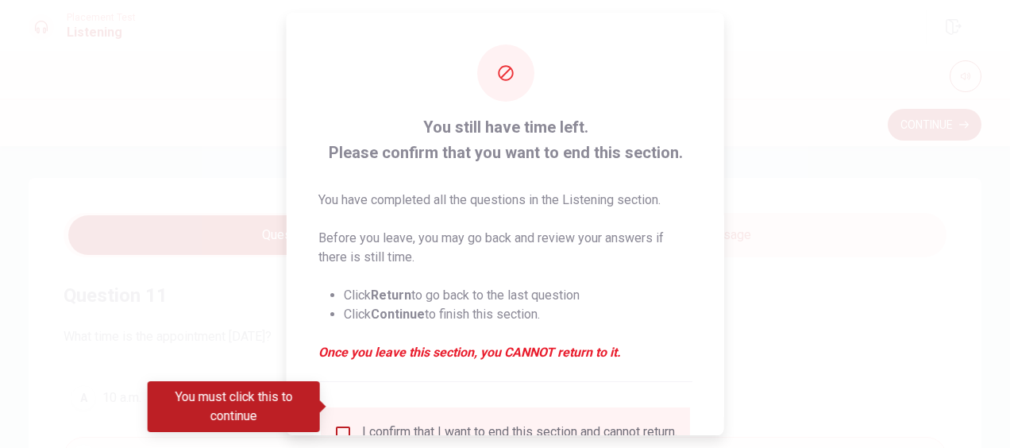
scroll to position [145, 0]
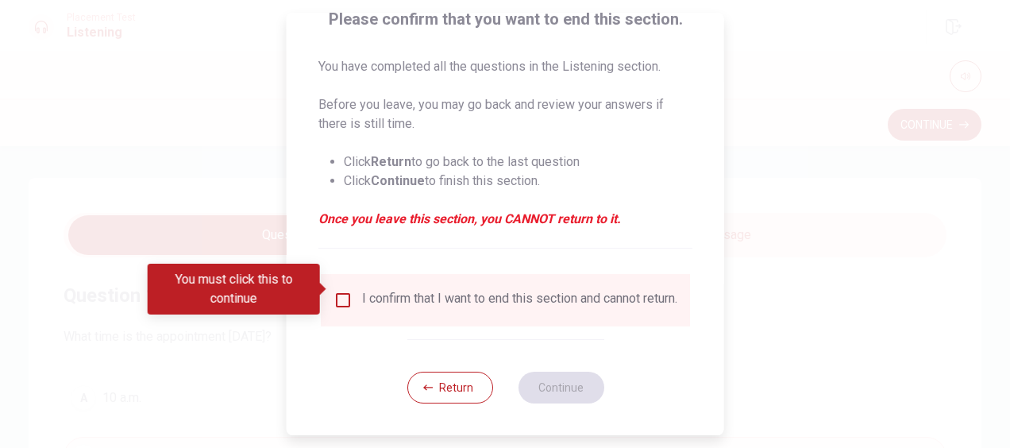
click at [338, 276] on div "I confirm that I want to end this section and cannot return." at bounding box center [505, 300] width 369 height 52
click at [338, 294] on input "You must click this to continue" at bounding box center [343, 300] width 19 height 19
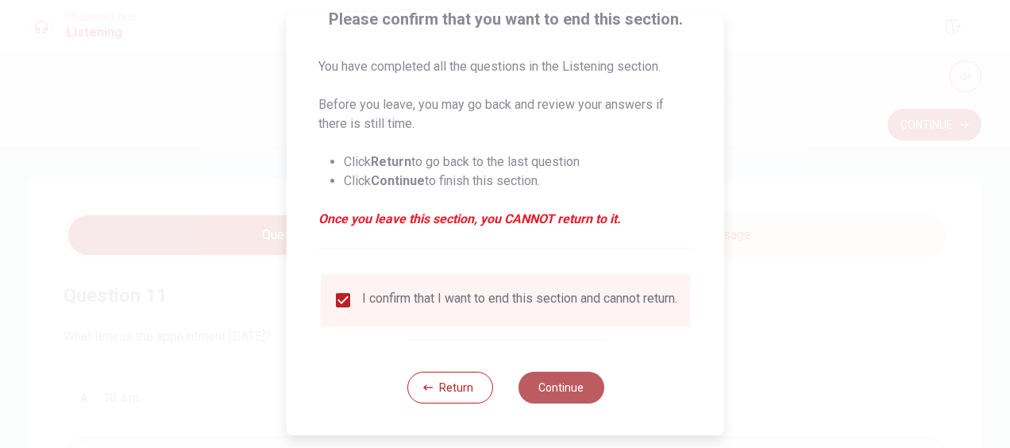
click at [556, 401] on button "Continue" at bounding box center [561, 388] width 86 height 32
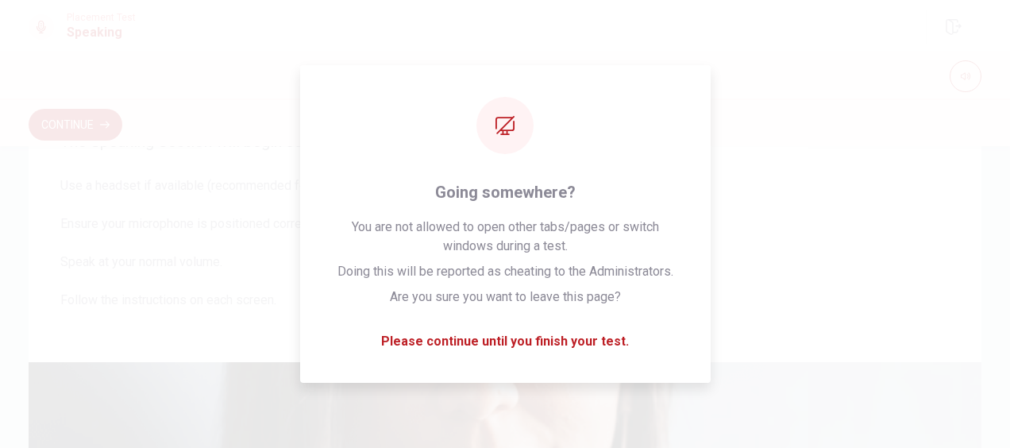
scroll to position [78, 0]
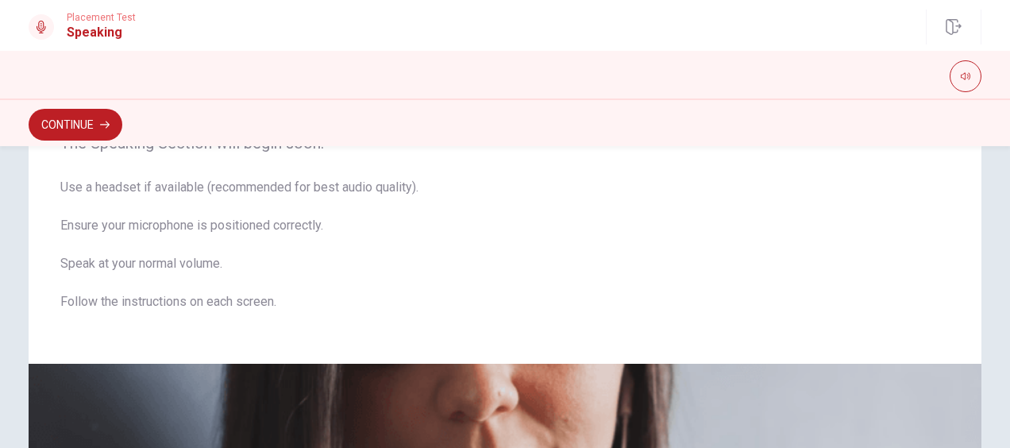
click at [961, 98] on div "Continue" at bounding box center [505, 122] width 1010 height 48
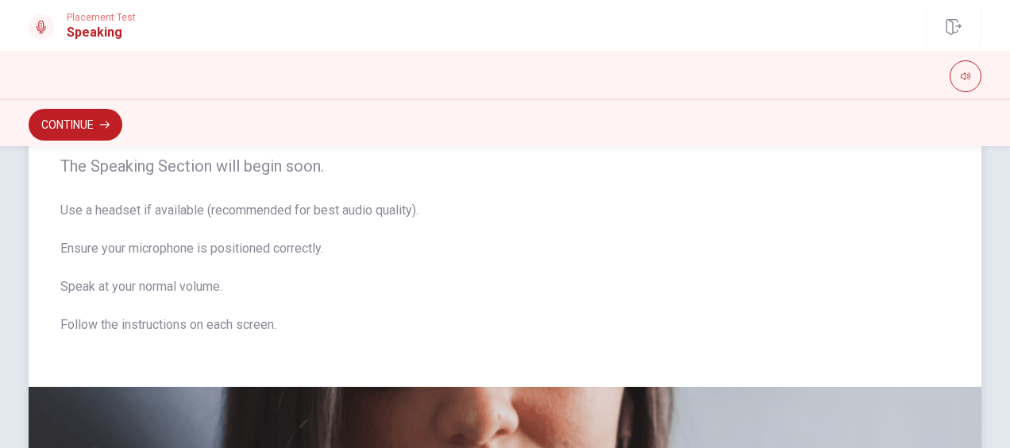
scroll to position [56, 0]
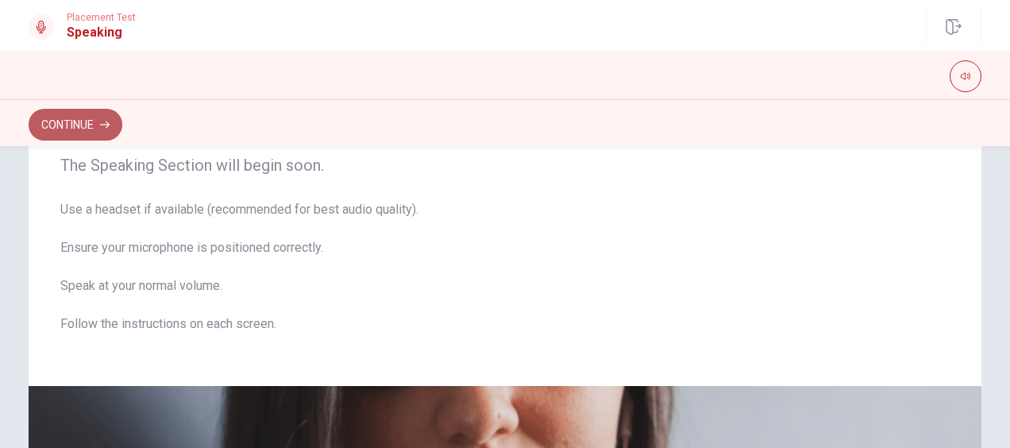
click at [98, 127] on button "Continue" at bounding box center [76, 125] width 94 height 32
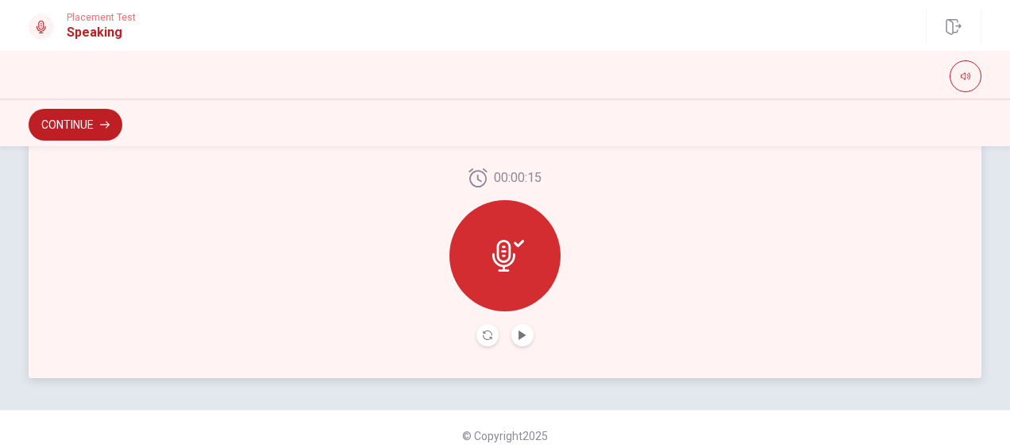
scroll to position [493, 0]
click at [474, 268] on div at bounding box center [505, 254] width 111 height 111
click at [515, 246] on icon at bounding box center [519, 242] width 10 height 7
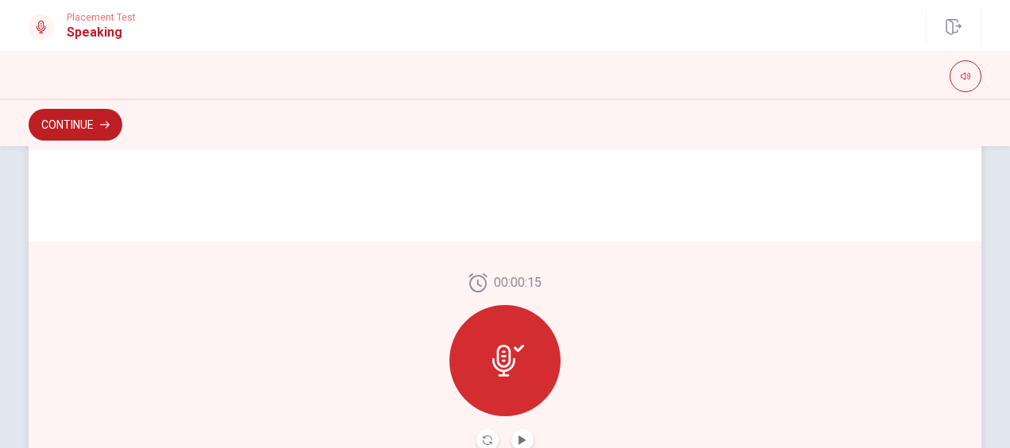
scroll to position [502, 0]
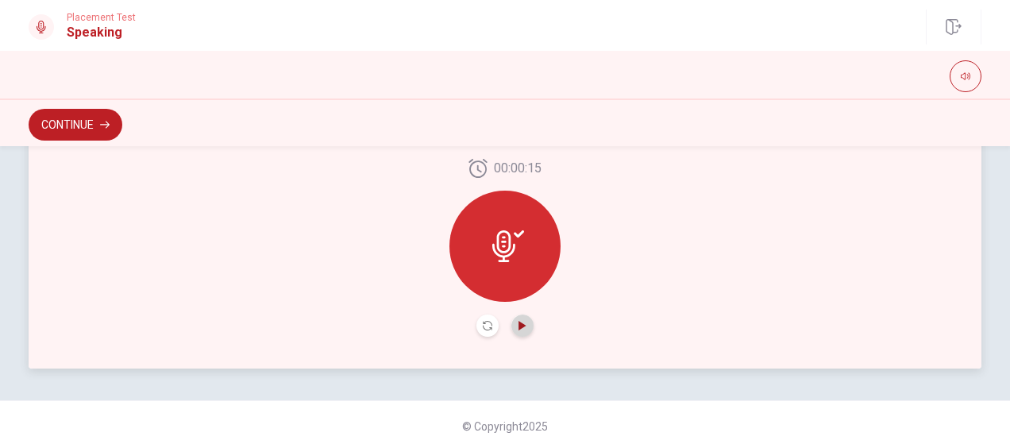
click at [519, 327] on icon "Play Audio" at bounding box center [522, 326] width 7 height 10
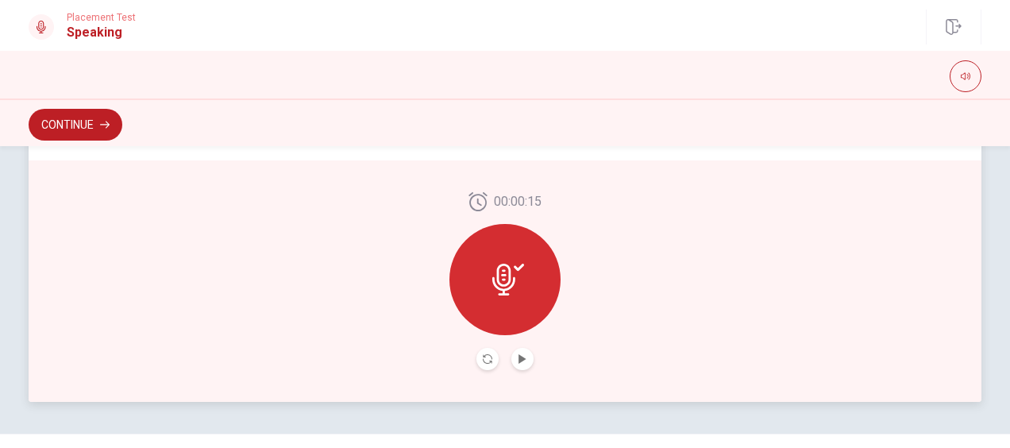
scroll to position [505, 0]
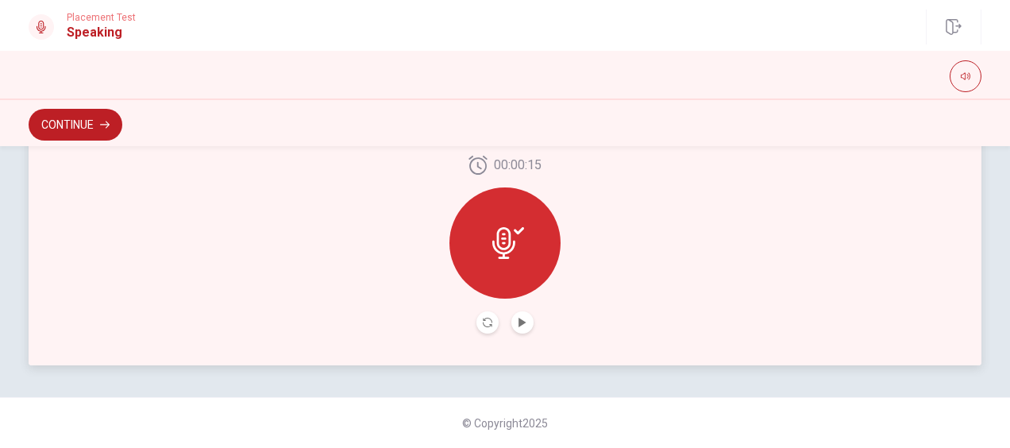
click at [493, 242] on icon at bounding box center [503, 243] width 23 height 32
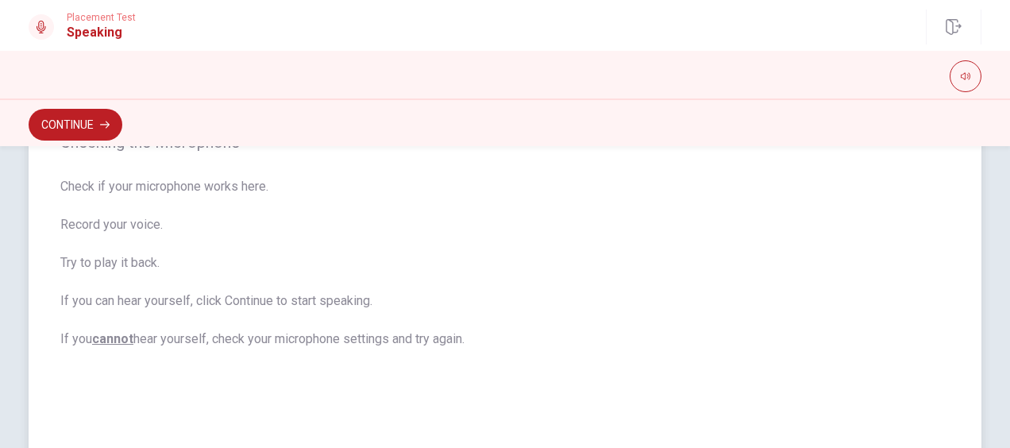
scroll to position [0, 0]
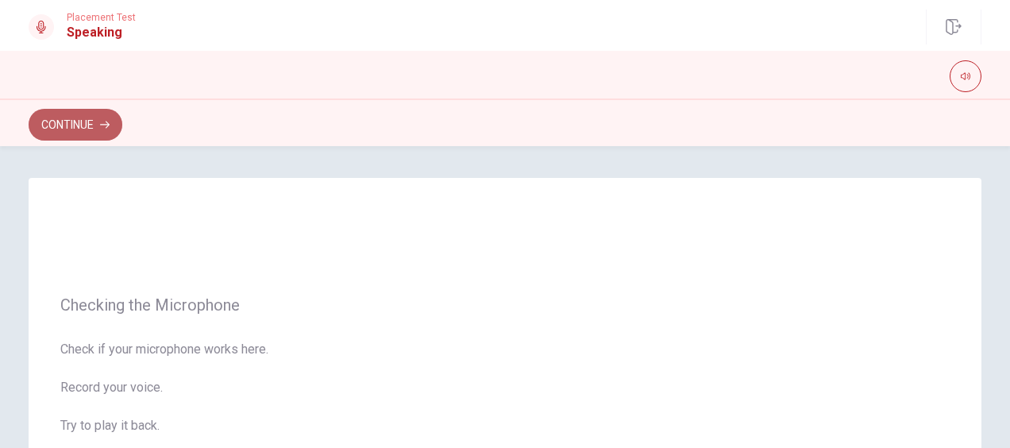
click at [66, 111] on button "Continue" at bounding box center [76, 125] width 94 height 32
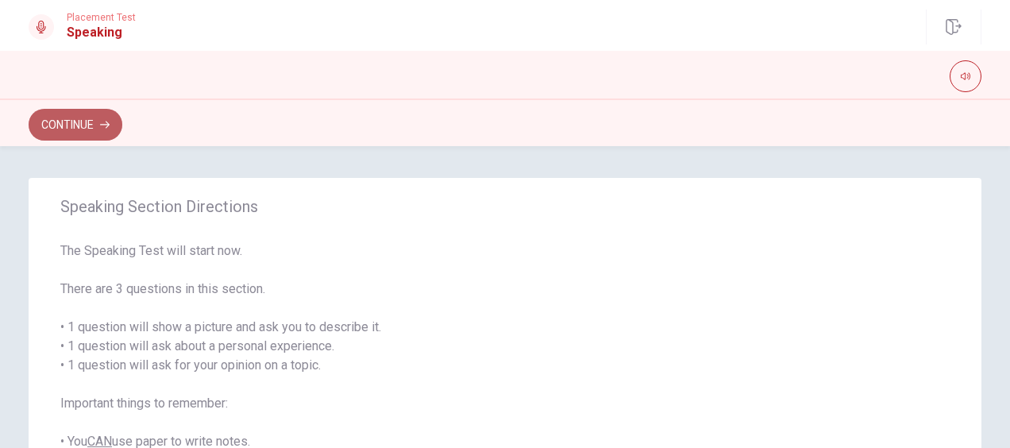
click at [68, 125] on button "Continue" at bounding box center [76, 125] width 94 height 32
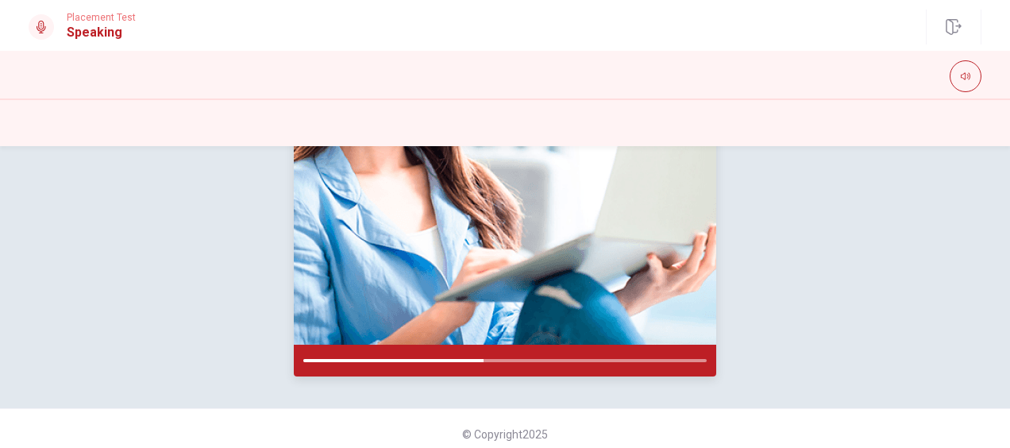
scroll to position [344, 0]
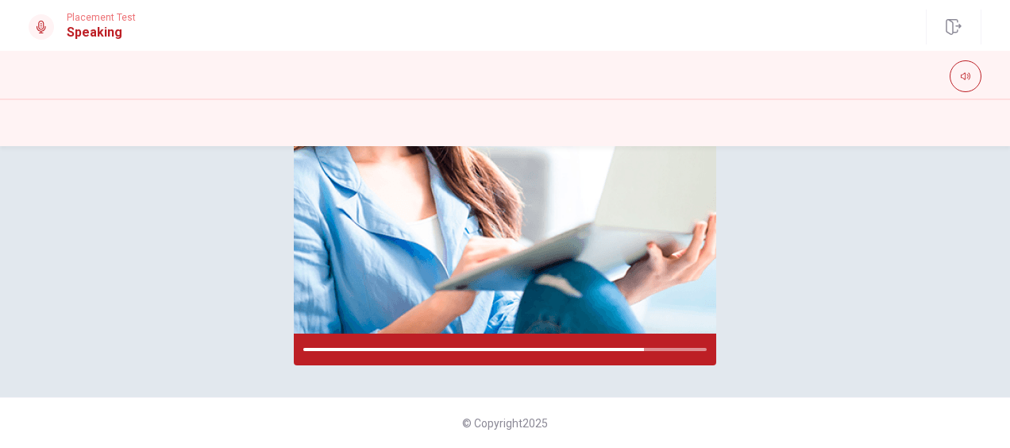
click at [658, 387] on div "Please Listen Carefully © Copyright 2025" at bounding box center [505, 297] width 1010 height 302
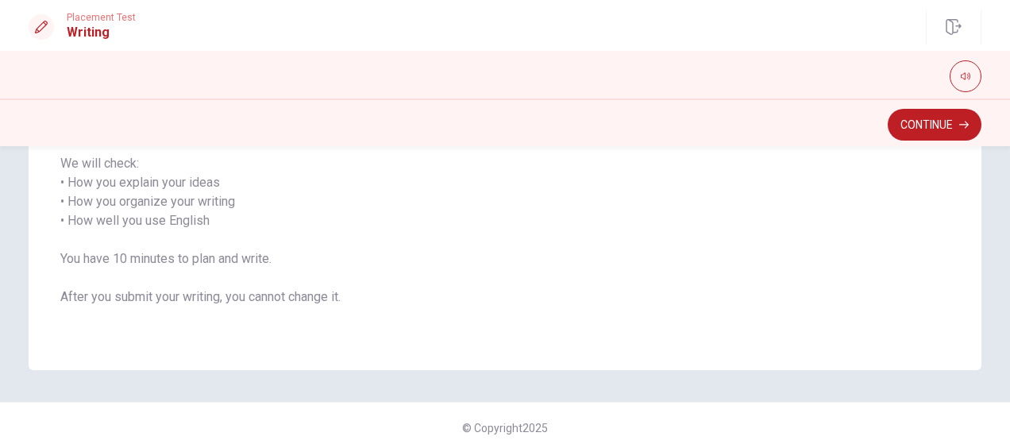
scroll to position [283, 0]
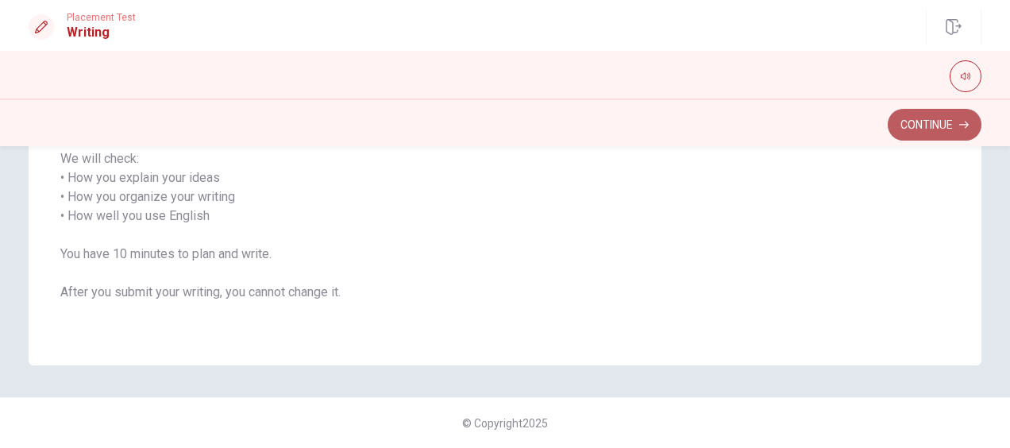
click at [961, 111] on button "Continue" at bounding box center [935, 125] width 94 height 32
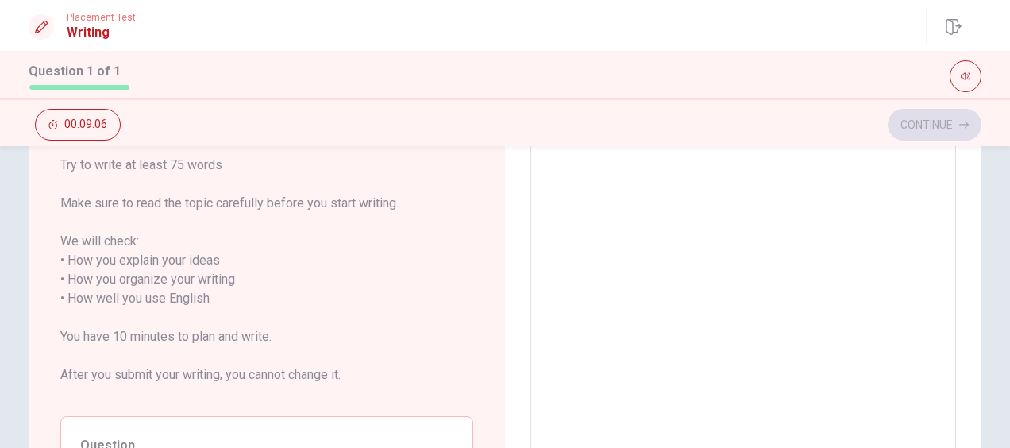
scroll to position [0, 0]
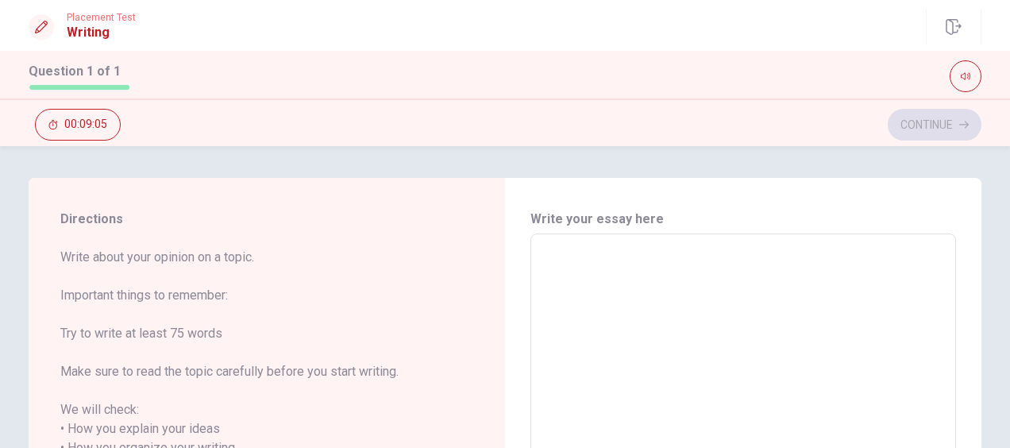
type textarea "I"
type textarea "x"
type textarea "I"
type textarea "x"
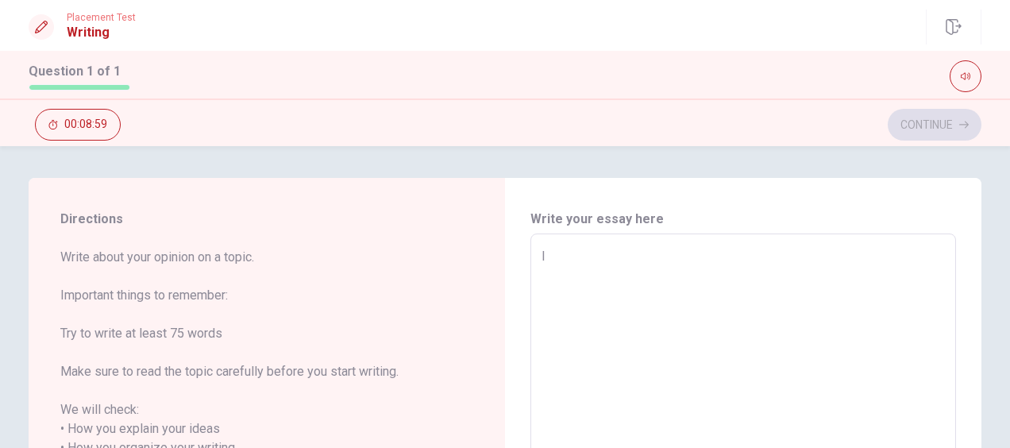
type textarea "I l"
type textarea "x"
type textarea "I le"
type textarea "x"
type textarea "I lea"
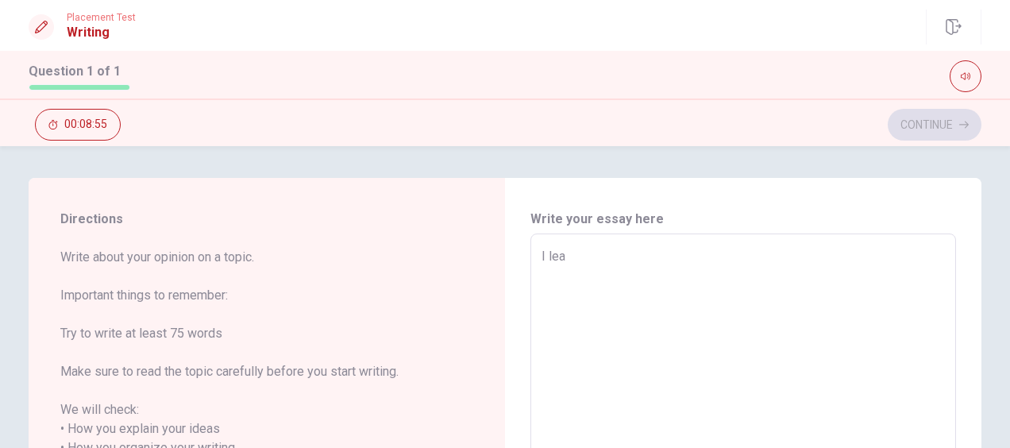
type textarea "x"
type textarea "I le"
type textarea "x"
type textarea "I l"
type textarea "x"
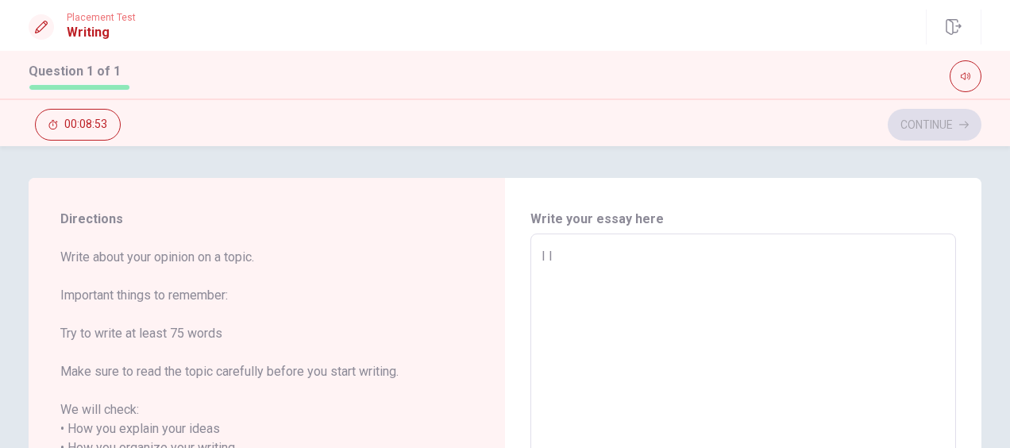
type textarea "I"
type textarea "x"
type textarea "I l"
type textarea "x"
type textarea "I le"
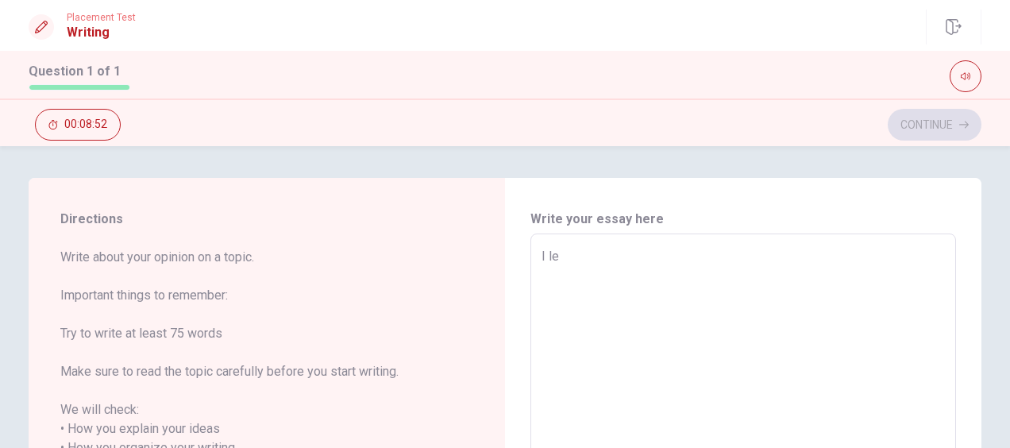
type textarea "x"
type textarea "I lea"
type textarea "x"
type textarea "I [PERSON_NAME]"
type textarea "x"
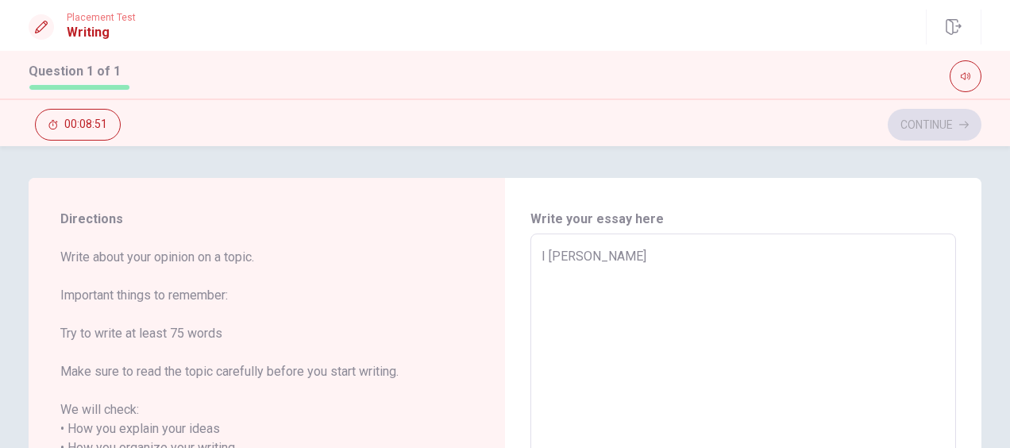
type textarea "I learn"
type textarea "x"
type textarea "I learne"
type textarea "x"
type textarea "I learned"
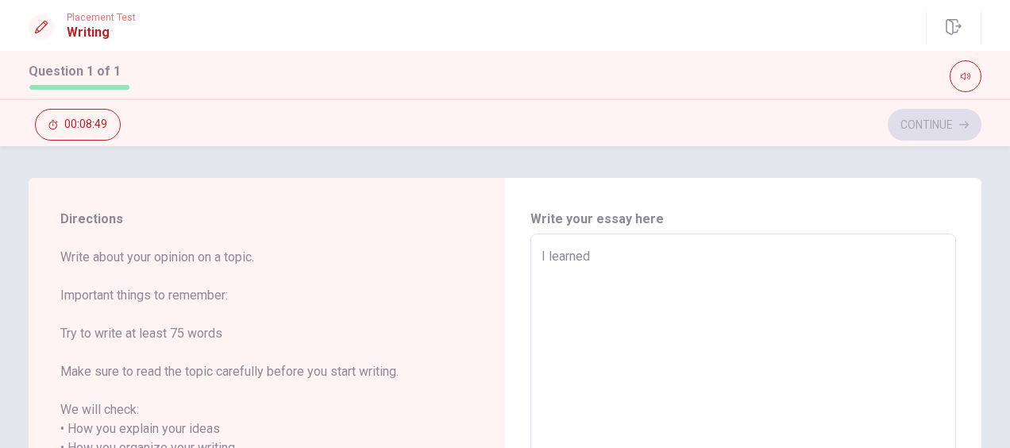
type textarea "x"
type textarea "I learned"
type textarea "x"
type textarea "I learned t"
type textarea "x"
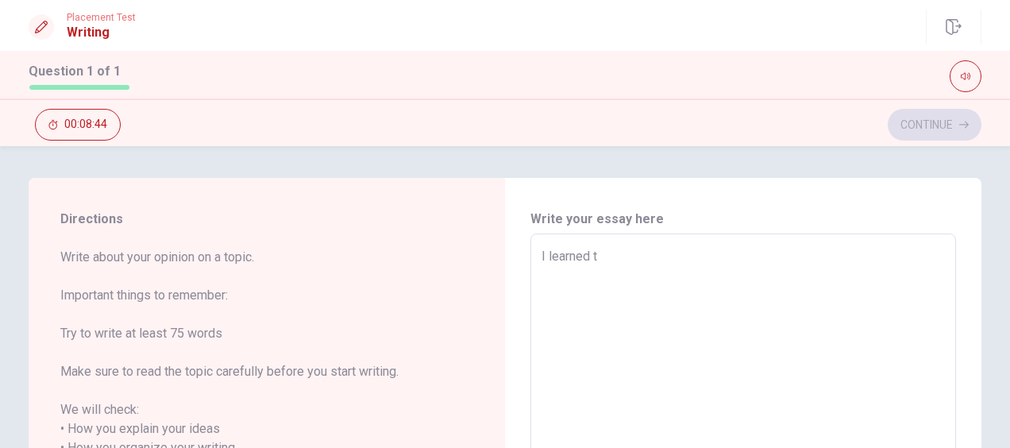
type textarea "I learned th"
type textarea "x"
type textarea "I learned tha"
type textarea "x"
type textarea "I learned that"
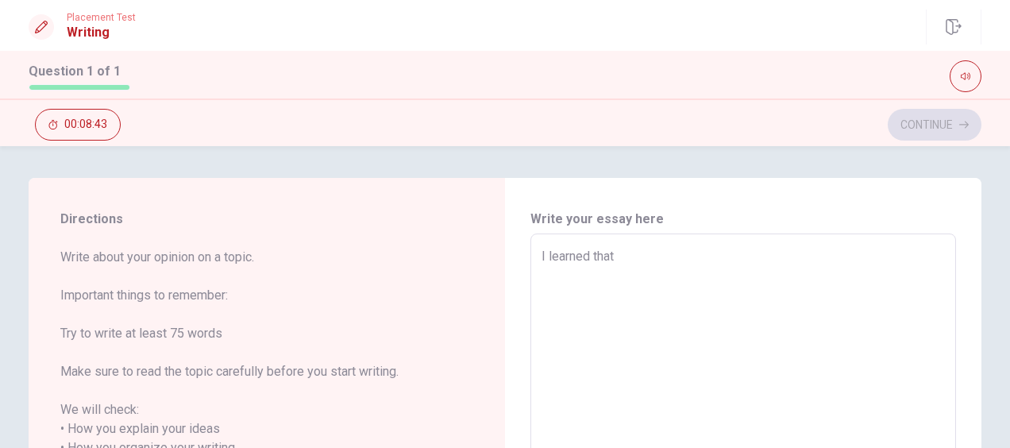
type textarea "x"
type textarea "I learned that"
type textarea "x"
type textarea "I learned that"
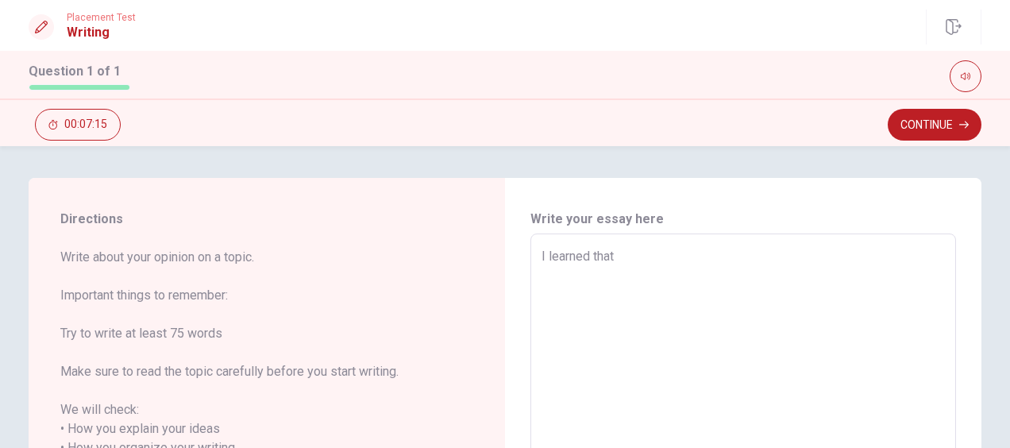
type textarea "x"
type textarea "I learned that h"
type textarea "x"
type textarea "I learned that ha"
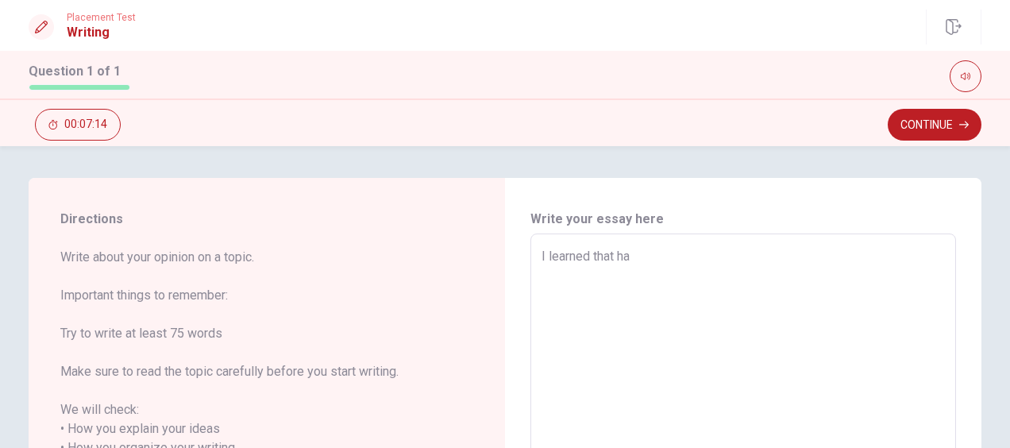
type textarea "x"
type textarea "I learned that hav"
type textarea "x"
type textarea "I learned that havi"
type textarea "x"
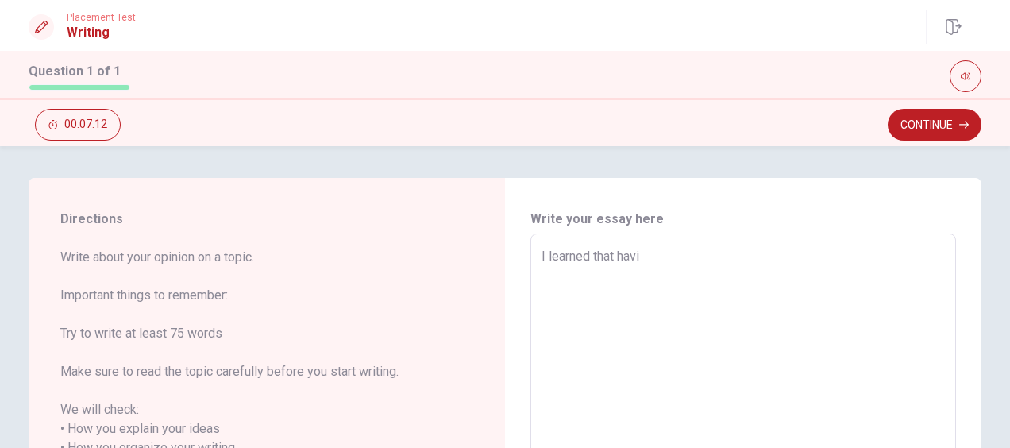
type textarea "I learned that havin"
type textarea "x"
type textarea "I learned that having"
type textarea "x"
type textarea "I learned that having"
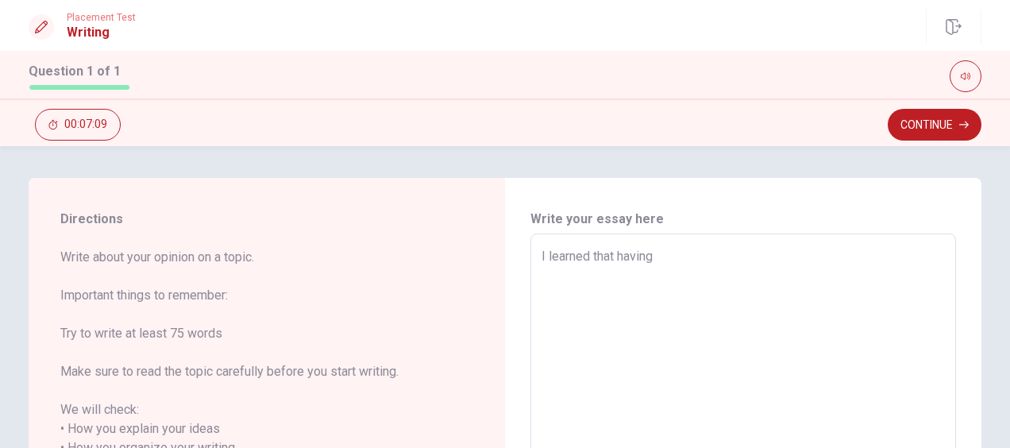
type textarea "x"
type textarea "I learned that having v"
type textarea "x"
type textarea "I learned that having va"
type textarea "x"
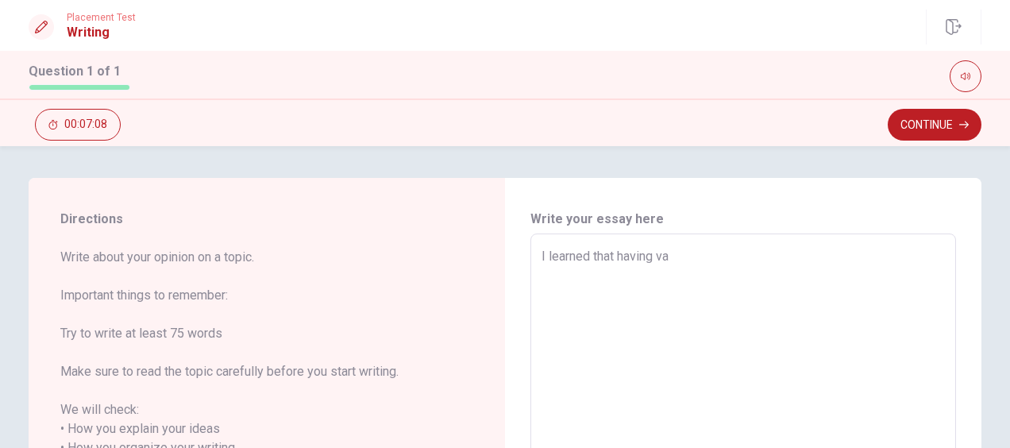
type textarea "I learned that having var"
type textarea "x"
type textarea "I learned that having vari"
type textarea "x"
type textarea "I learned that having vario"
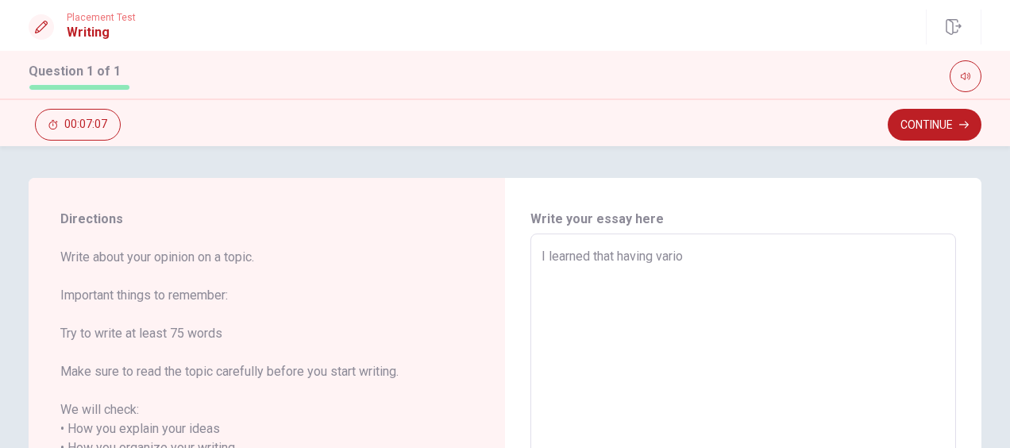
type textarea "x"
type textarea "I learned that having variou"
type textarea "x"
type textarea "I learned that having various"
type textarea "x"
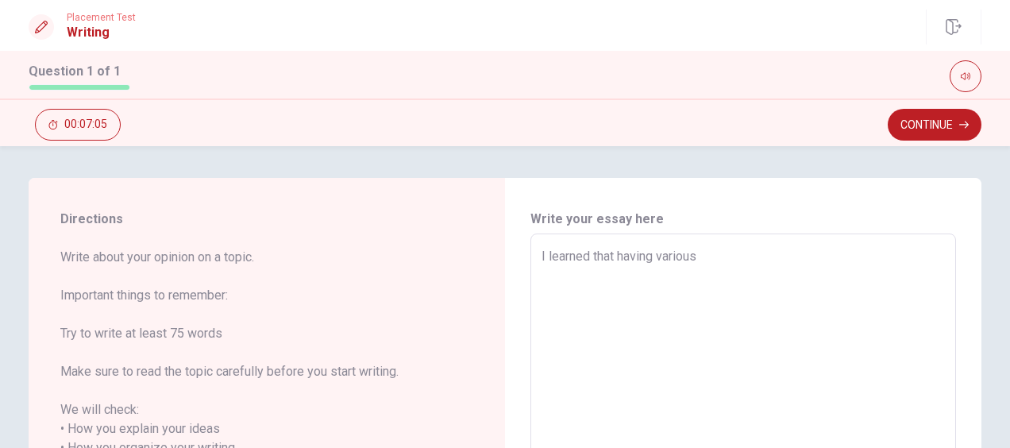
type textarea "I learned that having various"
type textarea "x"
type textarea "I learned that having various p"
type textarea "x"
type textarea "I learned that having various pe"
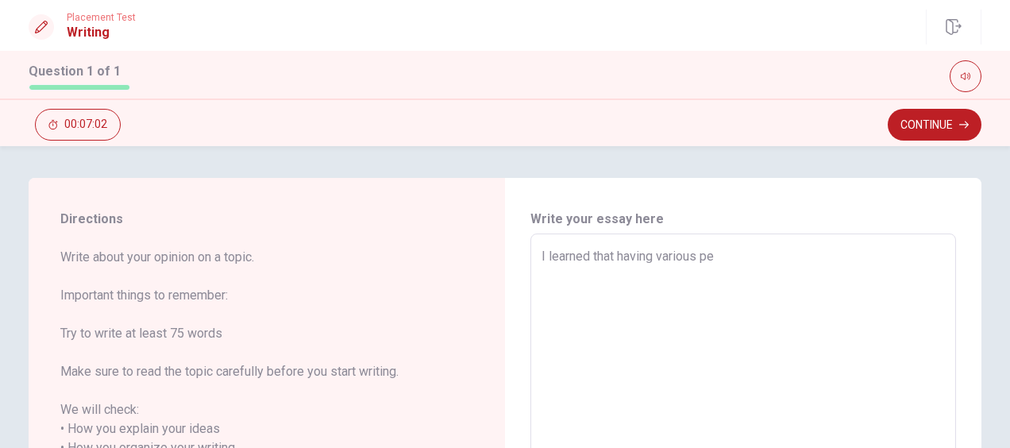
type textarea "x"
type textarea "I learned that having various per"
type textarea "x"
type textarea "I learned that having various pers"
type textarea "x"
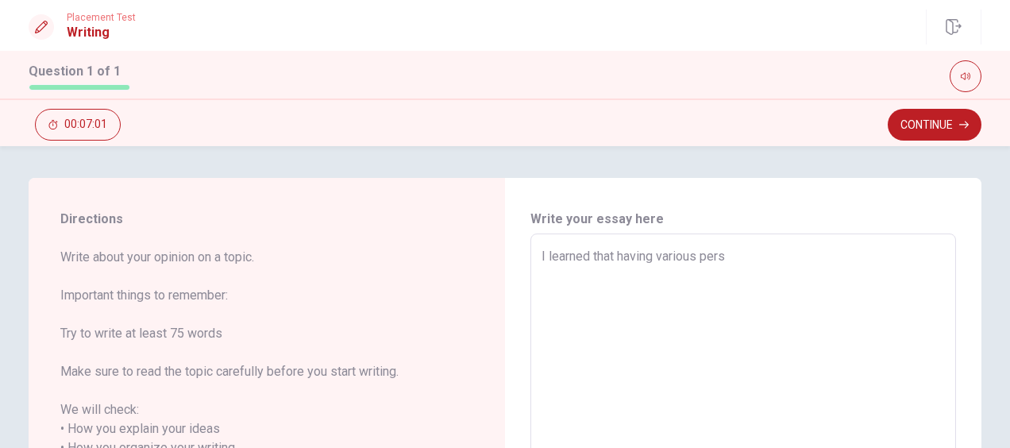
type textarea "I learned that having various persp"
type textarea "x"
type textarea "I learned that having various perspe"
type textarea "x"
type textarea "I learned that having various perspec"
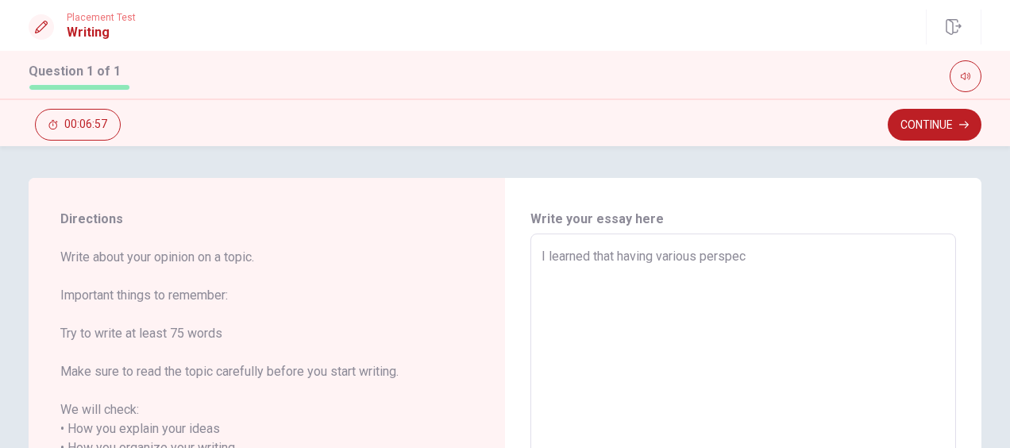
type textarea "x"
type textarea "I learned that having various perspect"
type textarea "x"
type textarea "I learned that having various perspecti"
type textarea "x"
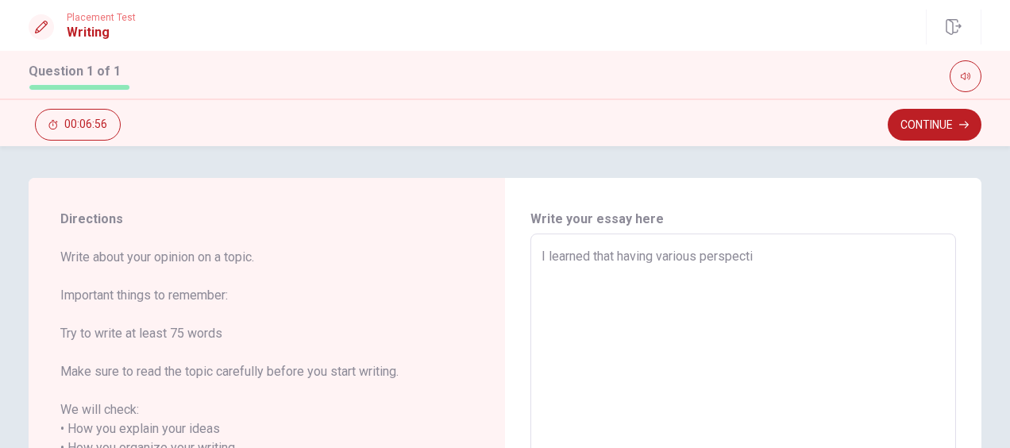
type textarea "I learned that having various perspectiv"
type textarea "x"
type textarea "I learned that having various perspective"
type textarea "x"
type textarea "I learned that having various perspectives"
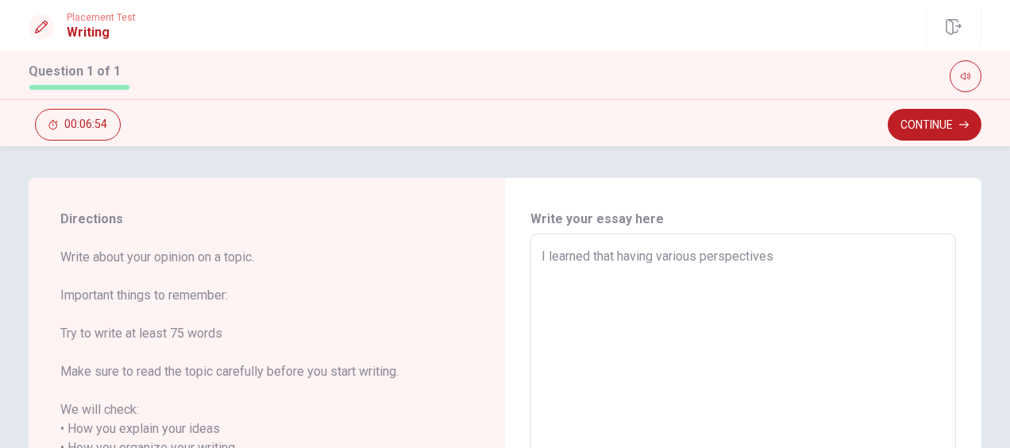
type textarea "x"
type textarea "I learned that having various perspectives"
type textarea "x"
type textarea "I learned that having various perspectives i"
type textarea "x"
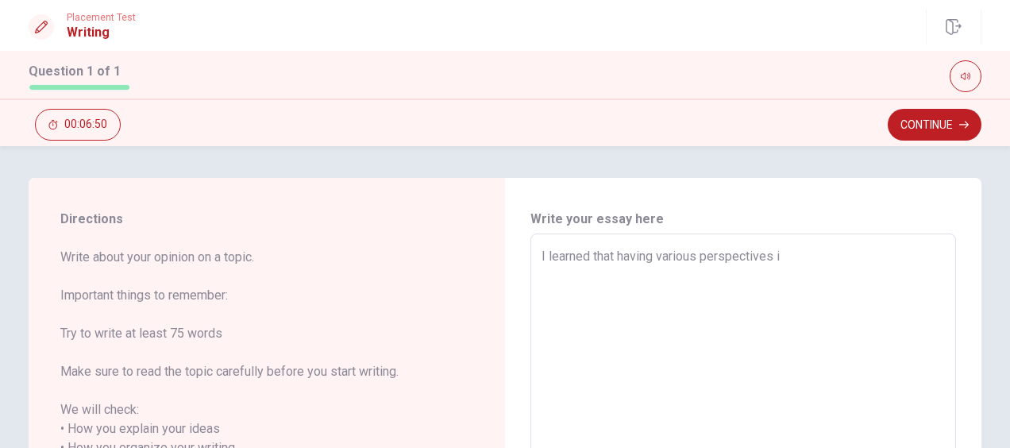
type textarea "I learned that having various perspectives is"
type textarea "x"
type textarea "I learned that having various perspectives is"
type textarea "x"
type textarea "I learned that having various perspectives is i"
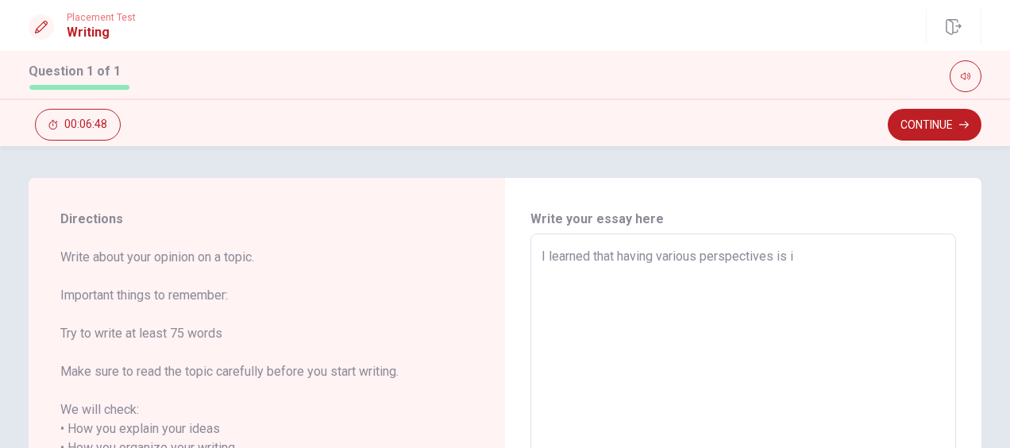
type textarea "x"
type textarea "I learned that having various perspectives is im"
type textarea "x"
type textarea "I learned that having various perspectives is imp"
type textarea "x"
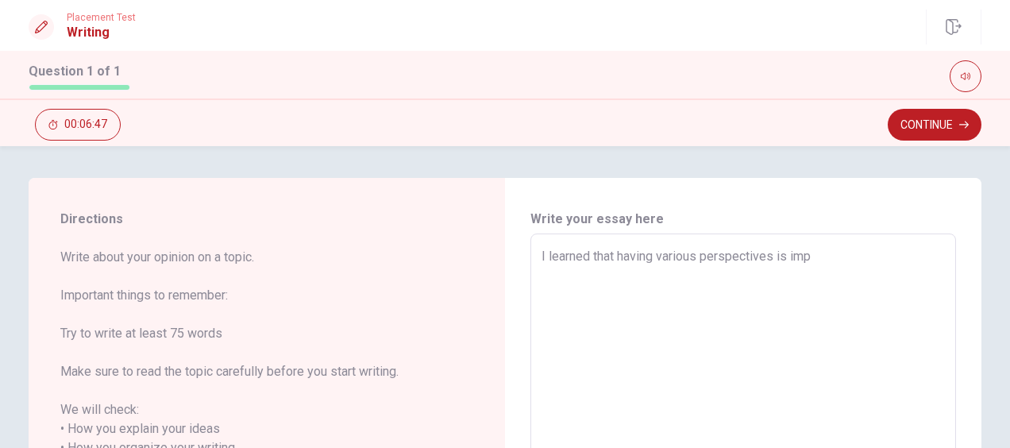
type textarea "I learned that having various perspectives is impo"
type textarea "x"
type textarea "I learned that having various perspectives is impor"
type textarea "x"
type textarea "I learned that having various perspectives is import"
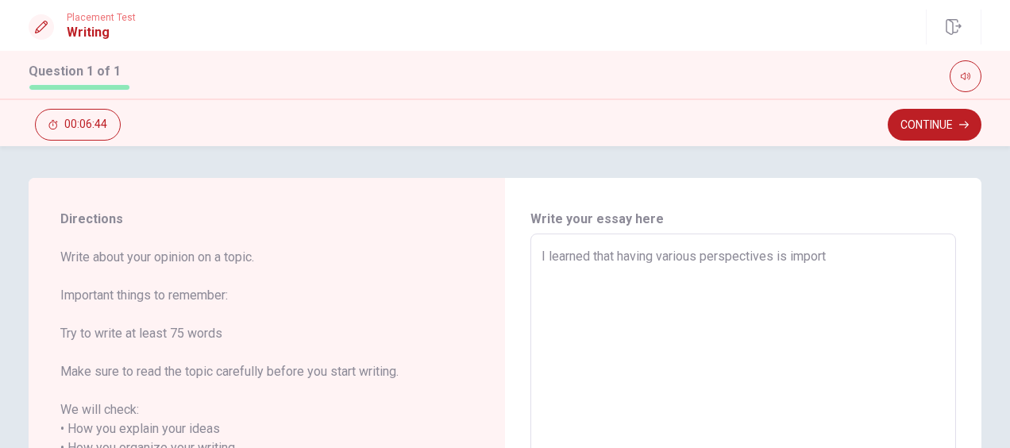
type textarea "x"
type textarea "I learned that having various perspectives is importa"
type textarea "x"
type textarea "I learned that having various perspectives is importan"
type textarea "x"
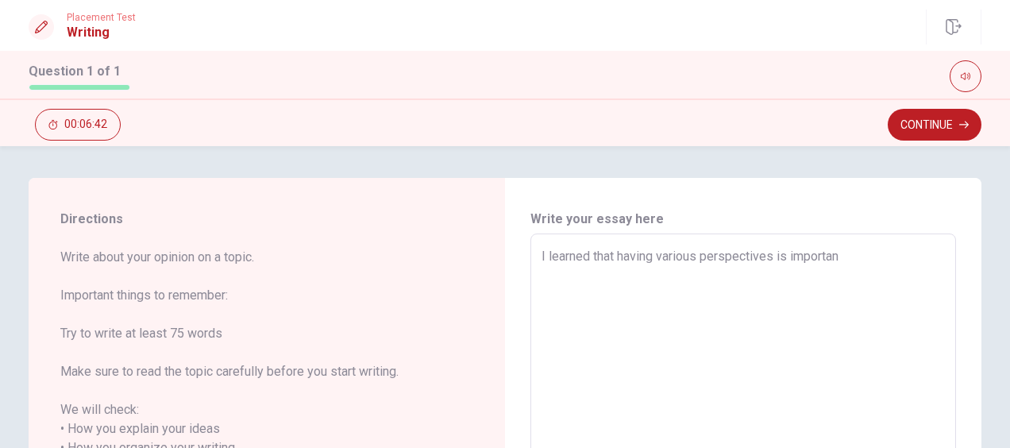
type textarea "I learned that having various perspectives is important"
type textarea "x"
type textarea "I learned that having various perspectives is important."
type textarea "x"
type textarea "I learned that having various perspectives is important.w"
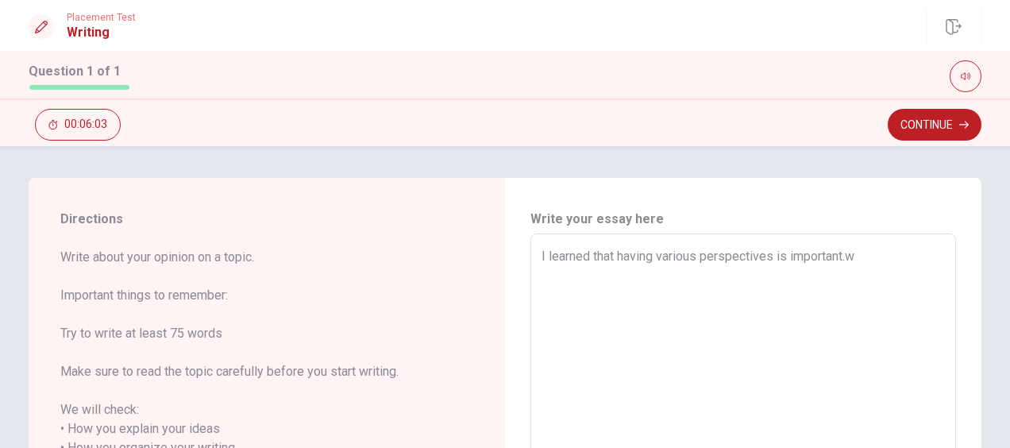
type textarea "x"
type textarea "I learned that having various perspectives is important.wh"
type textarea "x"
type textarea "I learned that having various perspectives is important.whe"
type textarea "x"
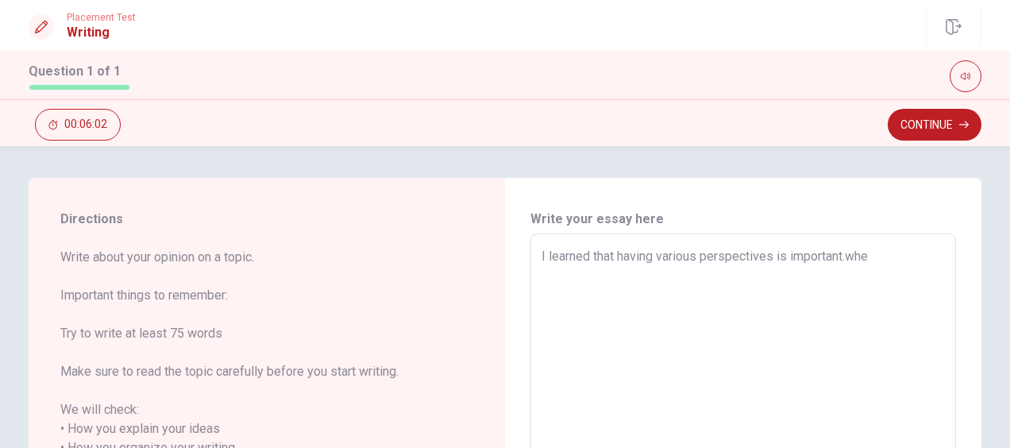
type textarea "I learned that having various perspectives is important.when"
type textarea "x"
type textarea "I learned that having various perspectives is important.hen"
type textarea "x"
type textarea "I learned that having various perspectives is important.When"
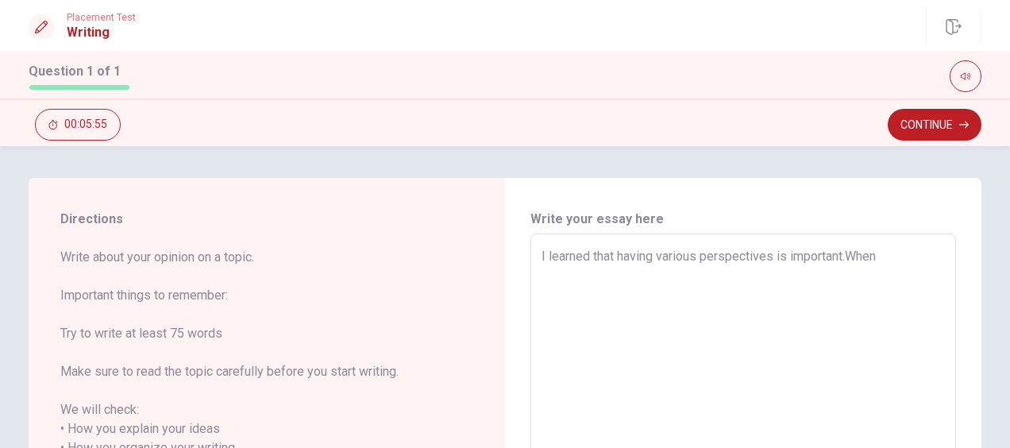
type textarea "x"
type textarea "I learned that having various perspectives is important.When"
type textarea "x"
type textarea "I learned that having various perspectives is important.When i"
type textarea "x"
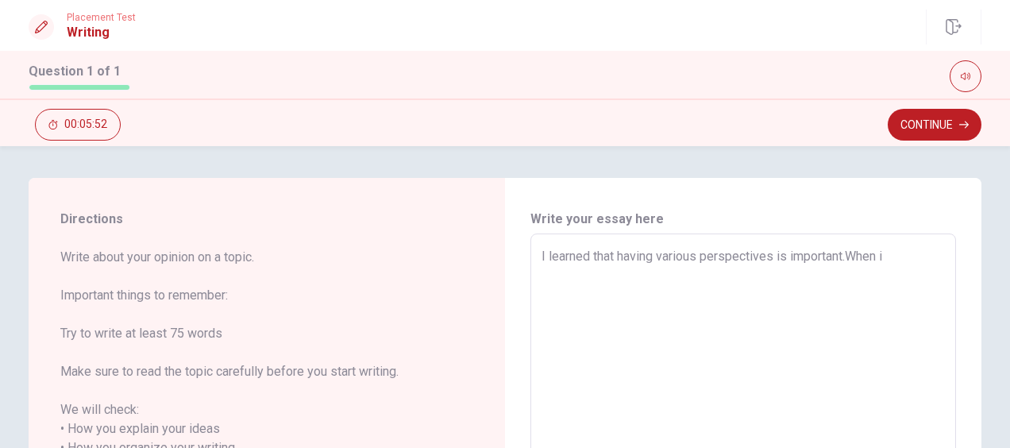
type textarea "I learned that having various perspectives is important.When"
type textarea "x"
type textarea "I learned that having various perspectives is important.When I"
type textarea "x"
type textarea "I learned that having various perspectives is important.When I"
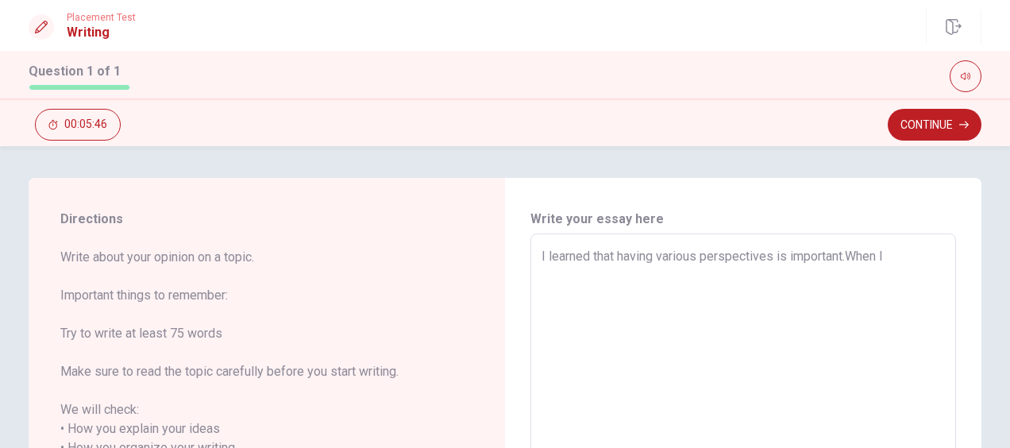
type textarea "x"
type textarea "I learned that having various perspectives is important.When I w"
type textarea "x"
type textarea "I learned that having various perspectives is important.When I wa"
type textarea "x"
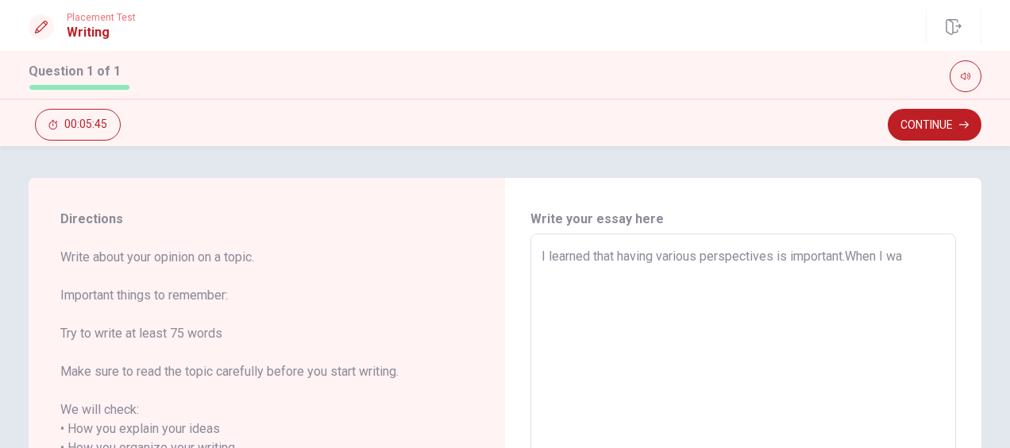
type textarea "I learned that having various perspectives is important.When I was"
type textarea "x"
type textarea "I learned that having various perspectives is important.When I wa"
type textarea "x"
type textarea "I learned that having various perspectives is important.When I w"
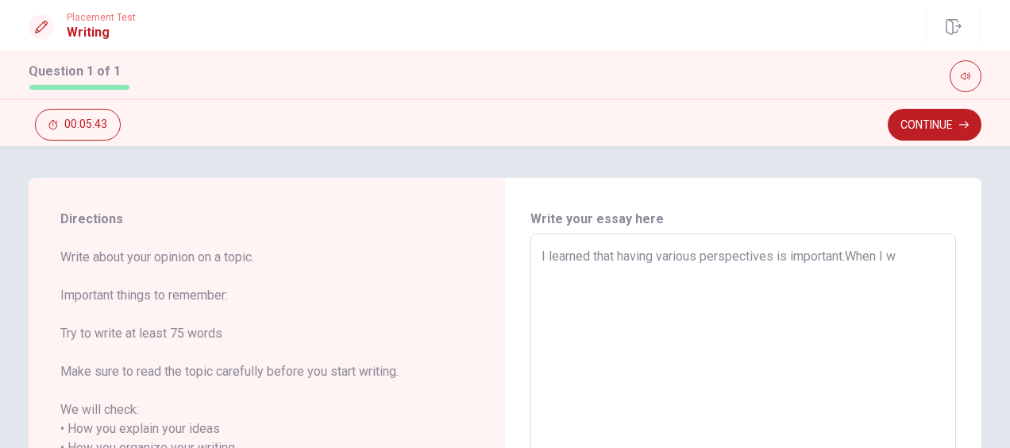
type textarea "x"
type textarea "I learned that having various perspectives is important.When I"
type textarea "x"
type textarea "I learned that having various perspectives is important.When I a"
type textarea "x"
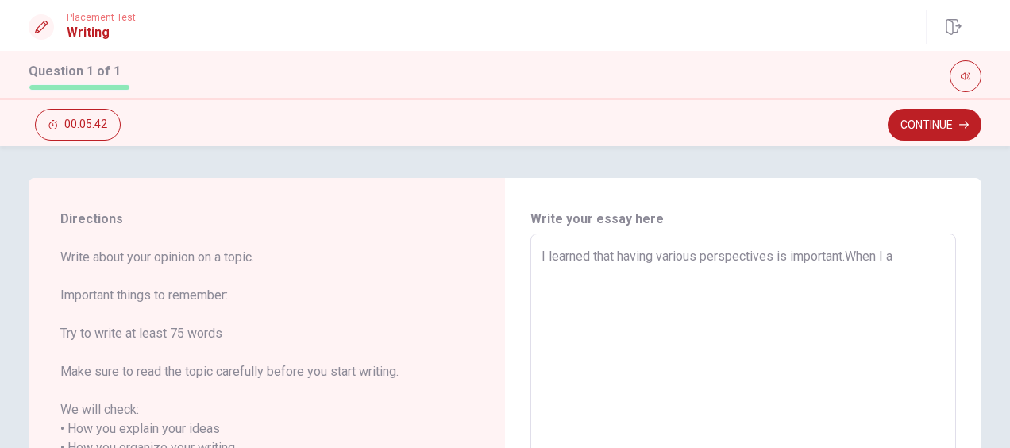
type textarea "I learned that having various perspectives is important.When I am"
type textarea "x"
type textarea "I learned that having various perspectives is important.When I am"
type textarea "x"
type textarea "I learned that having various perspectives is important.When I am"
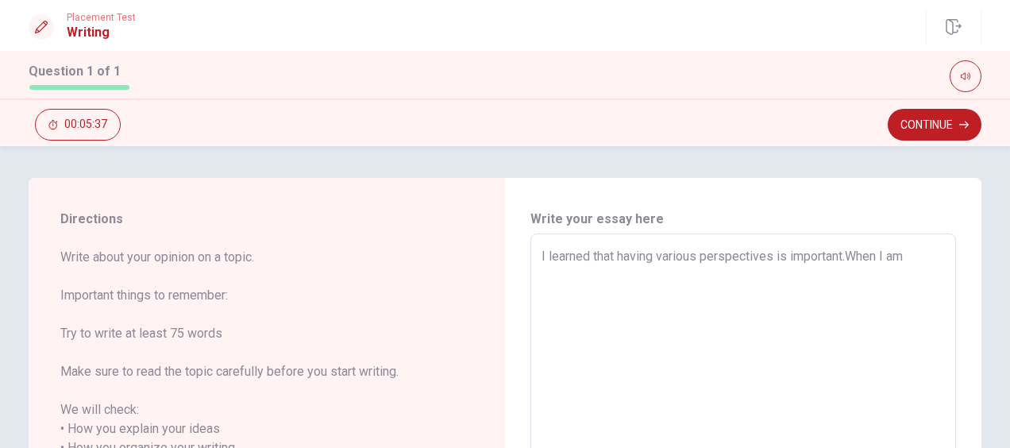
type textarea "x"
type textarea "I learned that having various perspectives is important.When I am"
type textarea "x"
type textarea "I learned that having various perspectives is important.When I am a"
type textarea "x"
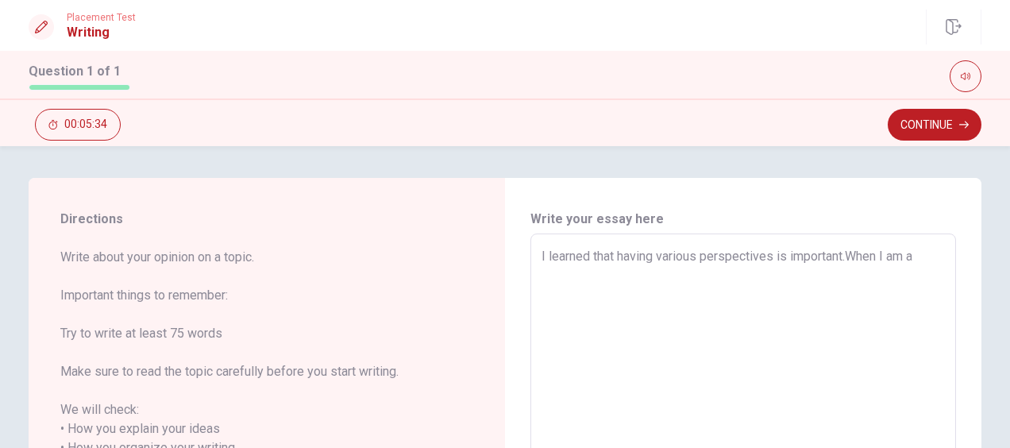
type textarea "I learned that having various perspectives is important.When I am a"
type textarea "x"
type textarea "I learned that having various perspectives is important.When I am a h"
type textarea "x"
type textarea "I learned that having various perspectives is important.When I am a hi"
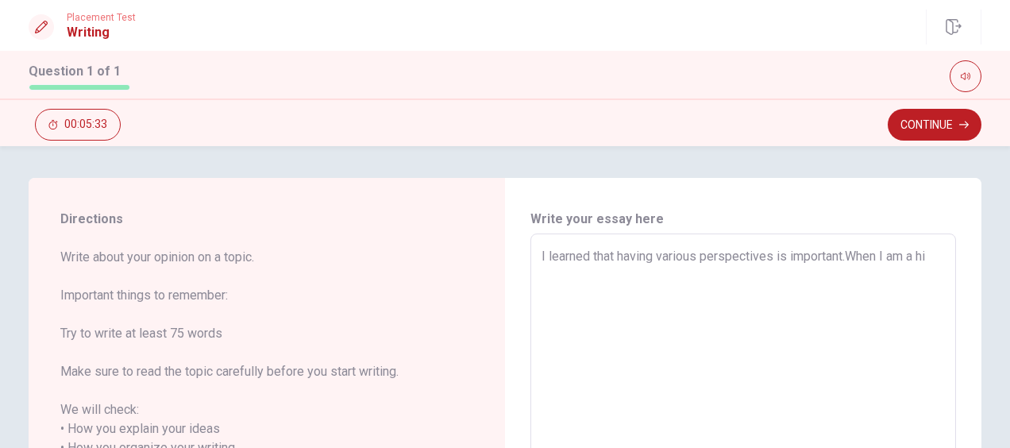
type textarea "x"
type textarea "I learned that having various perspectives is important.When I am a hig"
type textarea "x"
type textarea "I learned that having various perspectives is important.When I am a high"
type textarea "x"
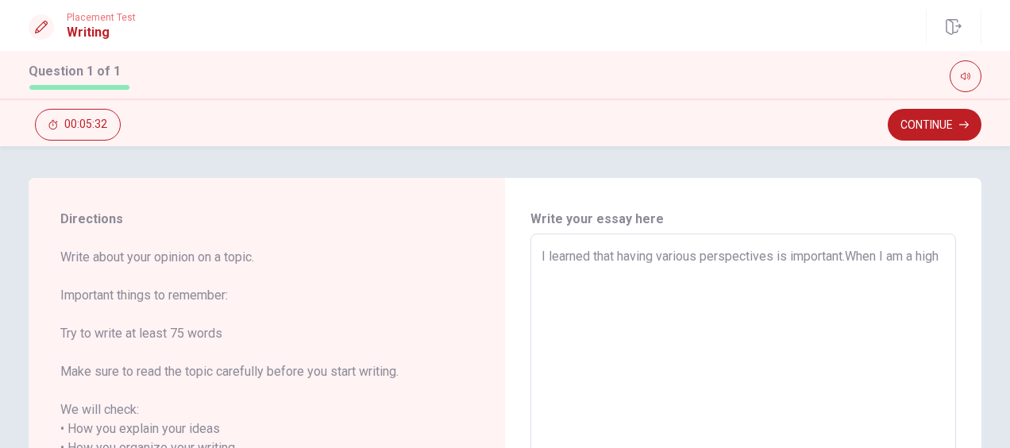
type textarea "I learned that having various perspectives is important.When I am a high"
type textarea "x"
type textarea "I learned that having various perspectives is important.When I am a high s"
type textarea "x"
type textarea "I learned that having various perspectives is important.When I am a high sc"
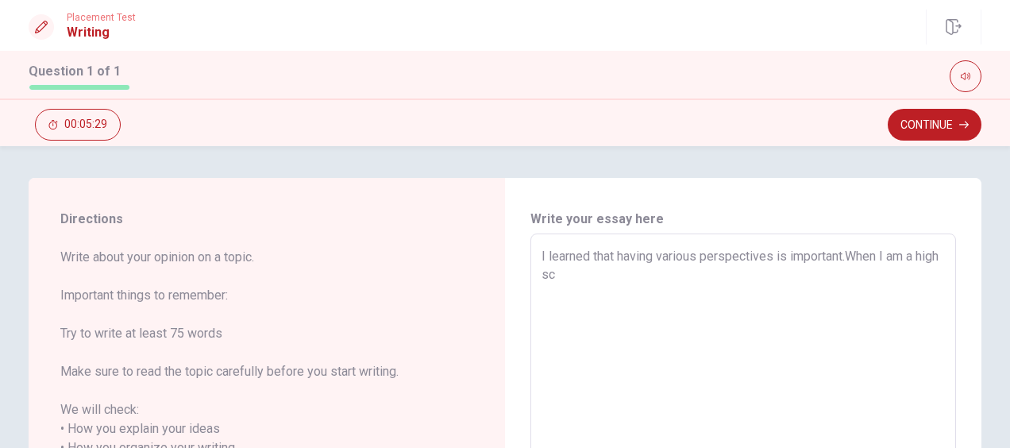
type textarea "x"
type textarea "I learned that having various perspectives is important.When I am a high sco"
type textarea "x"
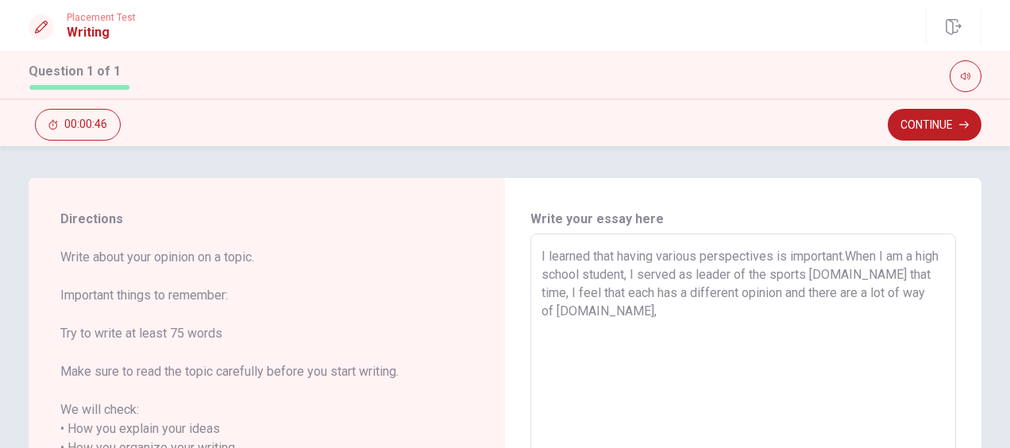
drag, startPoint x: 537, startPoint y: 253, endPoint x: 844, endPoint y: 253, distance: 307.4
paste textarea
drag, startPoint x: 532, startPoint y: 254, endPoint x: 662, endPoint y: 254, distance: 130.3
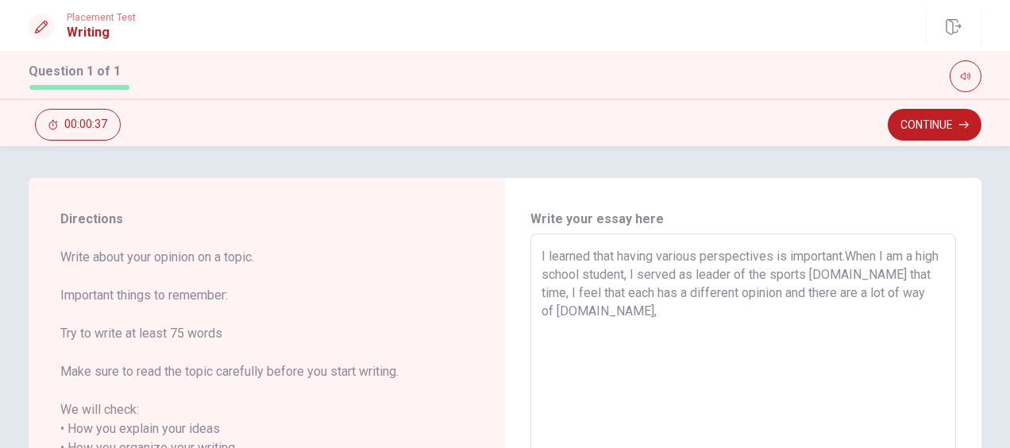
drag, startPoint x: 535, startPoint y: 250, endPoint x: 558, endPoint y: 264, distance: 26.0
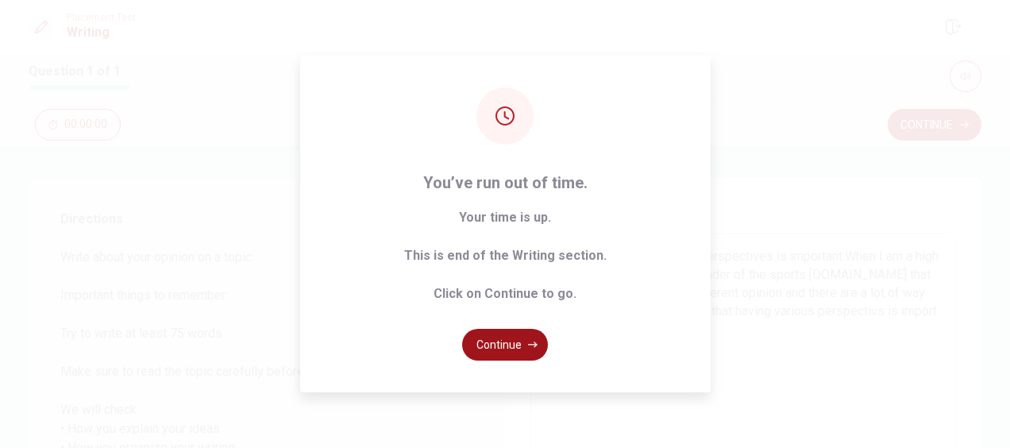
click at [505, 339] on button "Continue" at bounding box center [505, 345] width 86 height 32
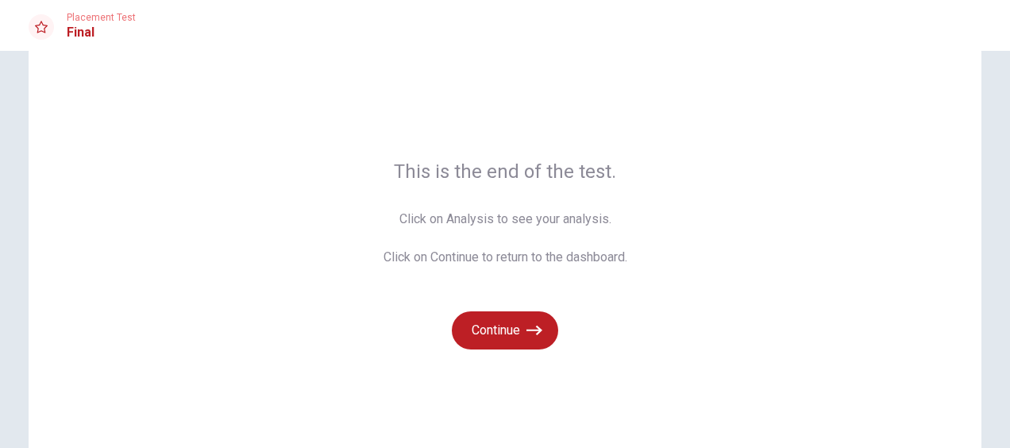
scroll to position [47, 0]
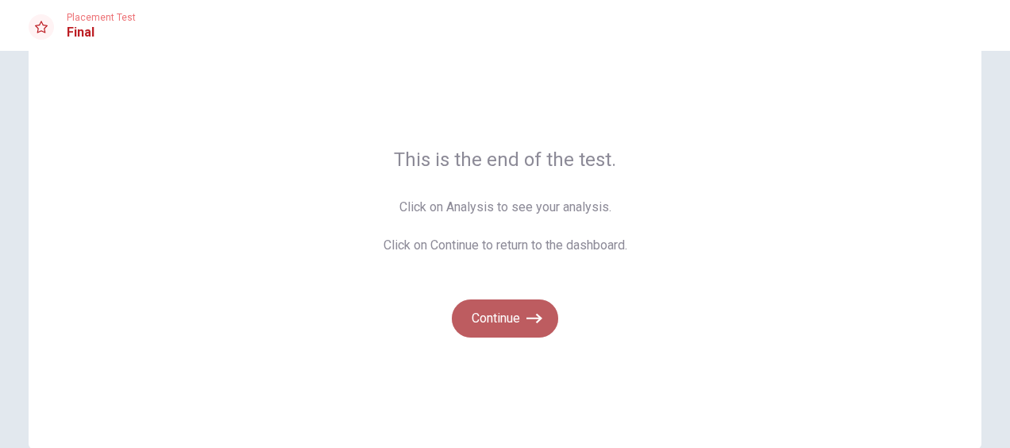
click at [517, 319] on button "Continue" at bounding box center [505, 318] width 106 height 38
